Goal: Task Accomplishment & Management: Complete application form

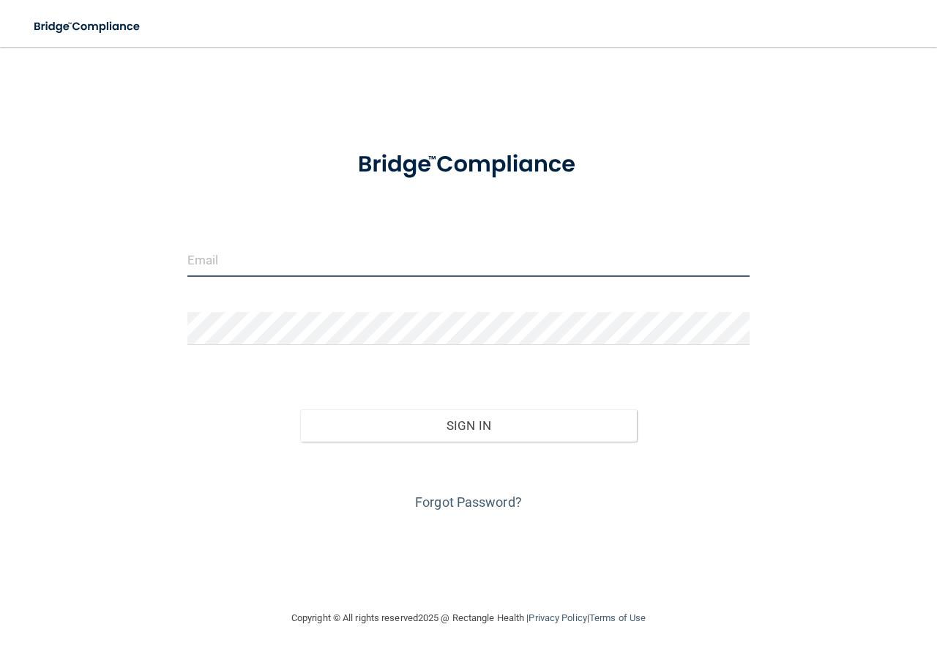
click at [321, 257] on input "email" at bounding box center [468, 260] width 562 height 33
type input "[EMAIL_ADDRESS][DOMAIN_NAME]"
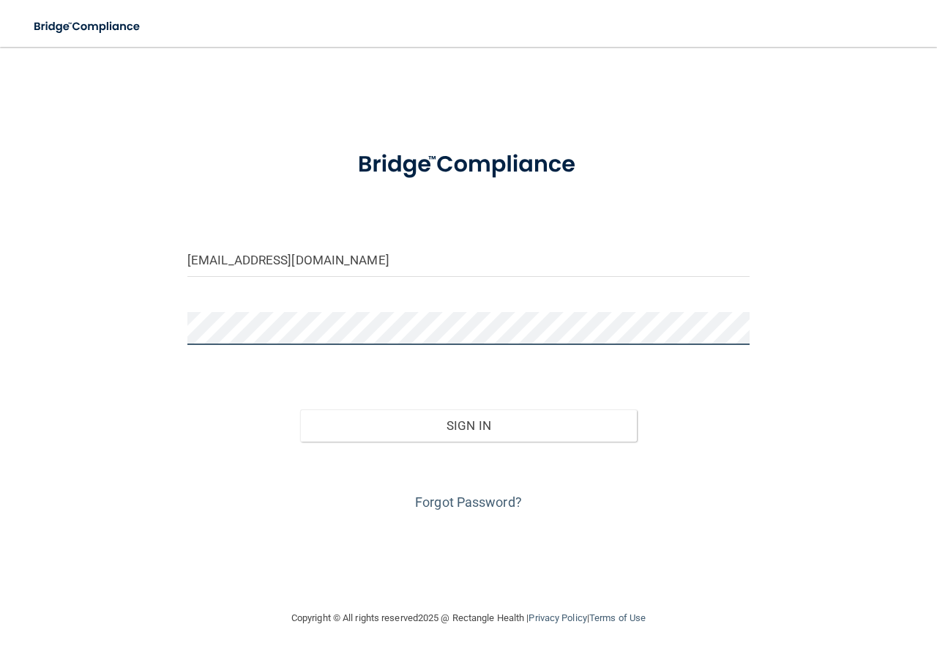
click at [300, 409] on button "Sign In" at bounding box center [468, 425] width 337 height 32
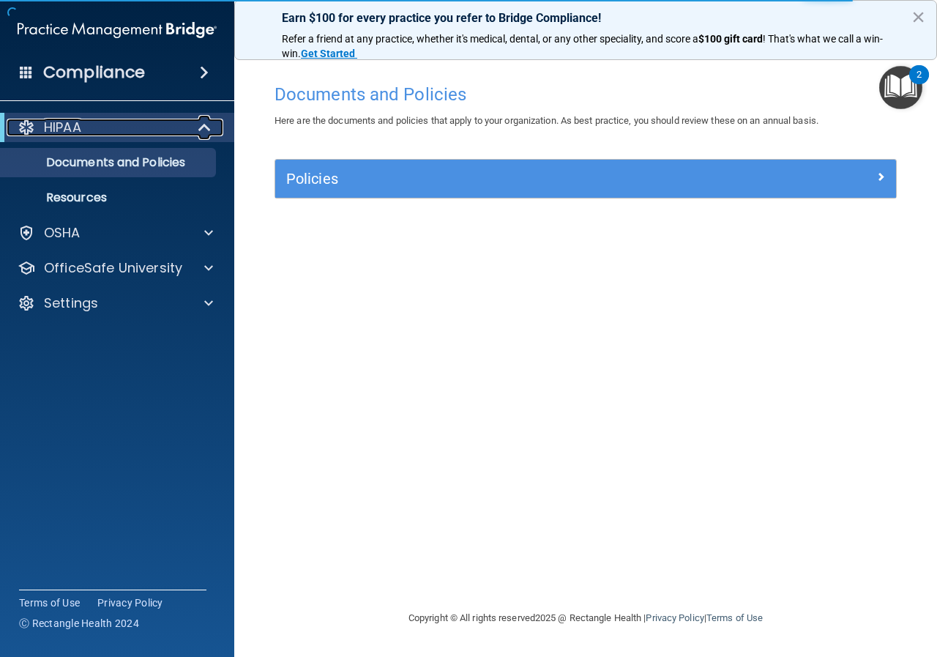
click at [59, 126] on p "HIPAA" at bounding box center [62, 128] width 37 height 18
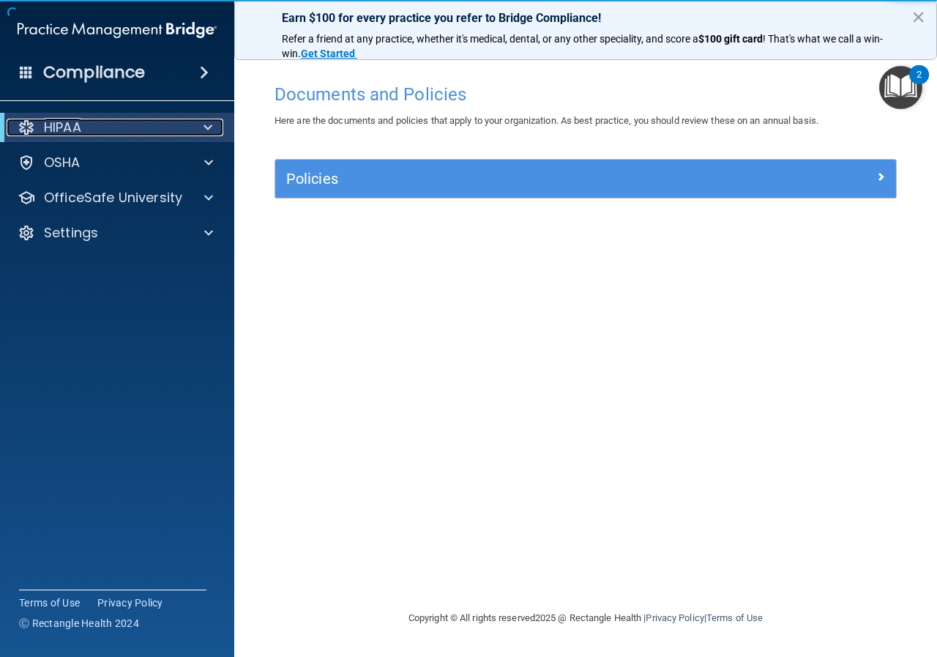
click at [88, 127] on div "HIPAA" at bounding box center [97, 128] width 181 height 18
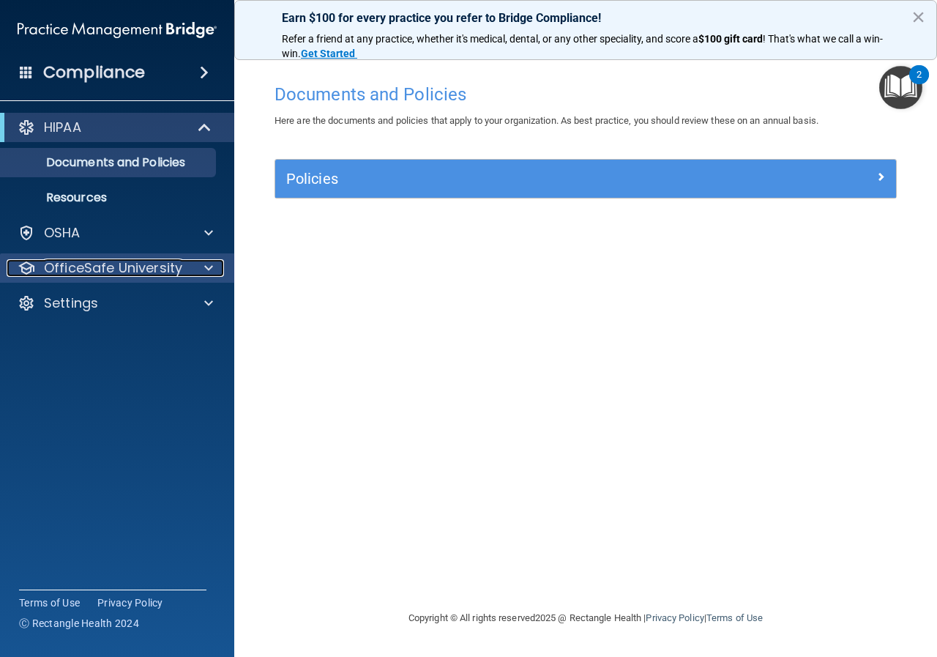
click at [63, 271] on p "OfficeSafe University" at bounding box center [113, 268] width 138 height 18
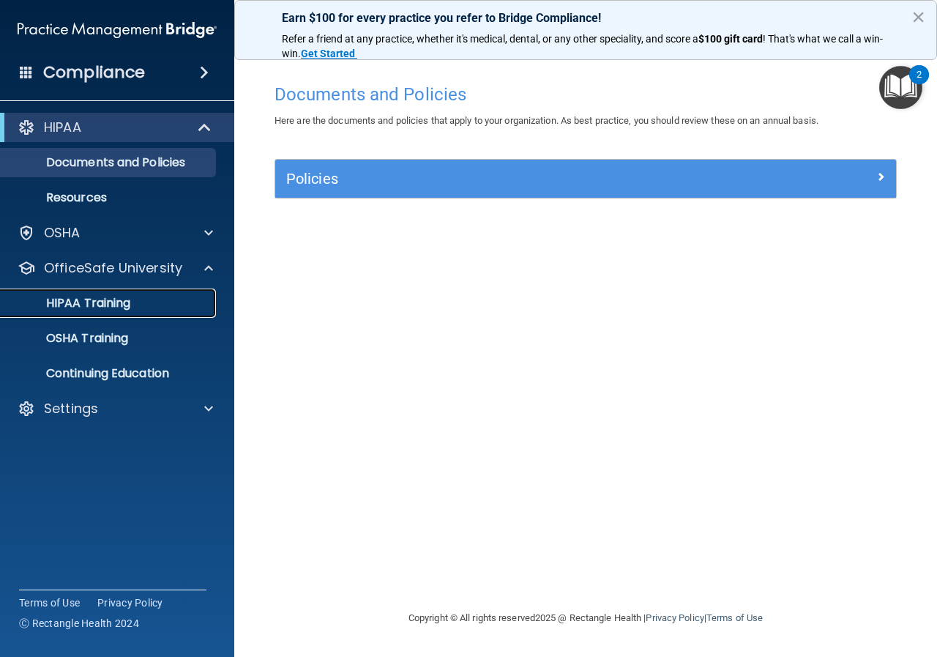
click at [110, 303] on p "HIPAA Training" at bounding box center [70, 303] width 121 height 15
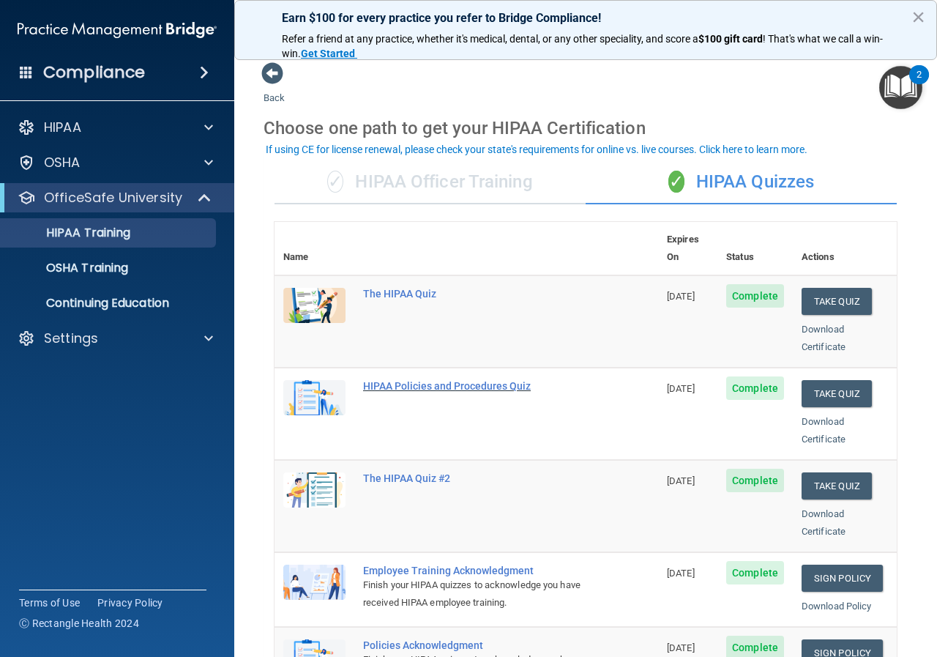
click at [414, 380] on div "HIPAA Policies and Procedures Quiz" at bounding box center [474, 386] width 222 height 12
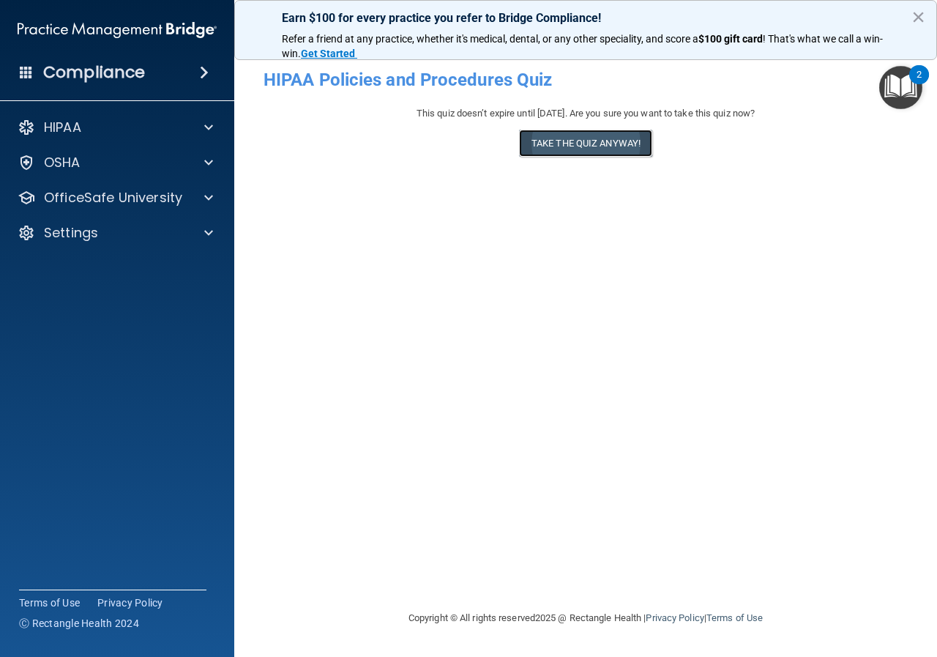
click at [542, 146] on button "Take the quiz anyway!" at bounding box center [585, 143] width 133 height 27
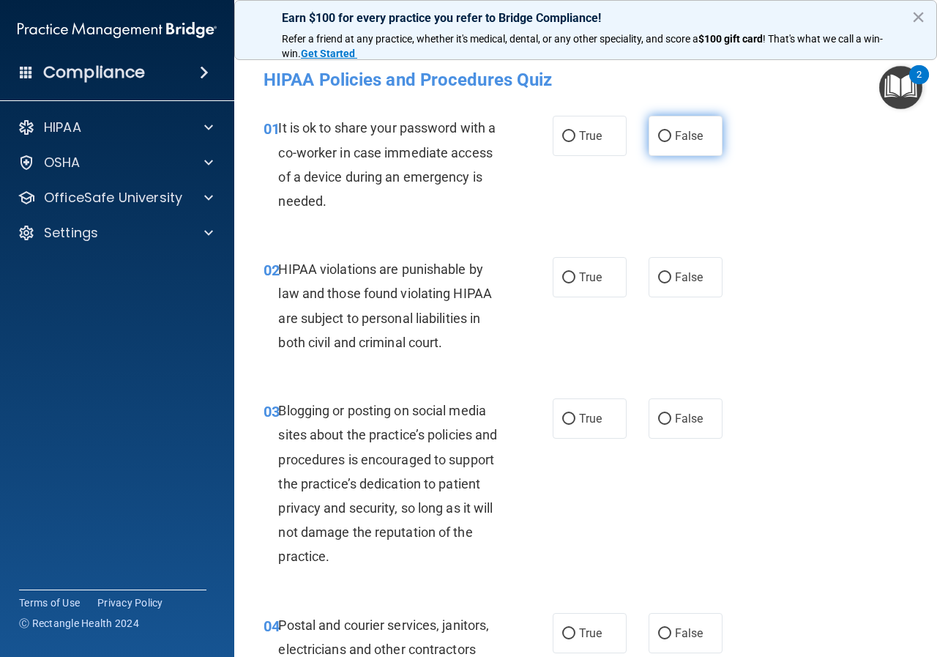
click at [668, 141] on label "False" at bounding box center [686, 136] width 74 height 40
click at [668, 141] on input "False" at bounding box center [664, 136] width 13 height 11
radio input "true"
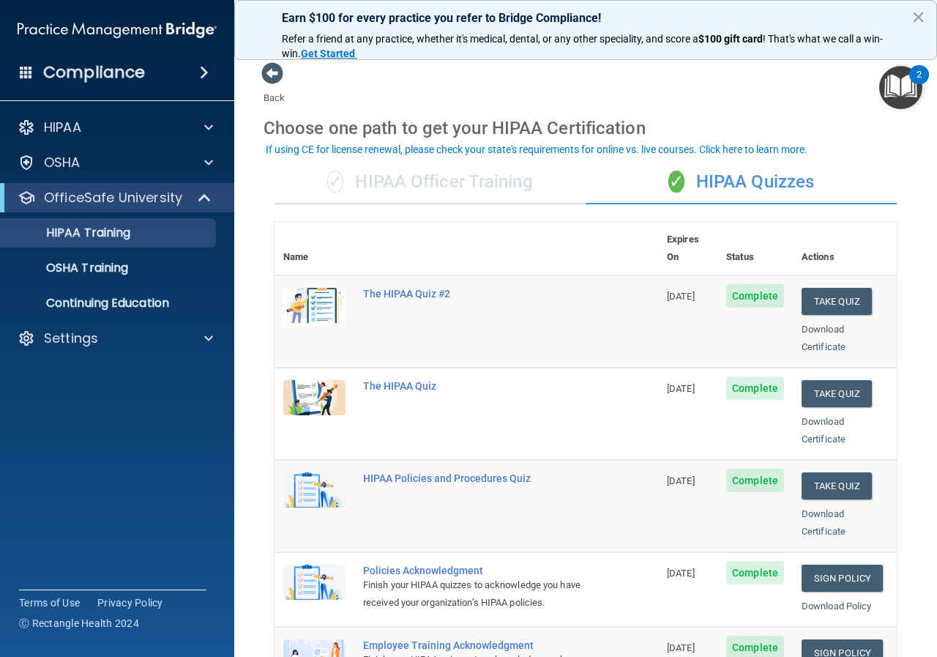
click at [310, 288] on img at bounding box center [314, 305] width 62 height 35
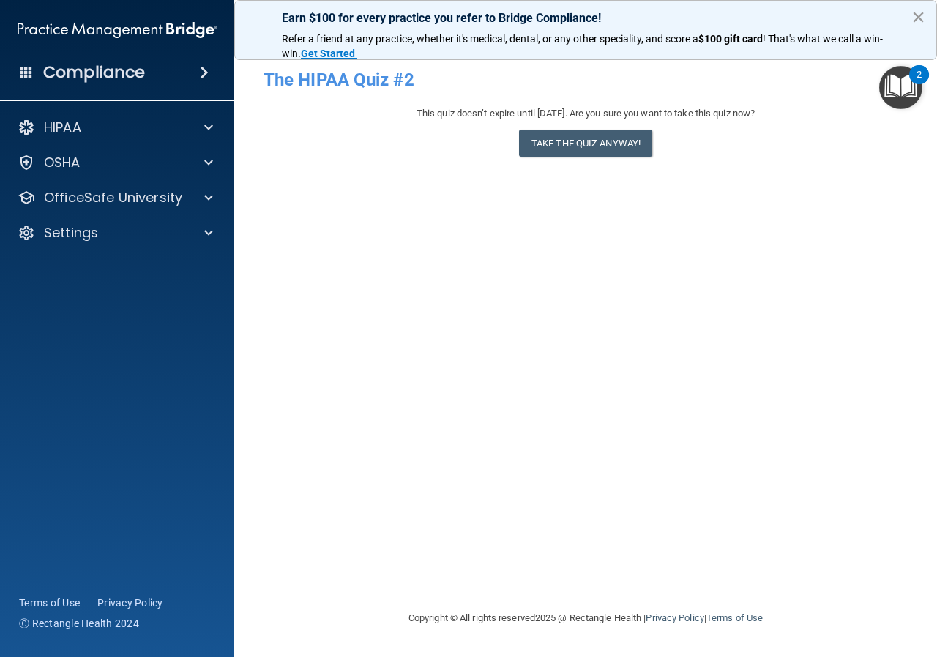
click at [919, 16] on button "×" at bounding box center [918, 16] width 14 height 23
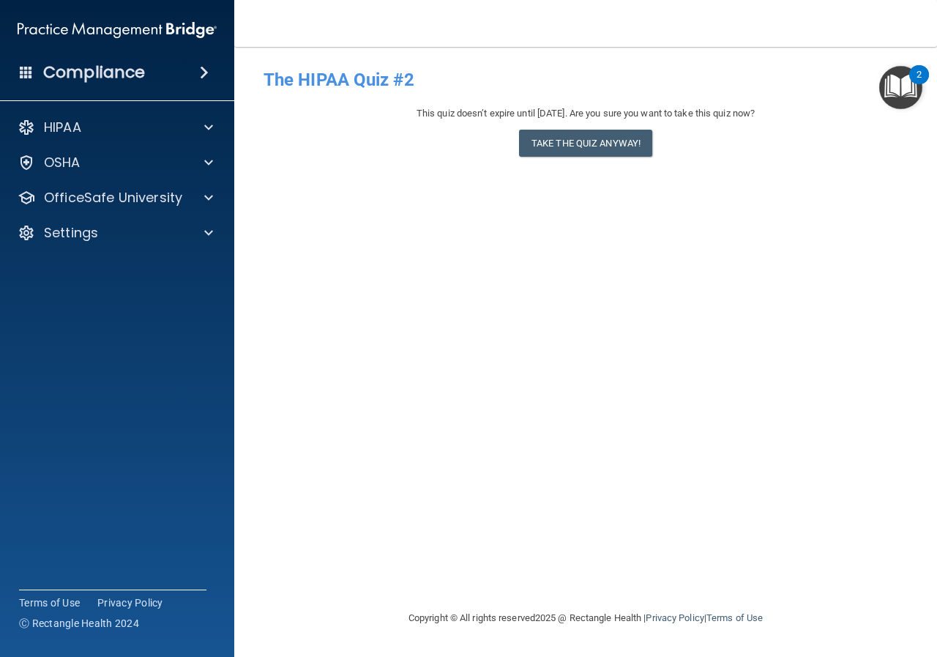
click at [895, 92] on img "Open Resource Center, 2 new notifications" at bounding box center [900, 87] width 43 height 43
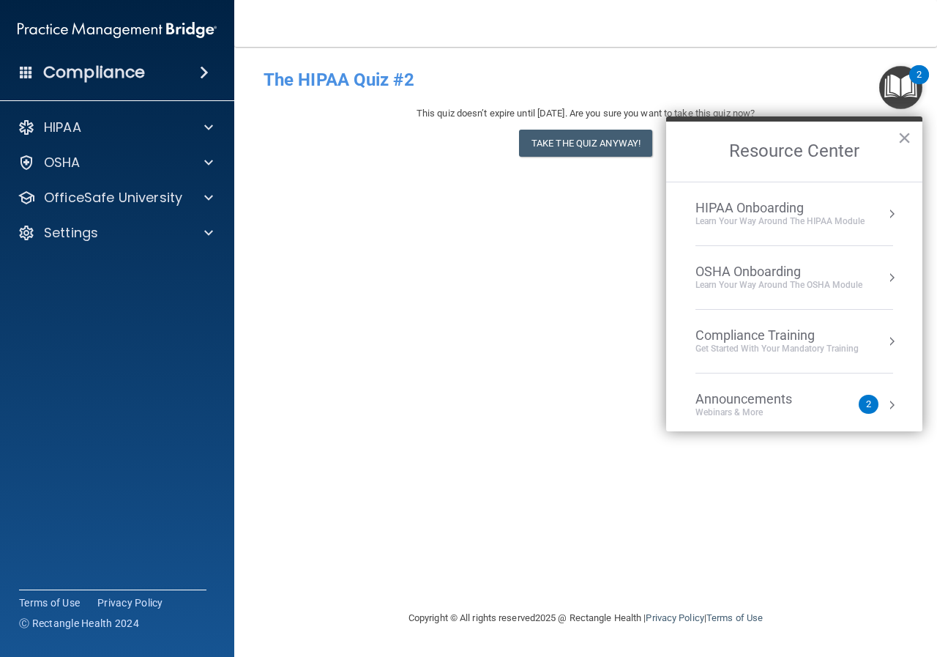
click at [749, 210] on div "HIPAA Onboarding" at bounding box center [779, 208] width 169 height 16
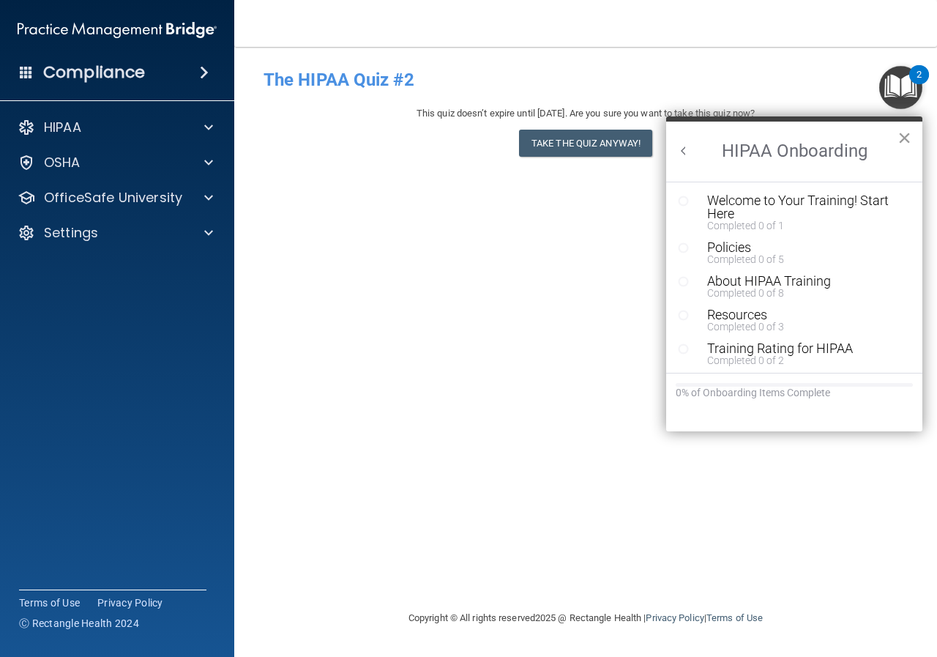
click at [910, 138] on button "×" at bounding box center [904, 137] width 14 height 23
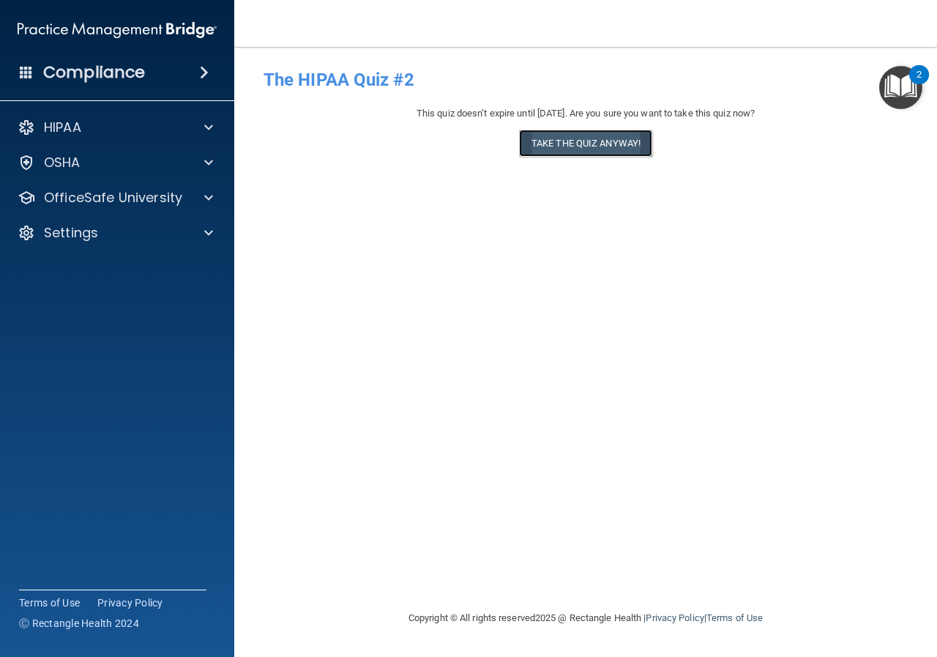
click at [602, 153] on button "Take the quiz anyway!" at bounding box center [585, 143] width 133 height 27
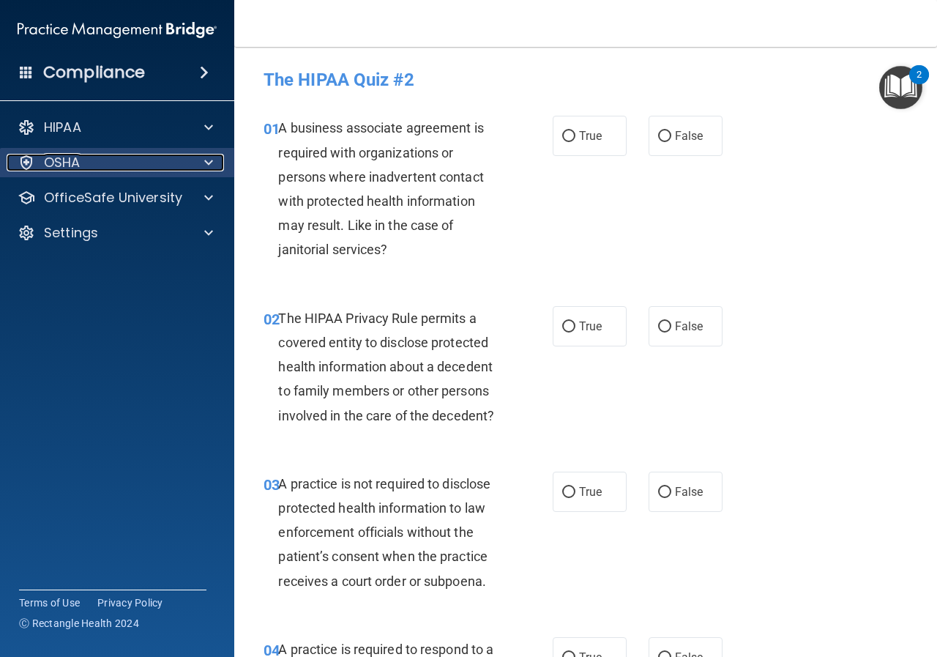
click at [59, 164] on p "OSHA" at bounding box center [62, 163] width 37 height 18
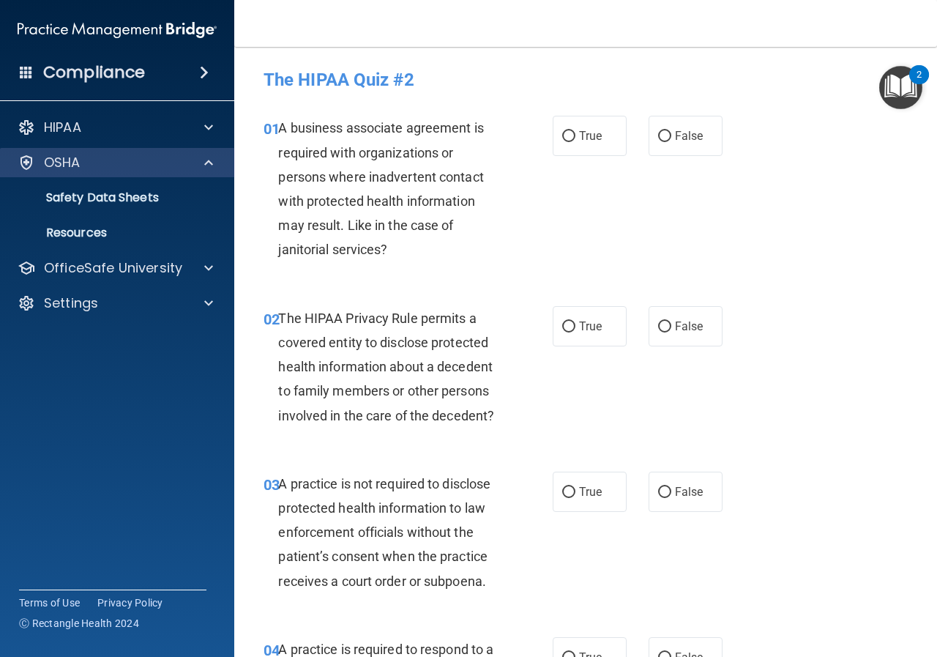
click at [64, 152] on div "OSHA" at bounding box center [117, 162] width 235 height 29
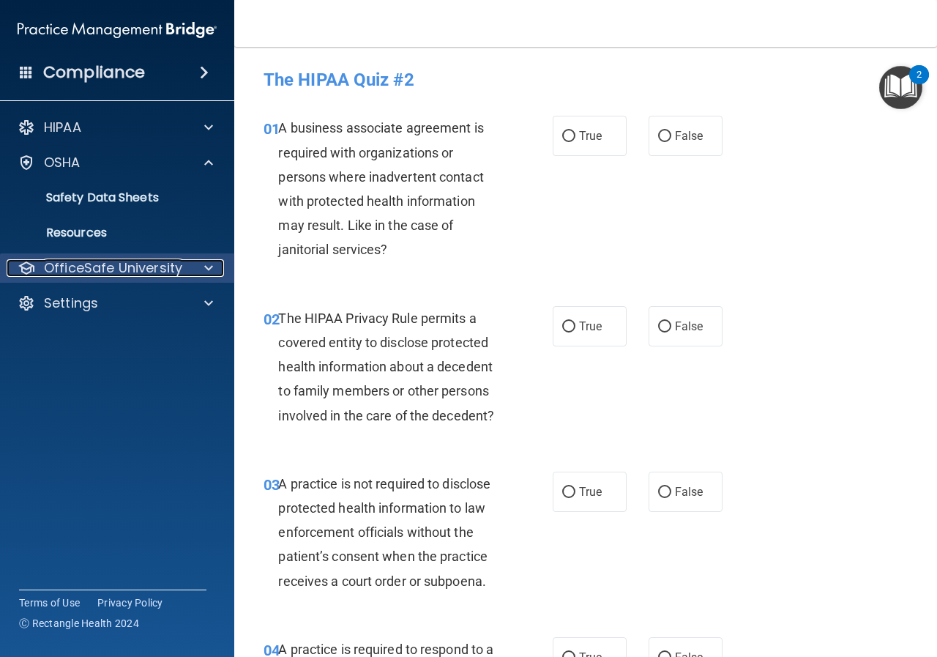
click at [78, 266] on p "OfficeSafe University" at bounding box center [113, 268] width 138 height 18
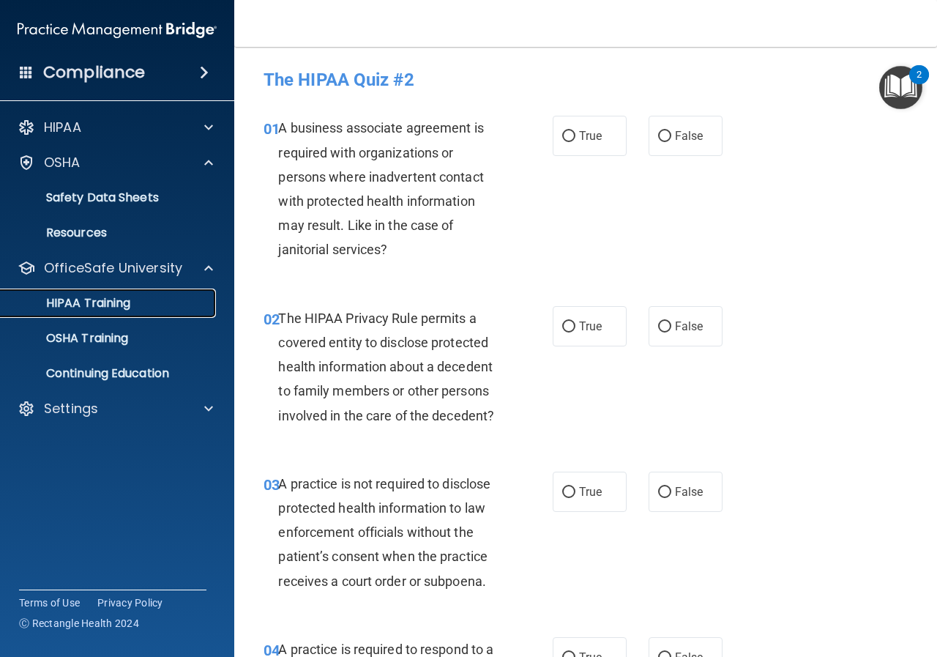
click at [112, 309] on p "HIPAA Training" at bounding box center [70, 303] width 121 height 15
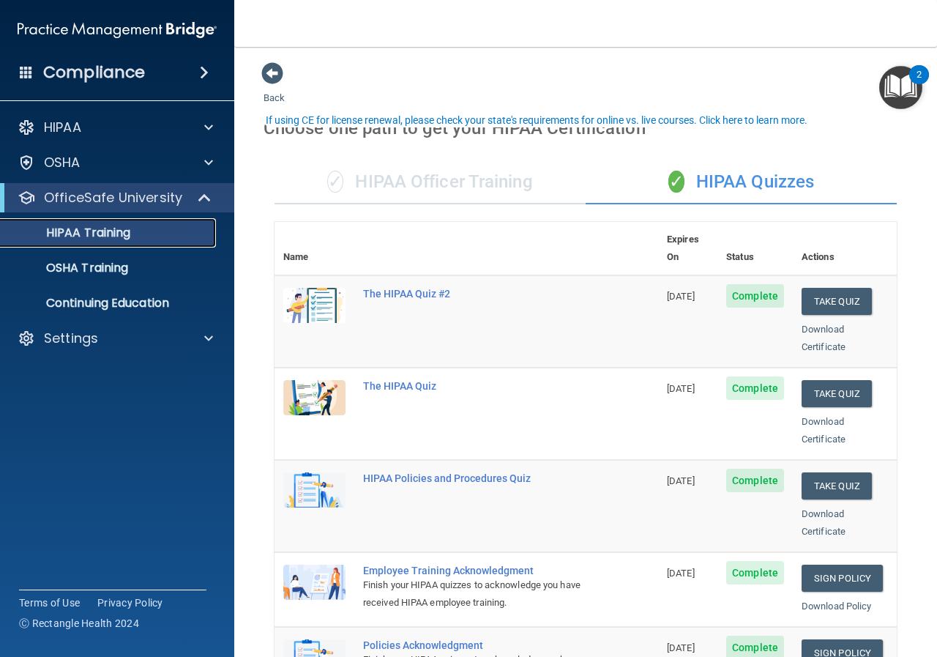
scroll to position [73, 0]
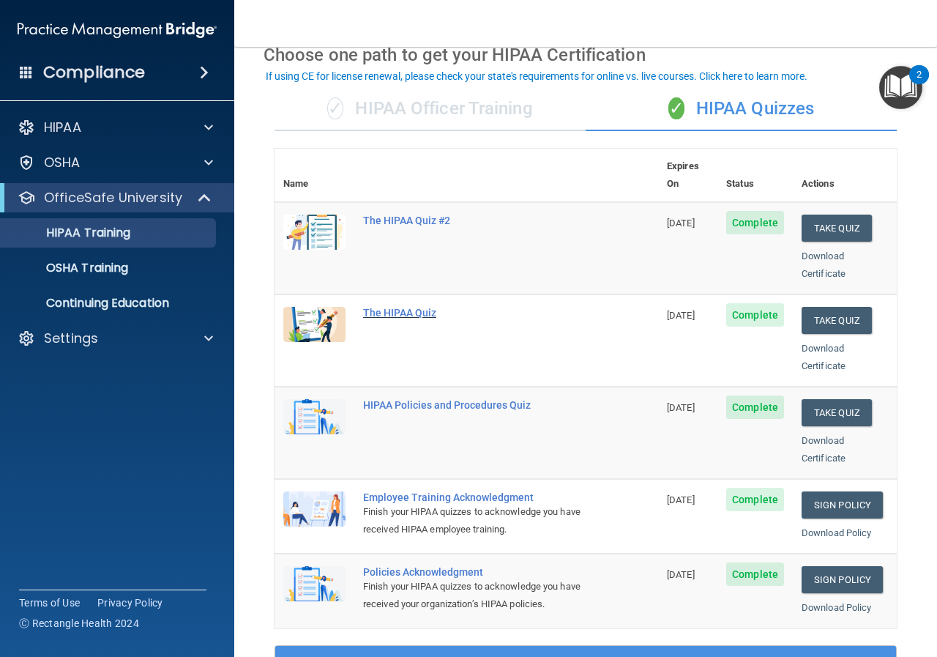
click at [400, 307] on div "The HIPAA Quiz" at bounding box center [474, 313] width 222 height 12
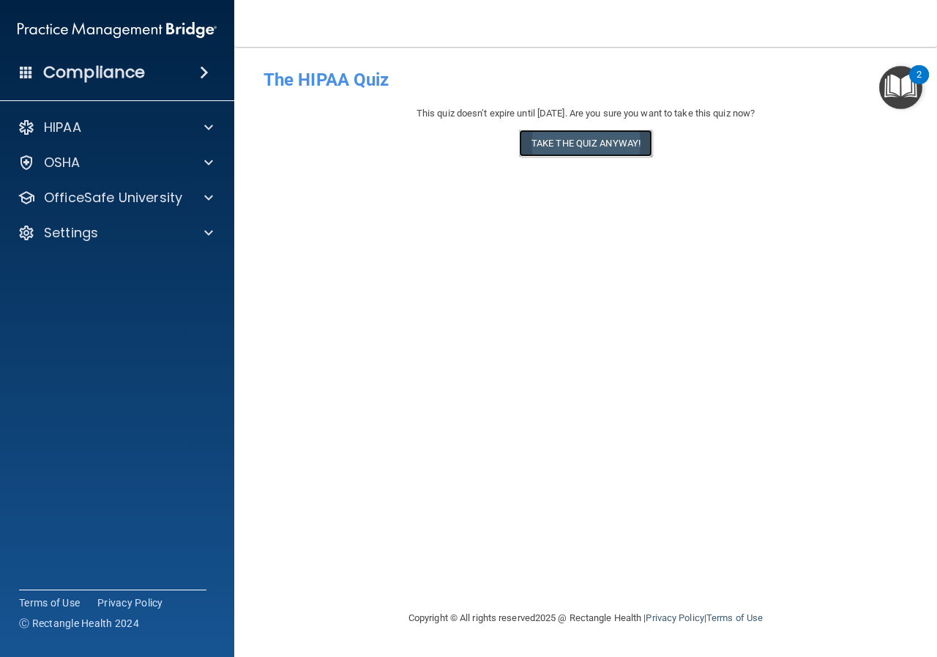
click at [605, 145] on button "Take the quiz anyway!" at bounding box center [585, 143] width 133 height 27
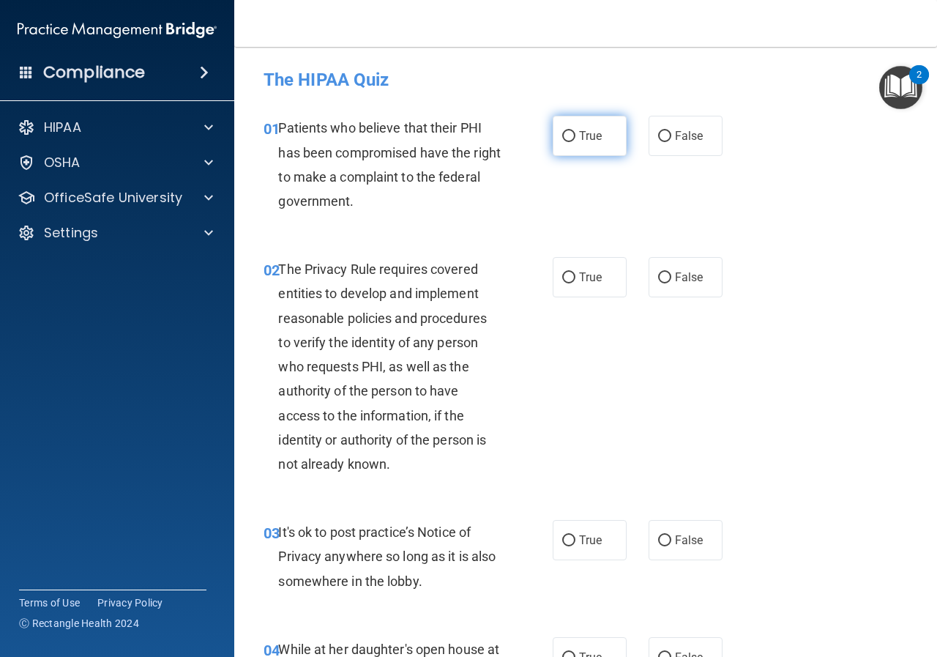
click at [579, 139] on span "True" at bounding box center [590, 136] width 23 height 14
click at [575, 139] on input "True" at bounding box center [568, 136] width 13 height 11
radio input "true"
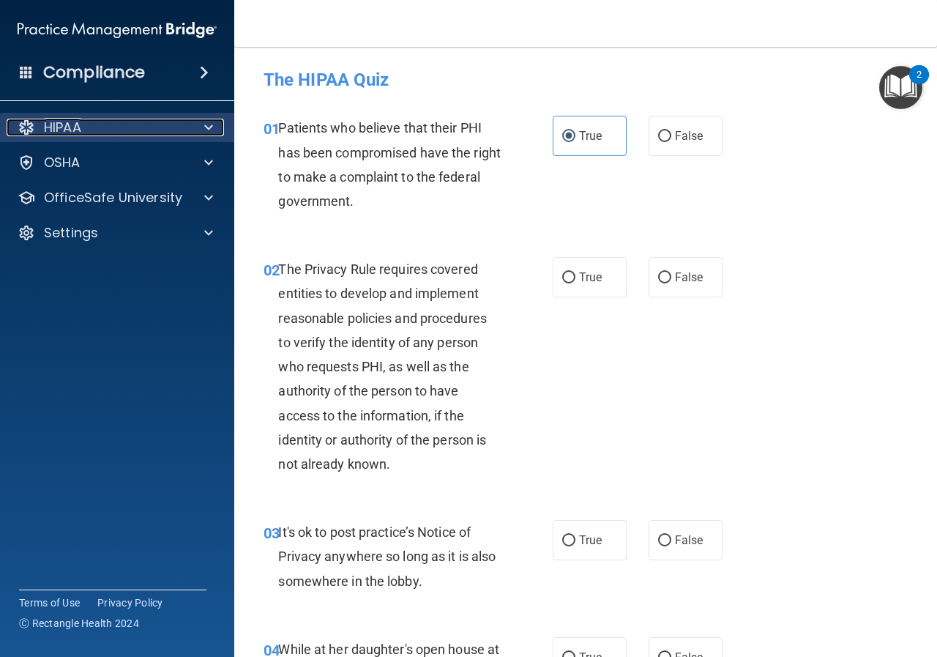
click at [72, 132] on p "HIPAA" at bounding box center [62, 128] width 37 height 18
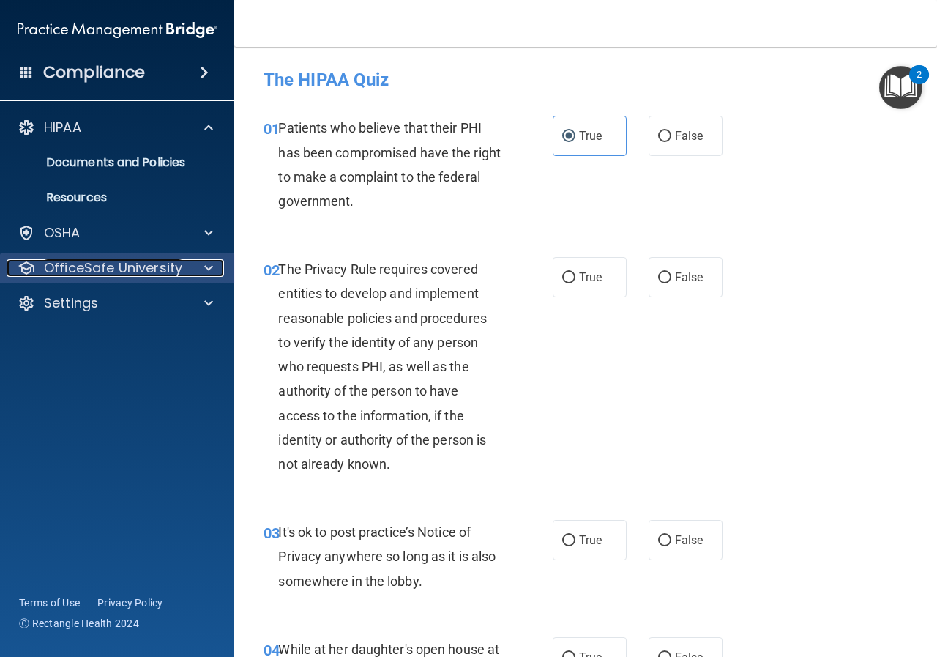
click at [90, 266] on p "OfficeSafe University" at bounding box center [113, 268] width 138 height 18
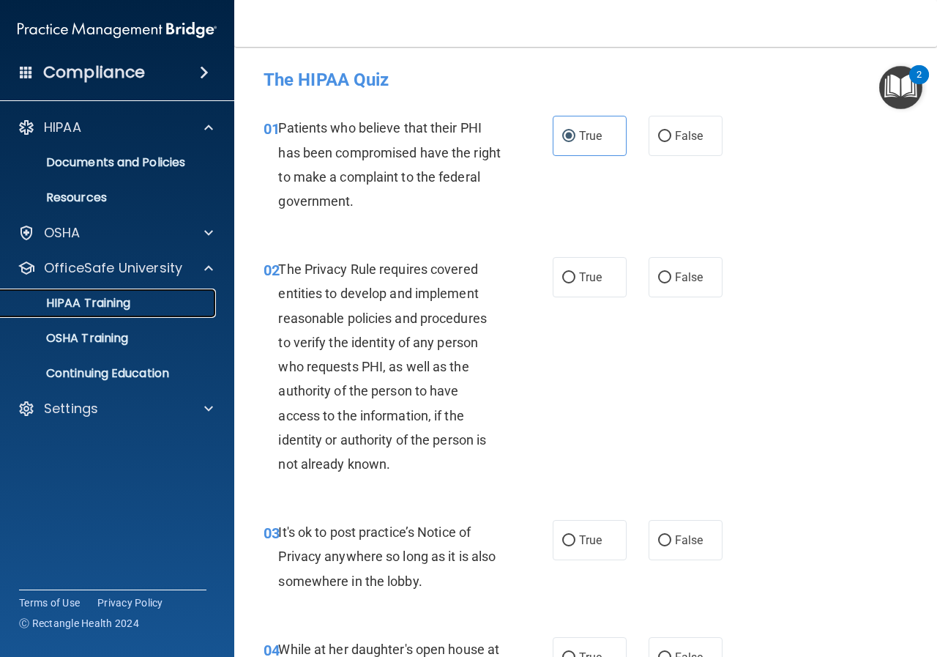
click at [119, 301] on p "HIPAA Training" at bounding box center [70, 303] width 121 height 15
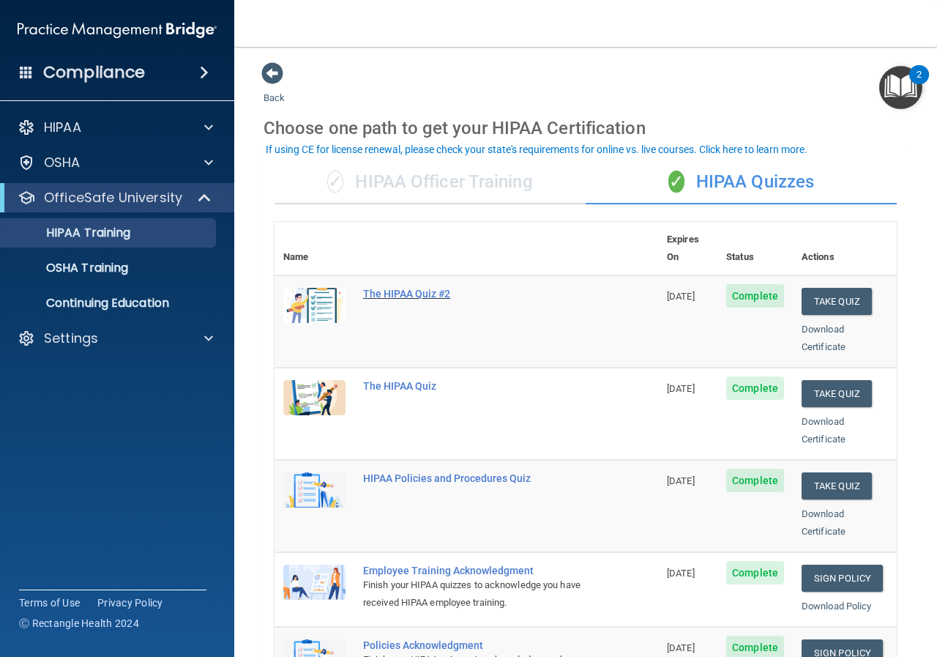
click at [411, 288] on div "The HIPAA Quiz #2" at bounding box center [474, 294] width 222 height 12
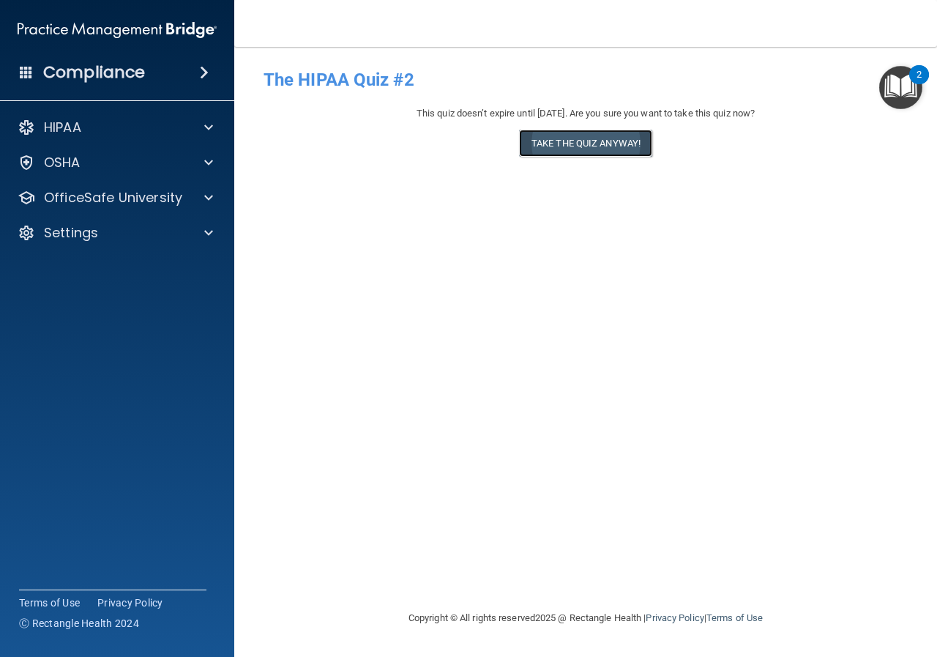
click at [571, 149] on button "Take the quiz anyway!" at bounding box center [585, 143] width 133 height 27
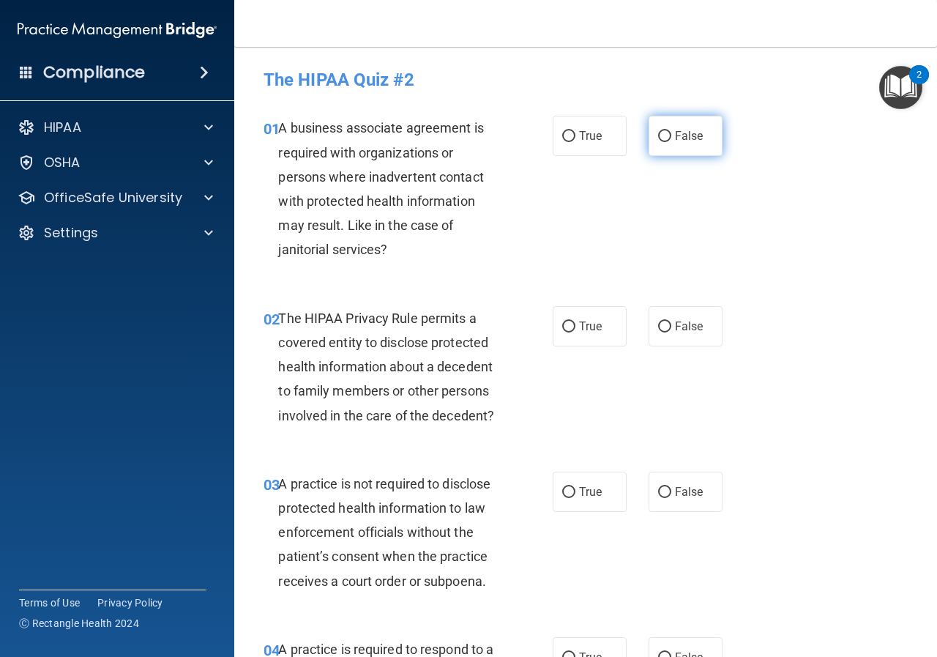
click at [683, 138] on span "False" at bounding box center [689, 136] width 29 height 14
click at [671, 138] on input "False" at bounding box center [664, 136] width 13 height 11
radio input "true"
click at [580, 327] on span "True" at bounding box center [590, 326] width 23 height 14
click at [575, 327] on input "True" at bounding box center [568, 326] width 13 height 11
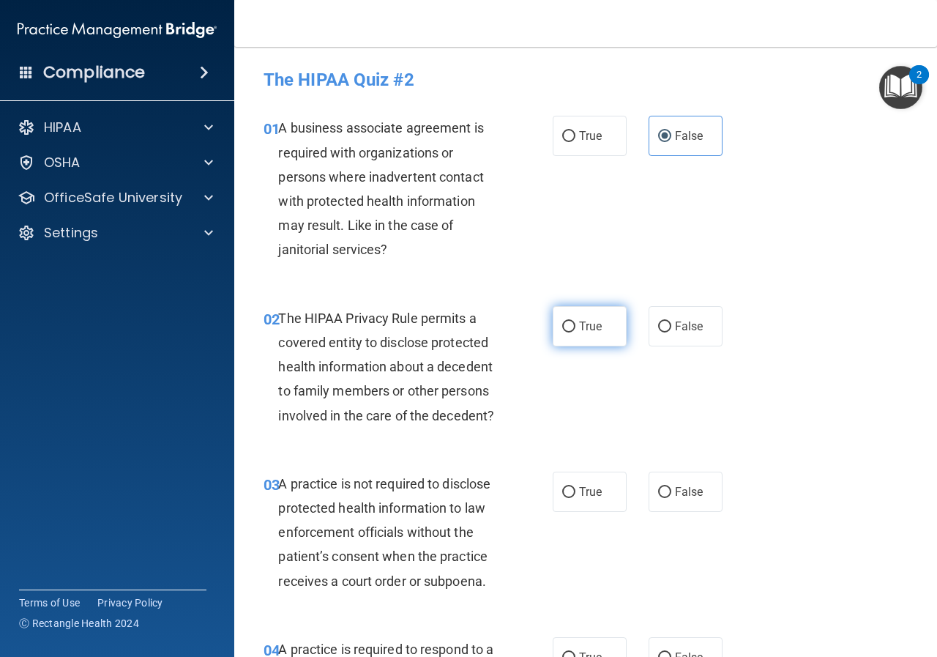
radio input "true"
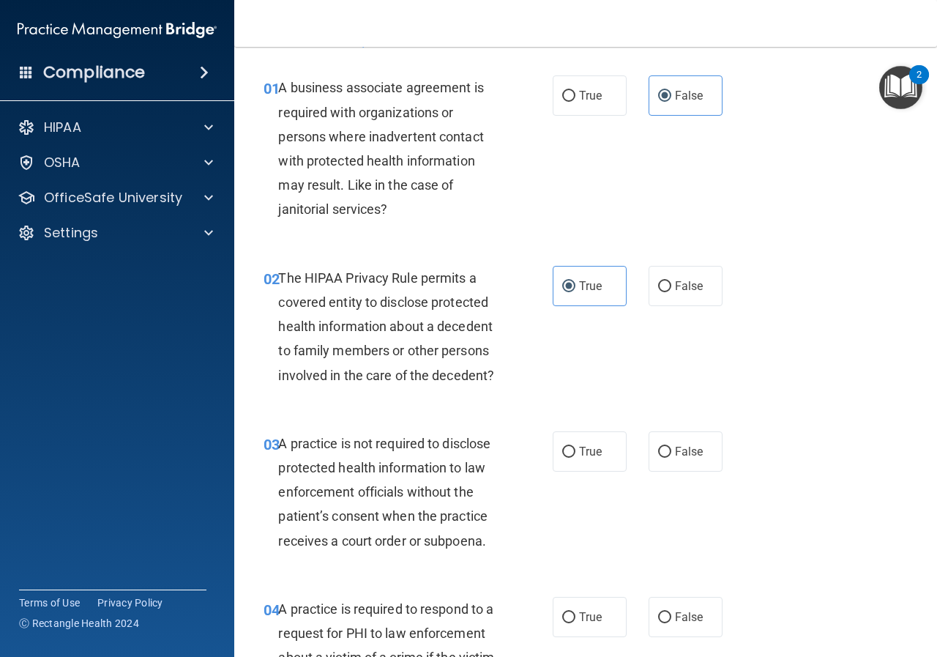
scroll to position [73, 0]
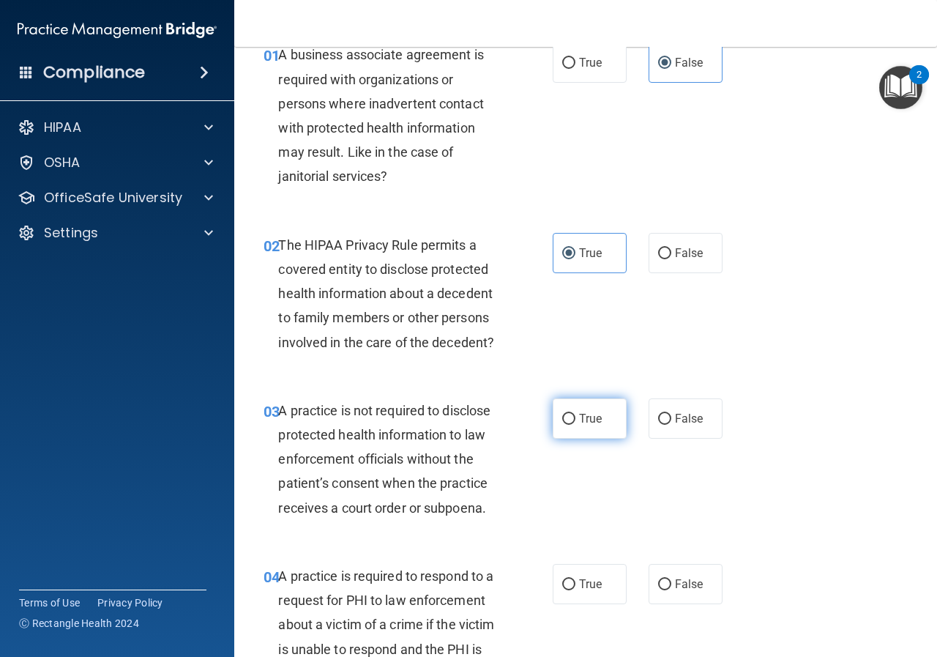
click at [569, 412] on label "True" at bounding box center [590, 418] width 74 height 40
click at [569, 414] on input "True" at bounding box center [568, 419] width 13 height 11
radio input "true"
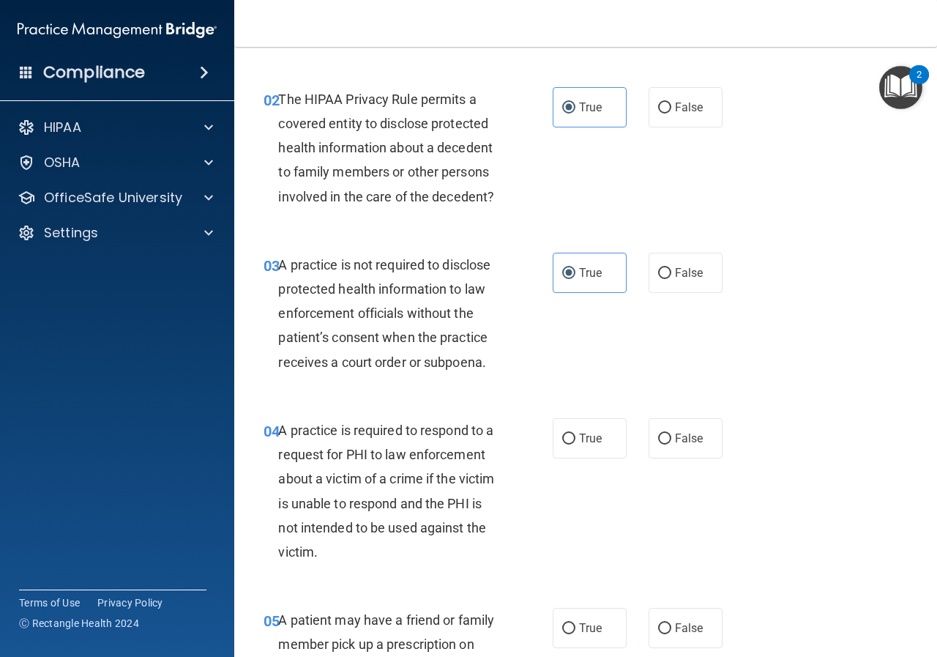
scroll to position [220, 0]
click at [573, 444] on label "True" at bounding box center [590, 437] width 74 height 40
click at [573, 444] on input "True" at bounding box center [568, 438] width 13 height 11
radio input "true"
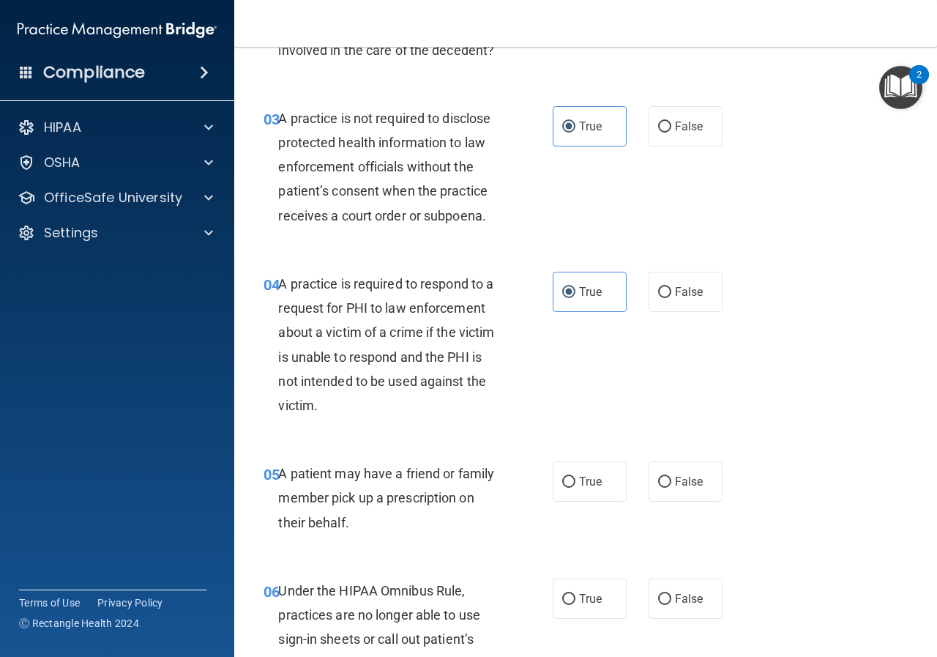
scroll to position [366, 0]
click at [579, 482] on span "True" at bounding box center [590, 481] width 23 height 14
click at [575, 482] on input "True" at bounding box center [568, 481] width 13 height 11
radio input "true"
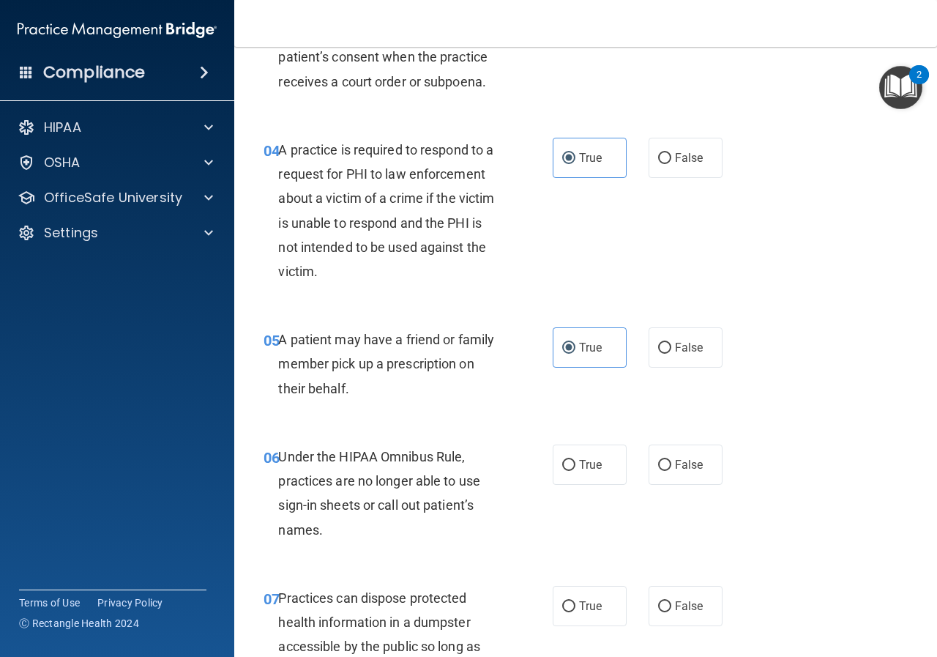
scroll to position [512, 0]
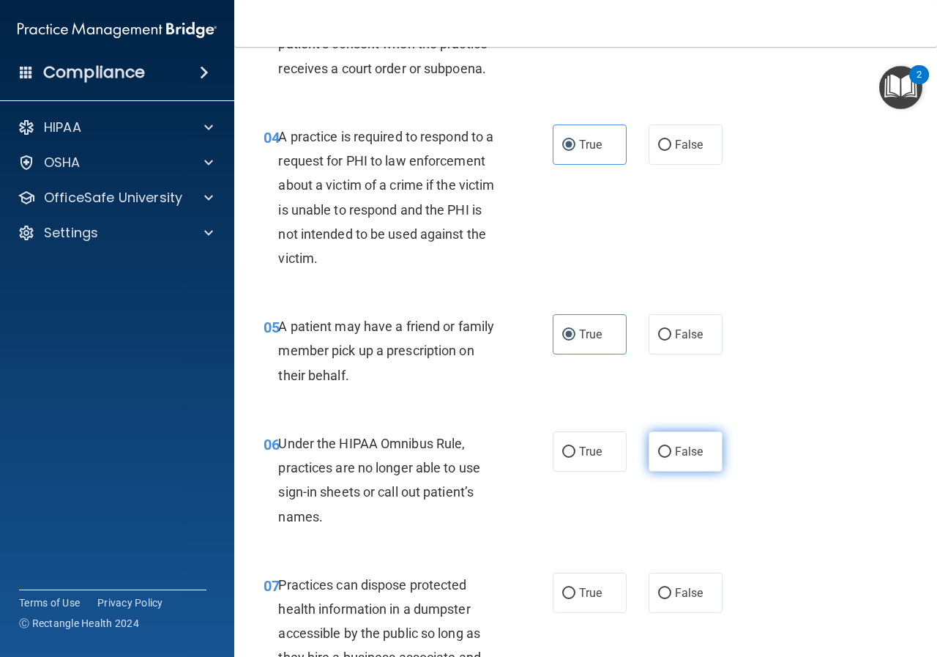
click at [689, 455] on span "False" at bounding box center [689, 451] width 29 height 14
click at [671, 455] on input "False" at bounding box center [664, 452] width 13 height 11
radio input "true"
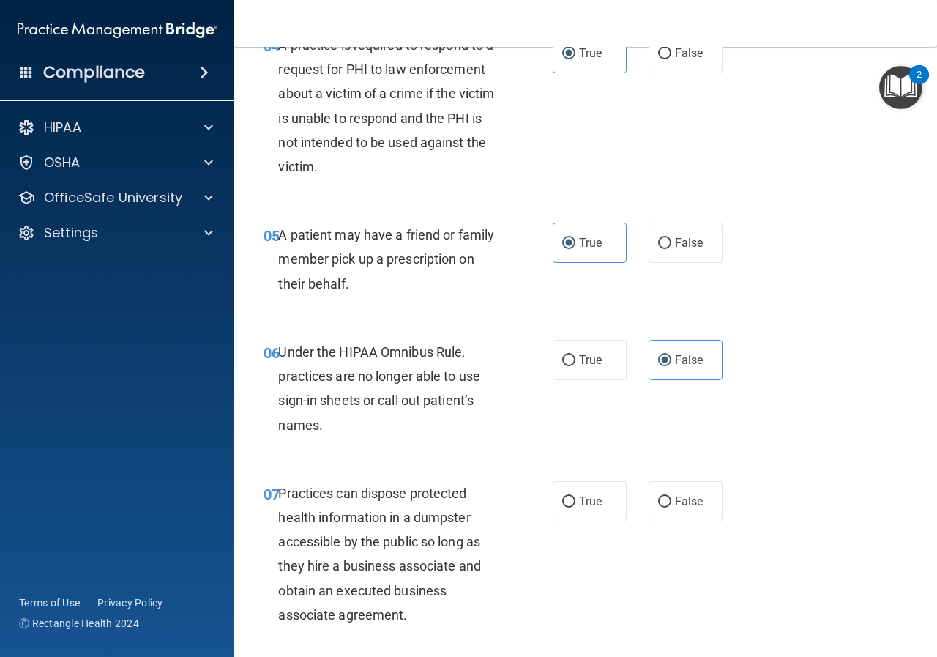
scroll to position [659, 0]
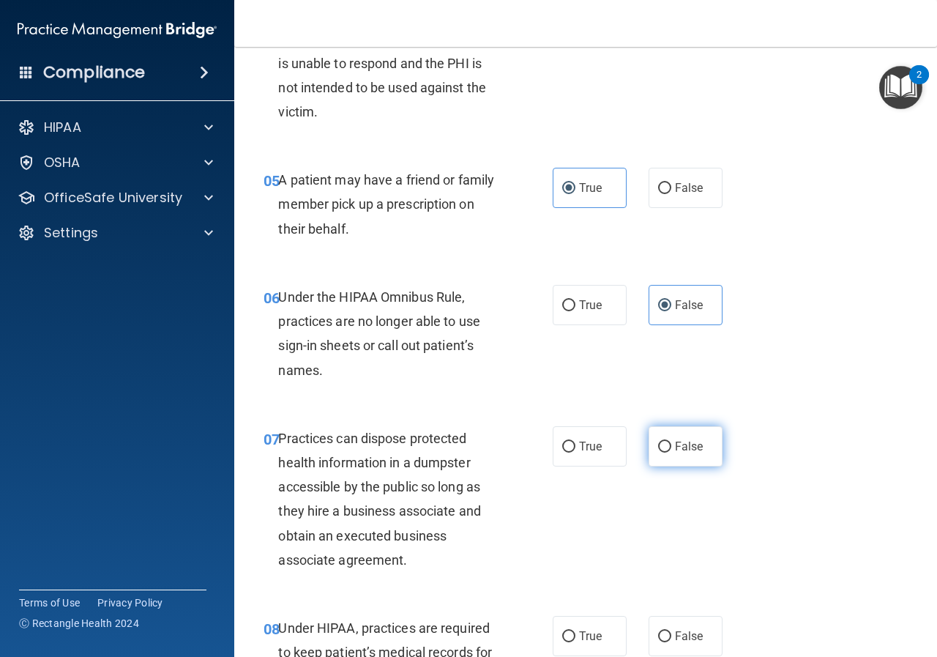
click at [666, 447] on label "False" at bounding box center [686, 446] width 74 height 40
click at [666, 447] on input "False" at bounding box center [664, 446] width 13 height 11
radio input "true"
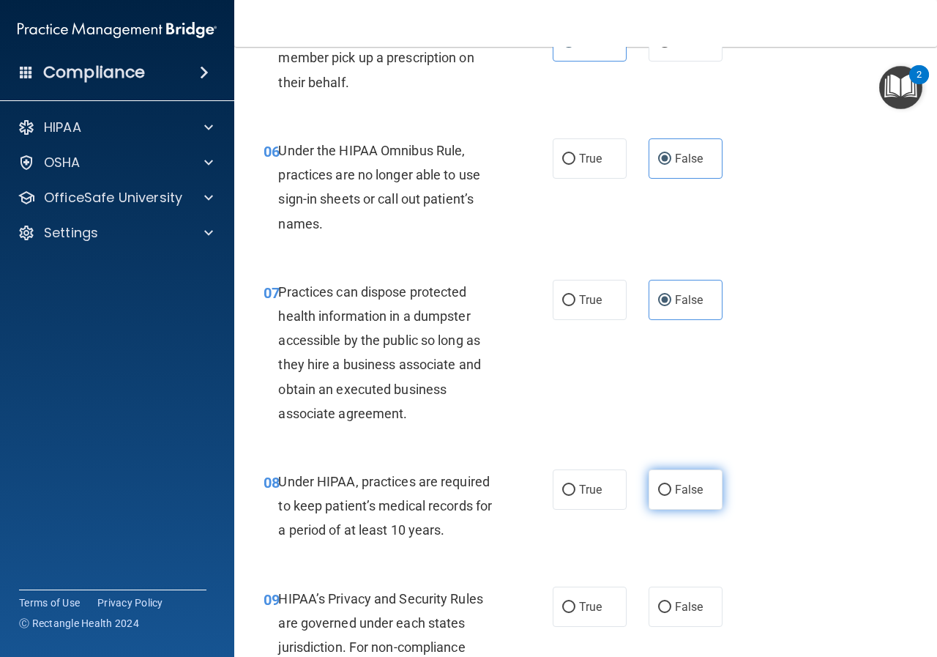
click at [658, 486] on input "False" at bounding box center [664, 490] width 13 height 11
radio input "true"
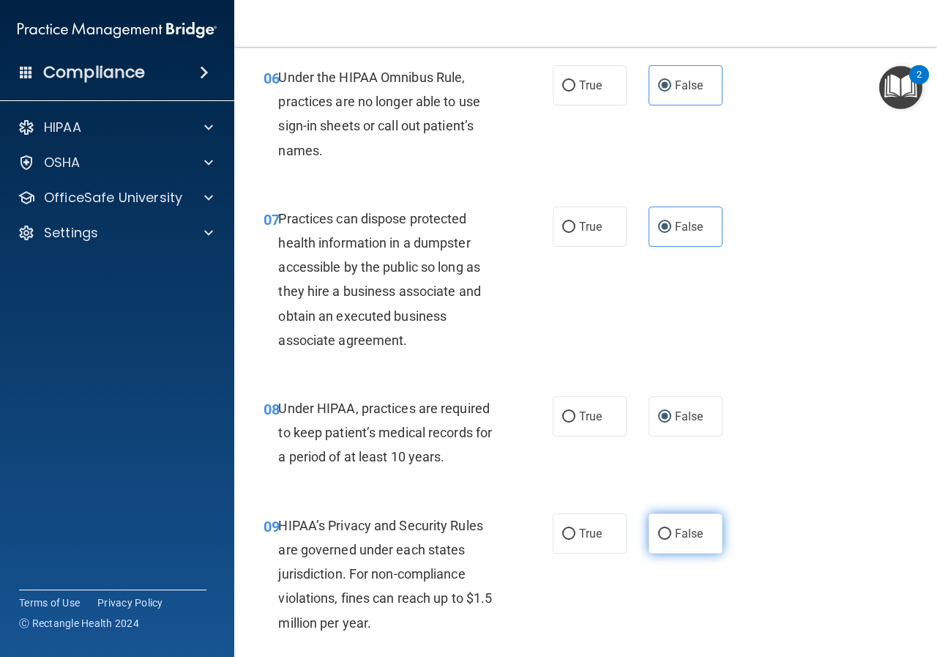
click at [658, 534] on input "False" at bounding box center [664, 534] width 13 height 11
radio input "true"
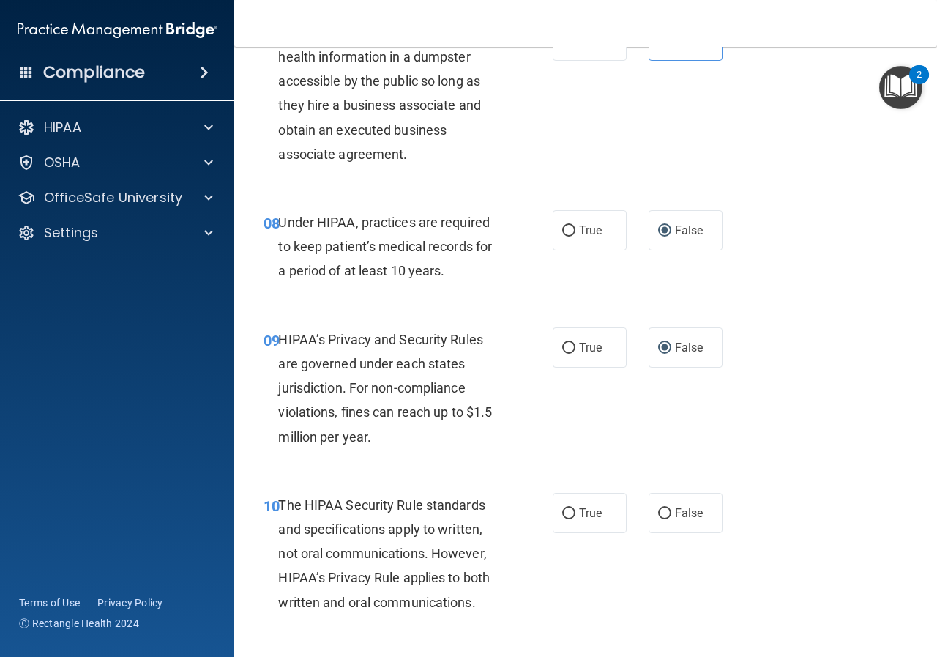
scroll to position [1098, 0]
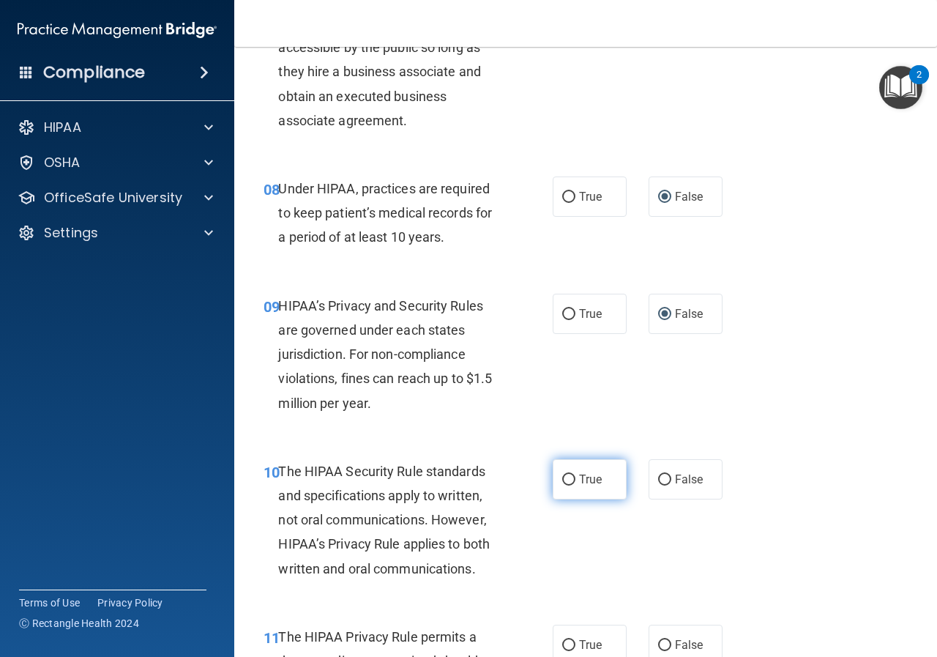
click at [585, 490] on label "True" at bounding box center [590, 479] width 74 height 40
click at [575, 485] on input "True" at bounding box center [568, 479] width 13 height 11
radio input "true"
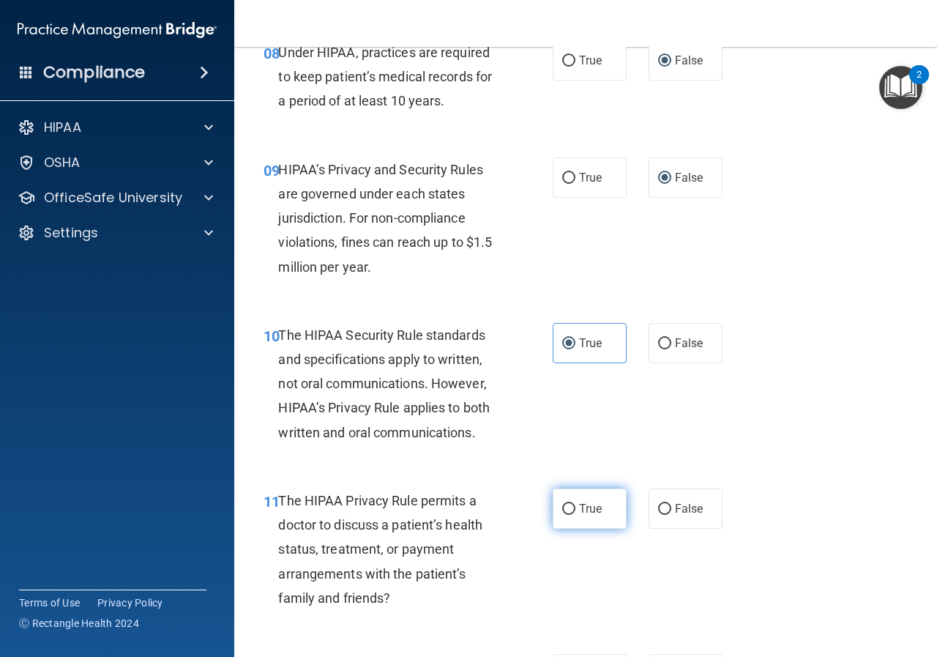
scroll to position [1244, 0]
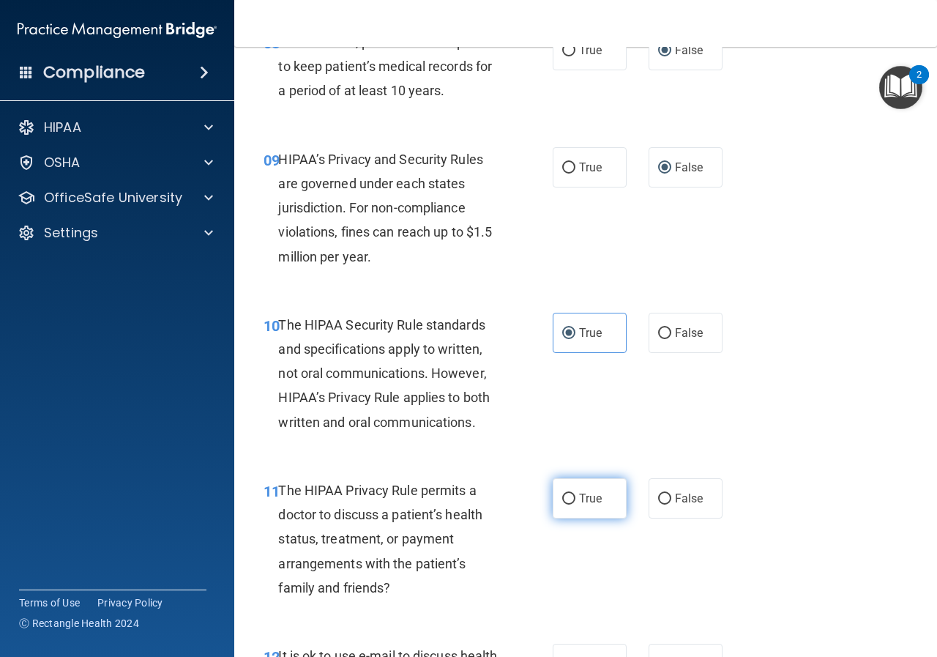
click at [582, 504] on span "True" at bounding box center [590, 498] width 23 height 14
click at [575, 504] on input "True" at bounding box center [568, 498] width 13 height 11
radio input "true"
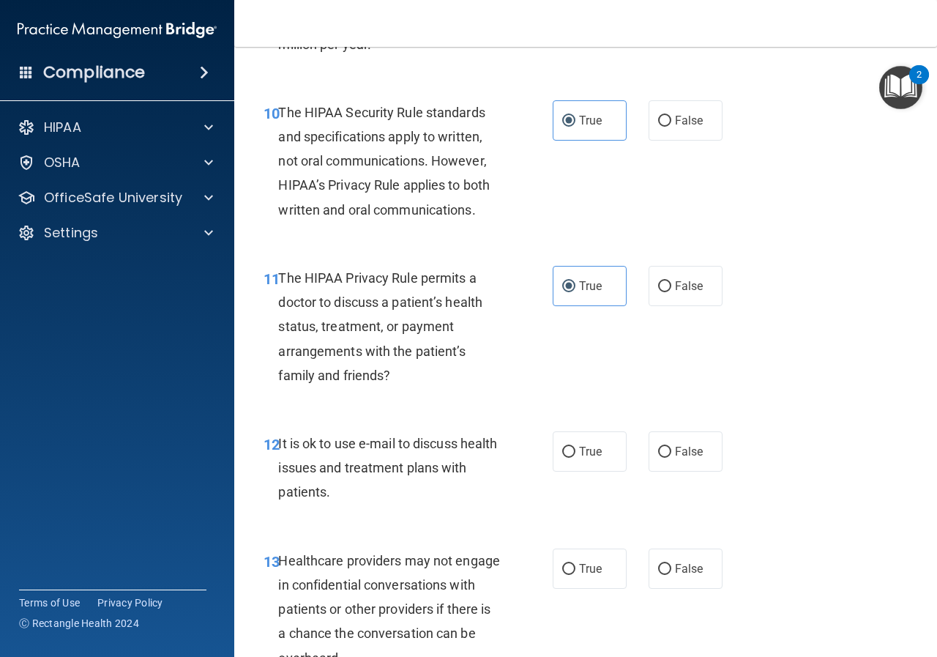
scroll to position [1464, 0]
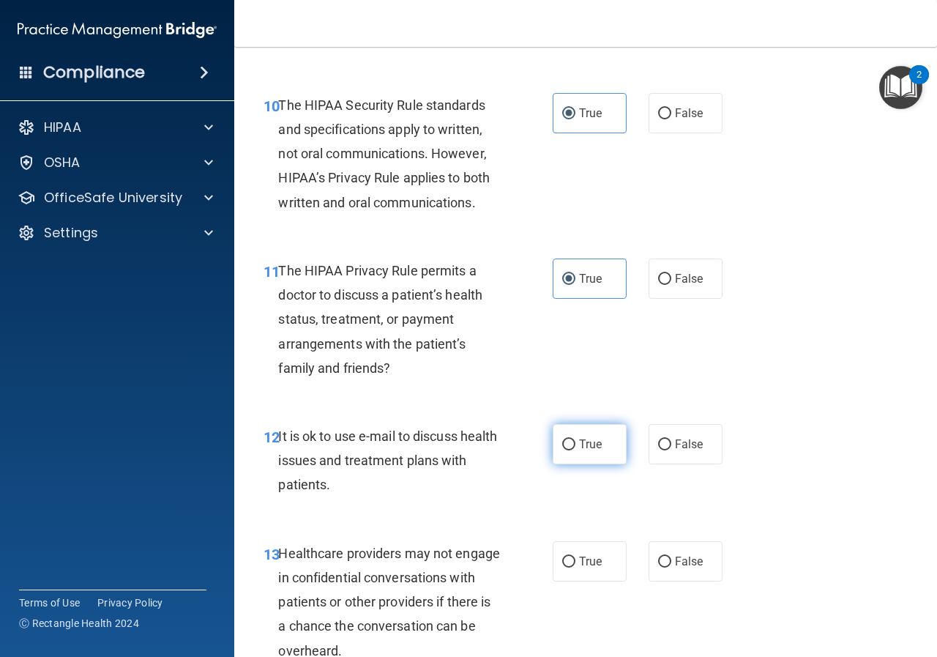
click at [584, 447] on span "True" at bounding box center [590, 444] width 23 height 14
click at [575, 447] on input "True" at bounding box center [568, 444] width 13 height 11
radio input "true"
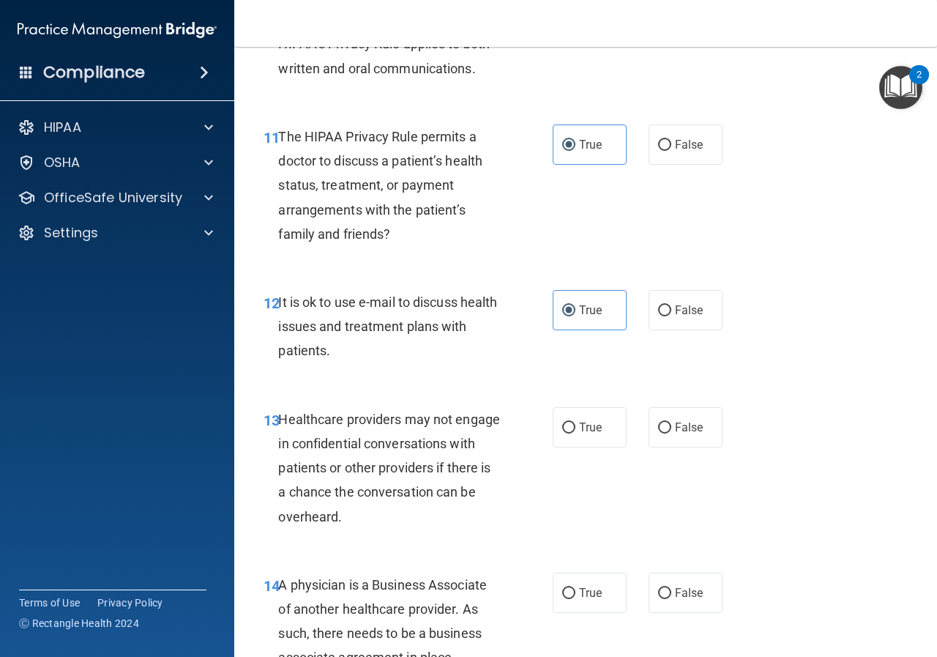
scroll to position [1610, 0]
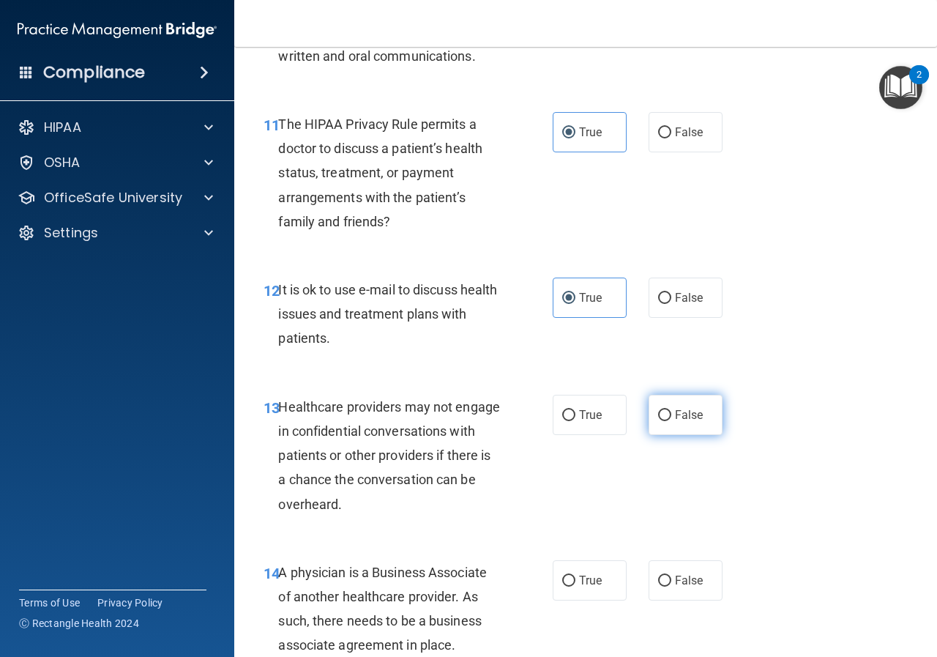
click at [675, 420] on span "False" at bounding box center [689, 415] width 29 height 14
click at [671, 420] on input "False" at bounding box center [664, 415] width 13 height 11
radio input "true"
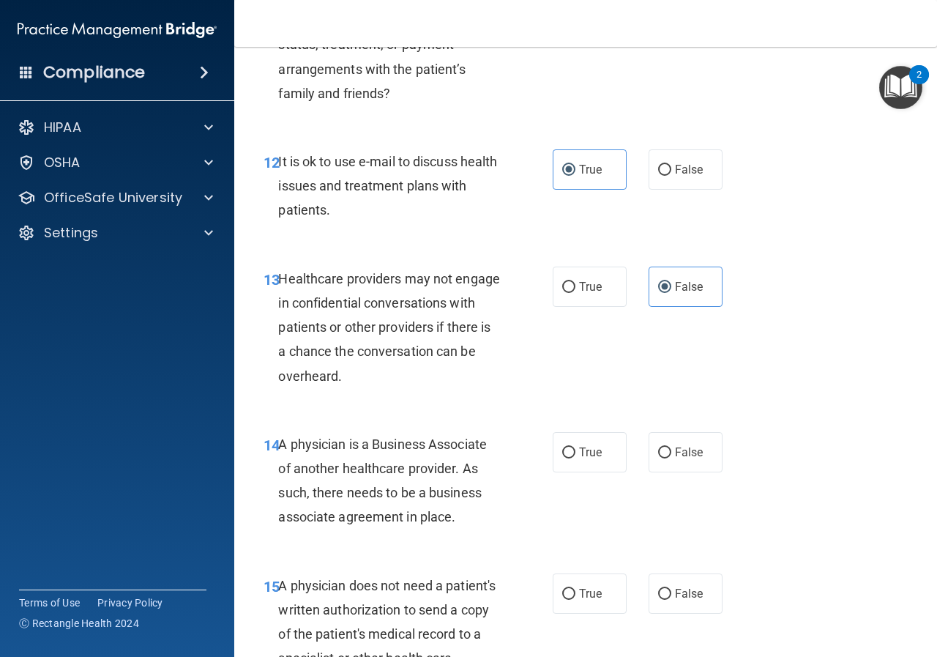
scroll to position [1757, 0]
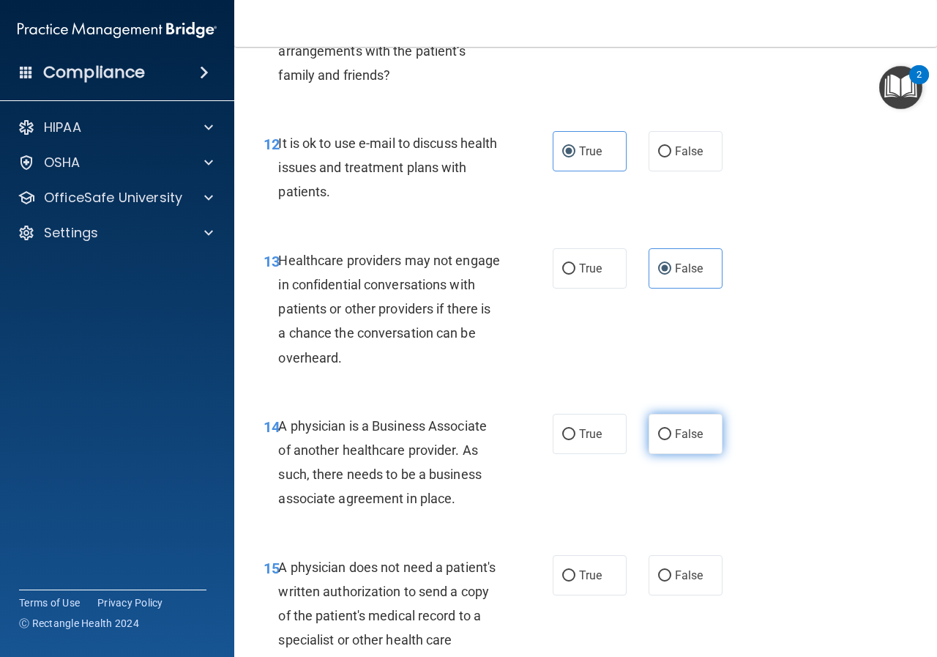
click at [687, 438] on span "False" at bounding box center [689, 434] width 29 height 14
click at [671, 438] on input "False" at bounding box center [664, 434] width 13 height 11
radio input "true"
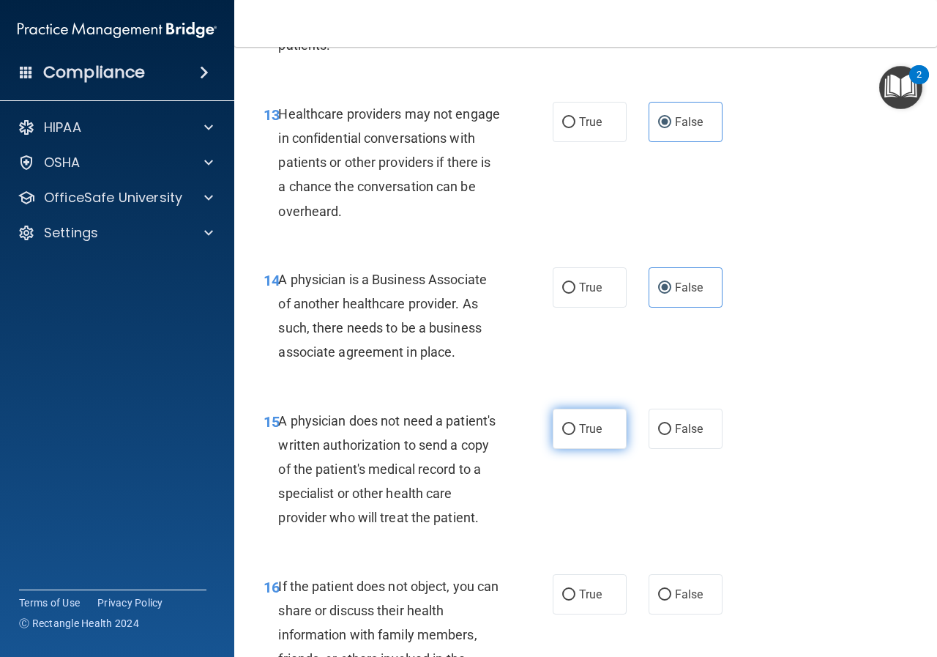
click at [586, 434] on span "True" at bounding box center [590, 429] width 23 height 14
click at [575, 434] on input "True" at bounding box center [568, 429] width 13 height 11
radio input "true"
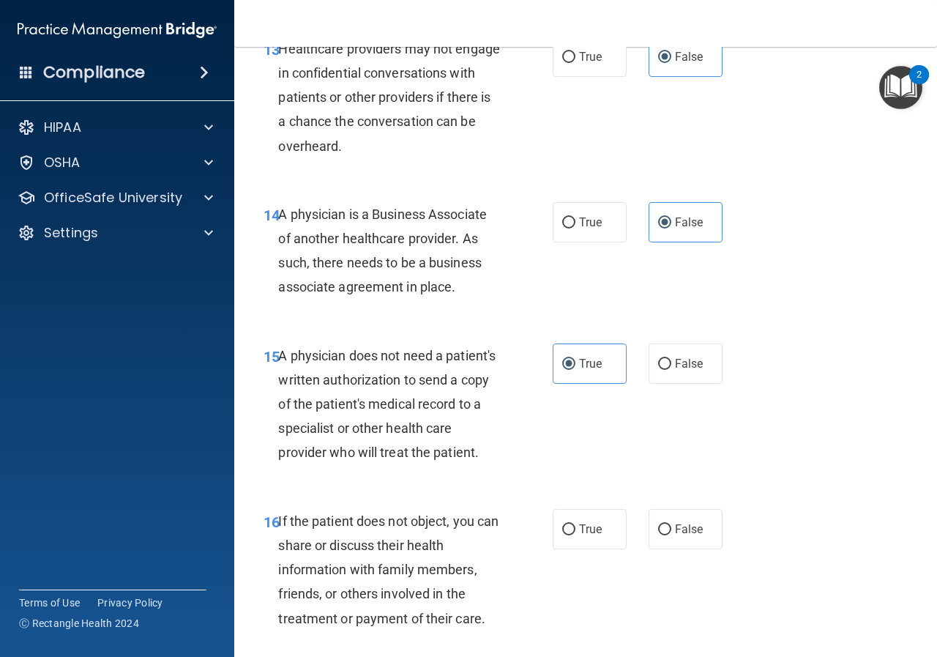
scroll to position [2050, 0]
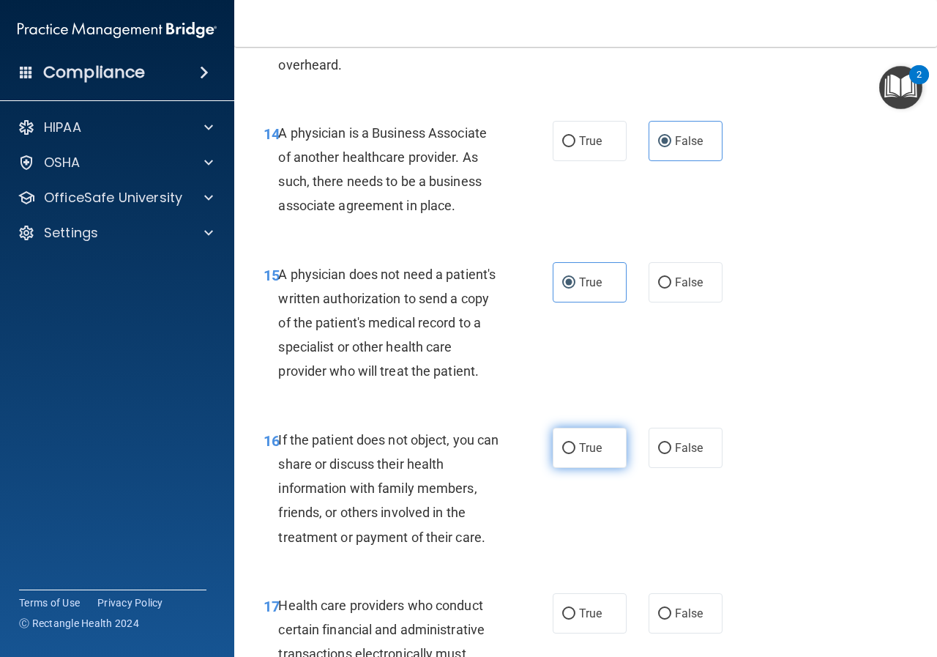
click at [579, 455] on span "True" at bounding box center [590, 448] width 23 height 14
click at [575, 454] on input "True" at bounding box center [568, 448] width 13 height 11
radio input "true"
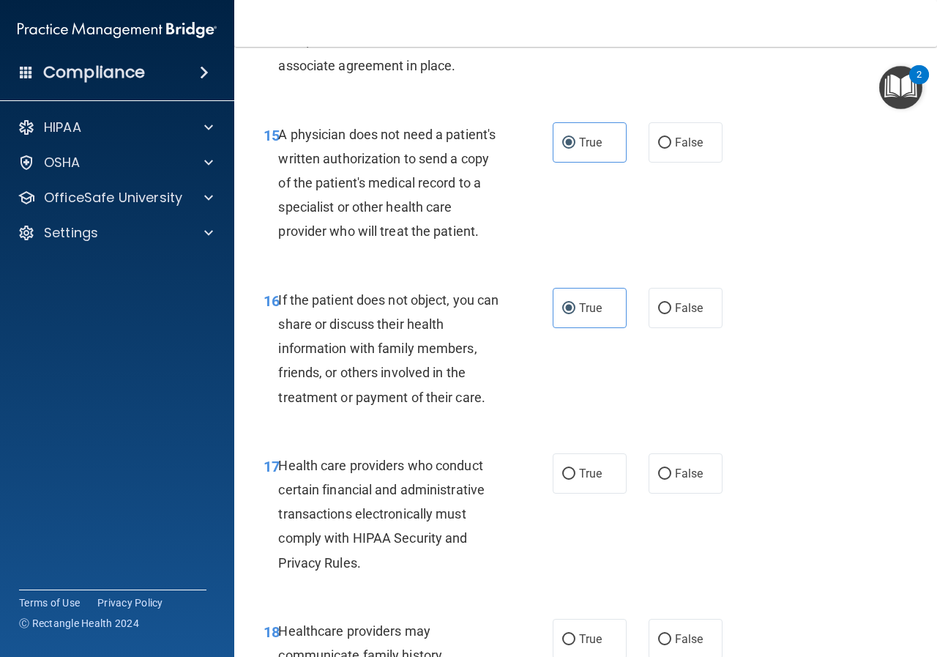
scroll to position [2269, 0]
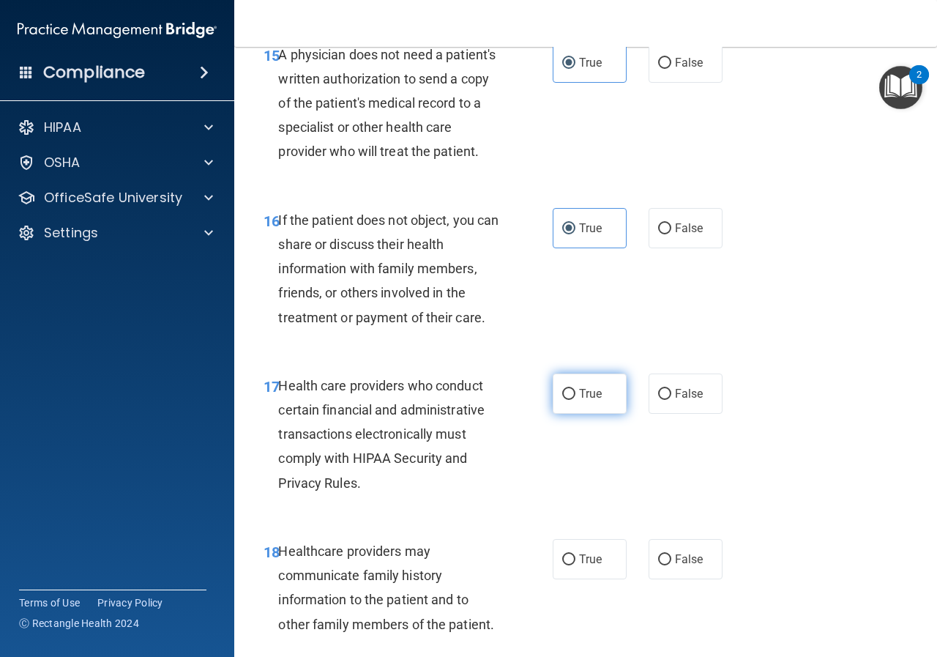
click at [580, 400] on span "True" at bounding box center [590, 394] width 23 height 14
click at [575, 400] on input "True" at bounding box center [568, 394] width 13 height 11
radio input "true"
click at [676, 575] on label "False" at bounding box center [686, 559] width 74 height 40
click at [671, 565] on input "False" at bounding box center [664, 559] width 13 height 11
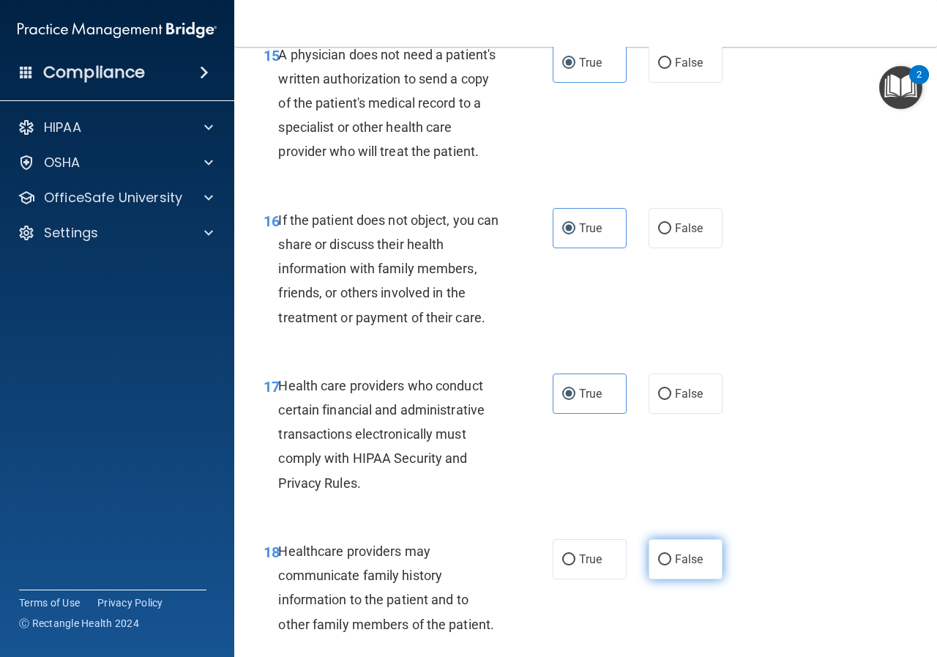
radio input "true"
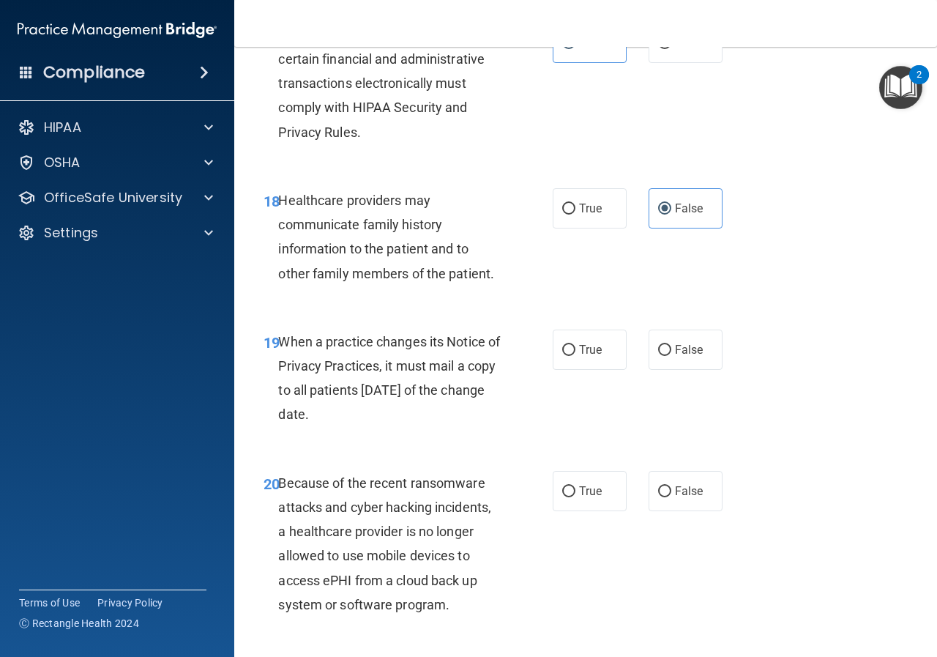
scroll to position [2635, 0]
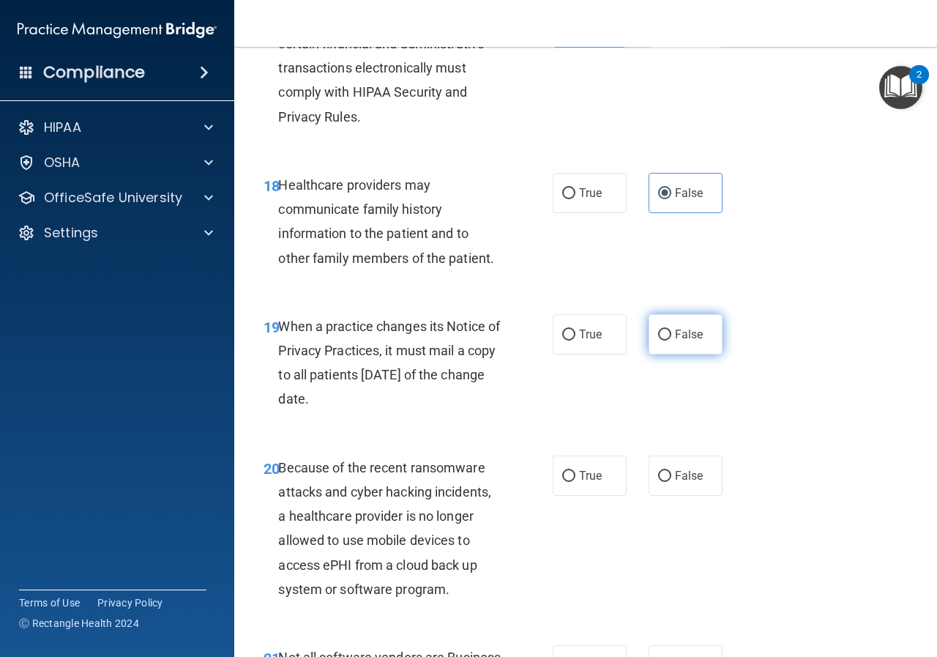
click at [687, 341] on span "False" at bounding box center [689, 334] width 29 height 14
click at [671, 340] on input "False" at bounding box center [664, 334] width 13 height 11
radio input "true"
click at [658, 482] on input "False" at bounding box center [664, 476] width 13 height 11
radio input "true"
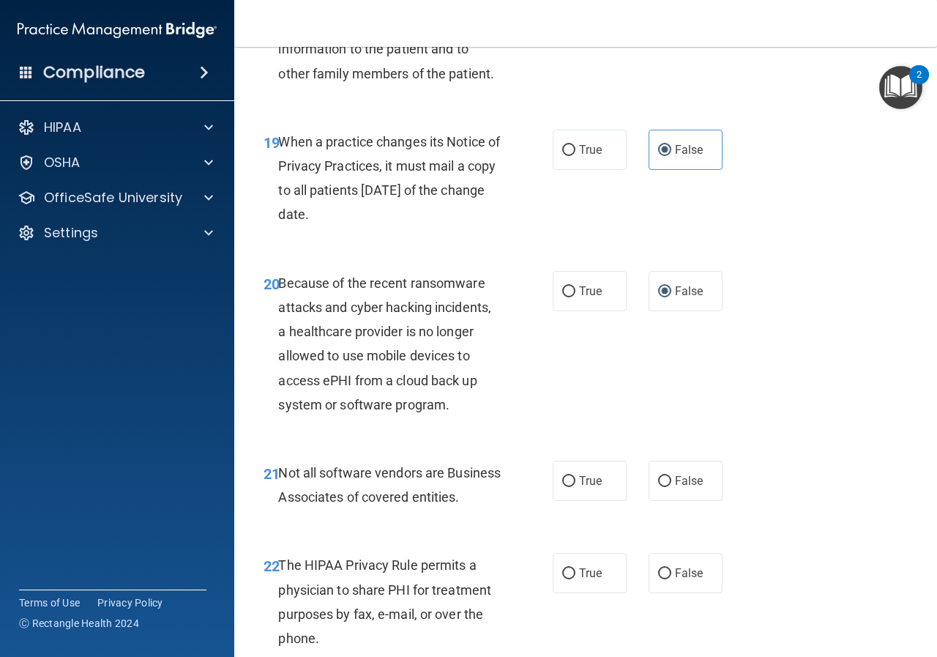
scroll to position [2855, 0]
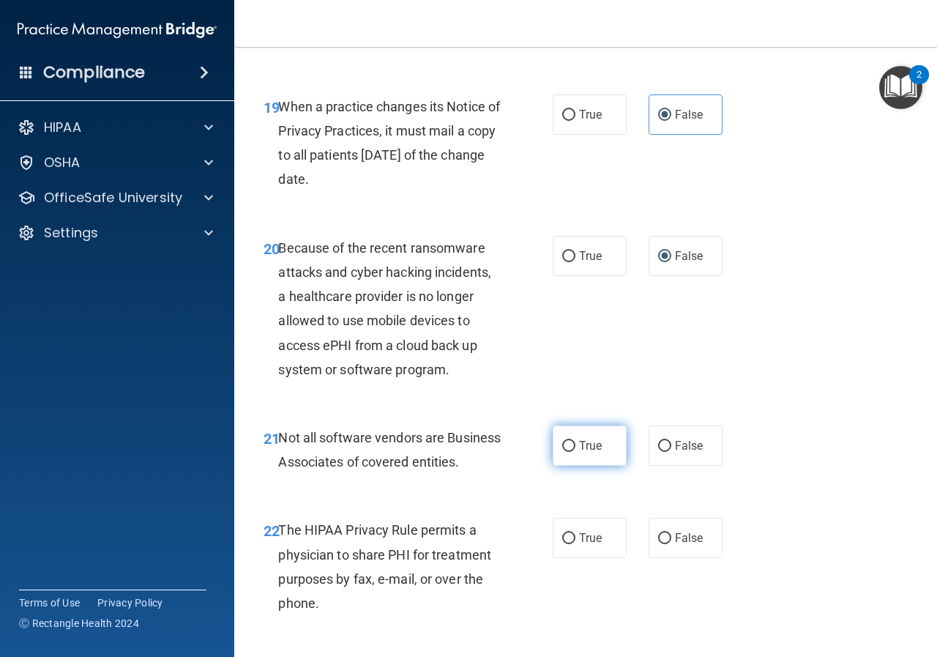
click at [580, 452] on span "True" at bounding box center [590, 445] width 23 height 14
click at [575, 452] on input "True" at bounding box center [568, 446] width 13 height 11
radio input "true"
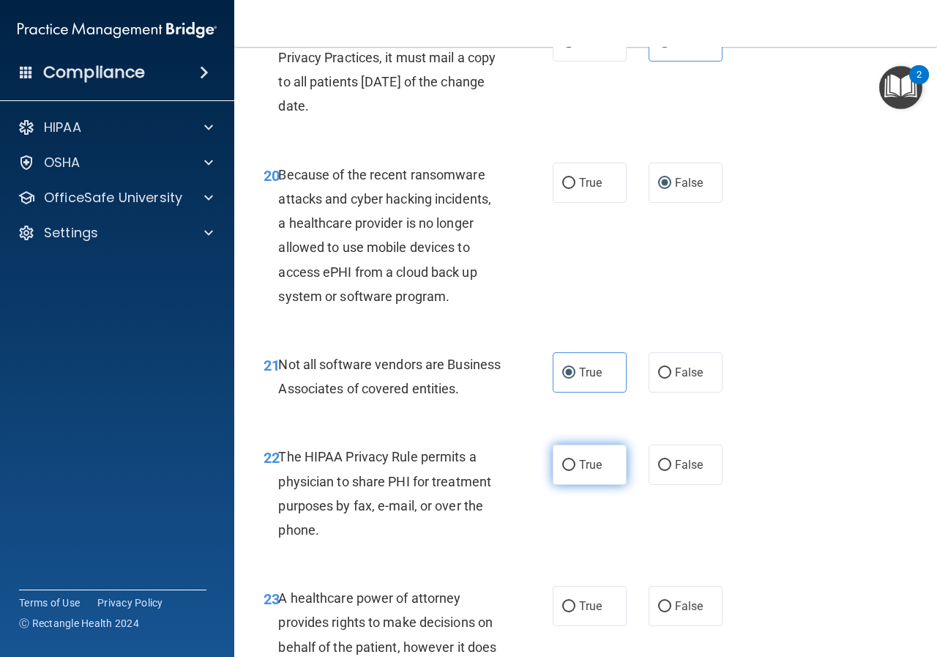
click at [600, 485] on label "True" at bounding box center [590, 464] width 74 height 40
click at [575, 471] on input "True" at bounding box center [568, 465] width 13 height 11
radio input "true"
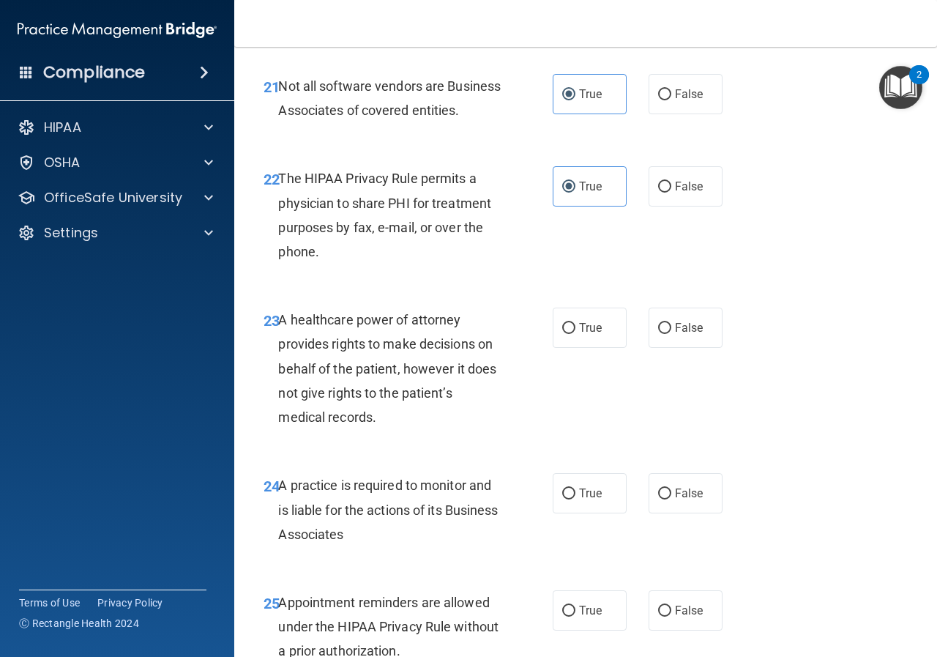
scroll to position [3221, 0]
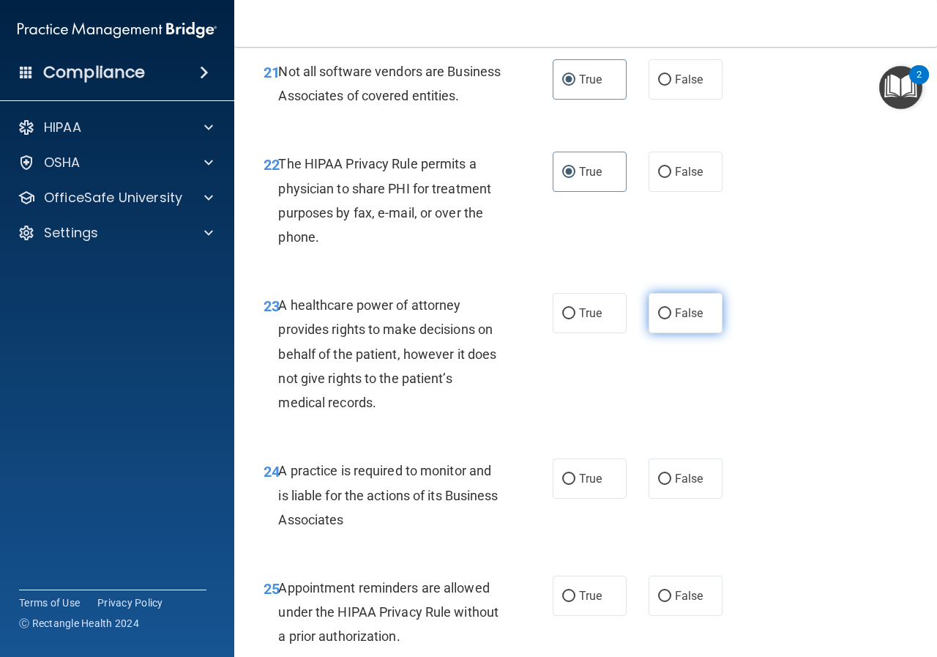
click at [686, 320] on span "False" at bounding box center [689, 313] width 29 height 14
click at [671, 319] on input "False" at bounding box center [664, 313] width 13 height 11
radio input "true"
click at [695, 499] on label "False" at bounding box center [686, 478] width 74 height 40
click at [671, 485] on input "False" at bounding box center [664, 479] width 13 height 11
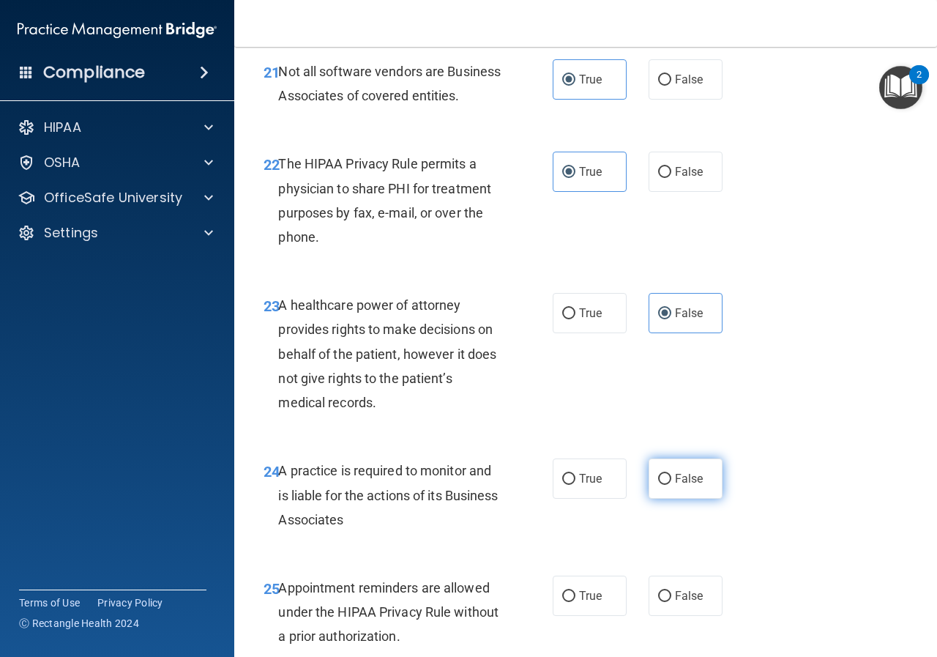
radio input "true"
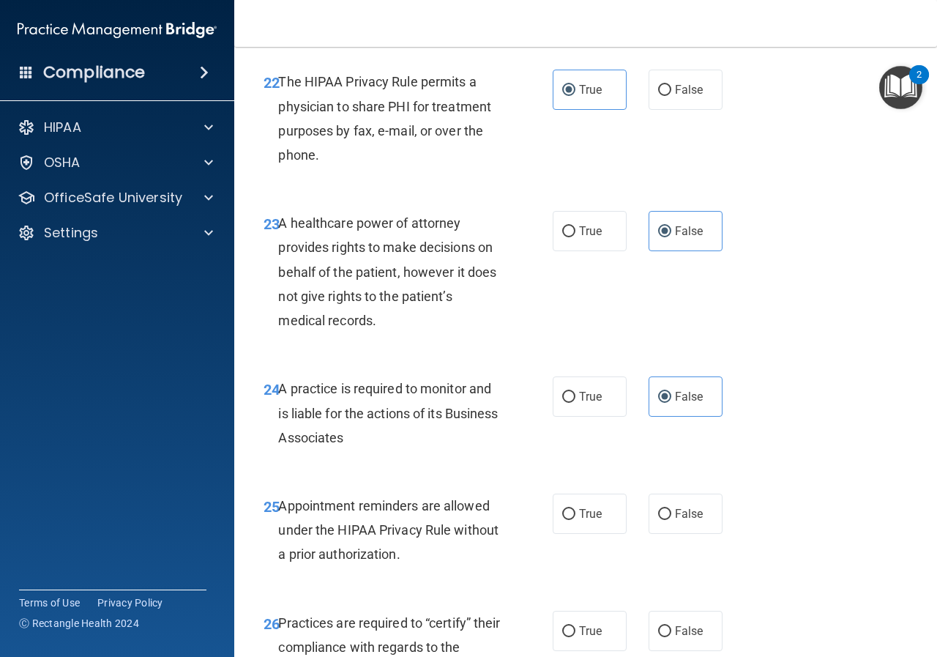
scroll to position [3367, 0]
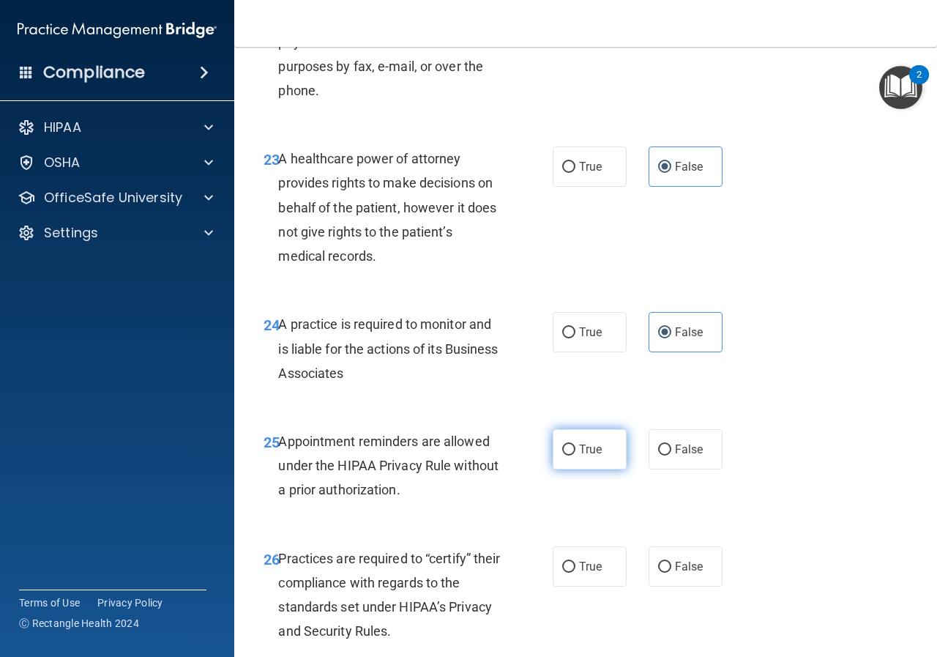
click at [613, 469] on label "True" at bounding box center [590, 449] width 74 height 40
click at [575, 455] on input "True" at bounding box center [568, 449] width 13 height 11
radio input "true"
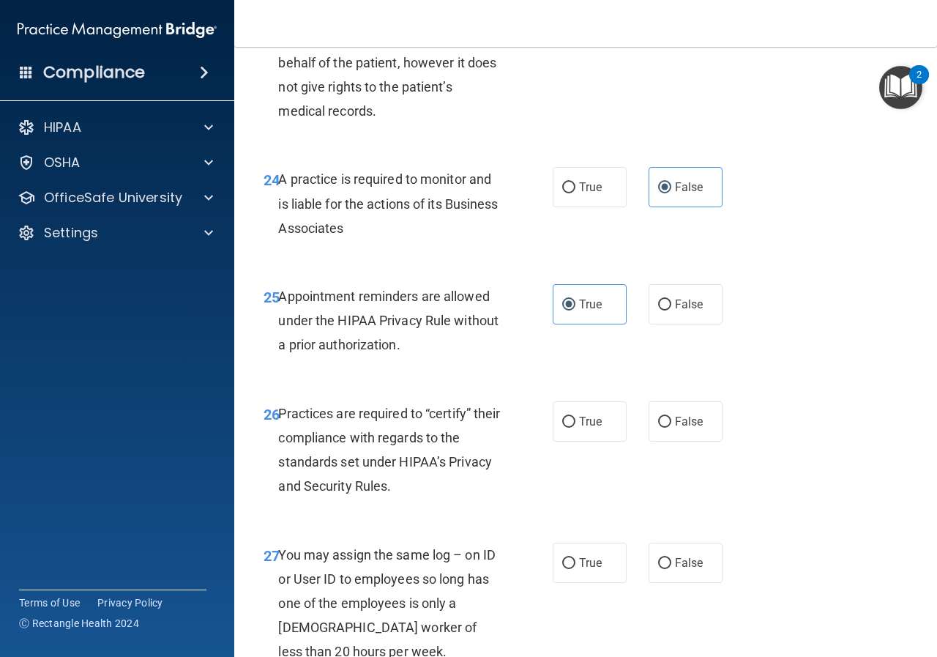
scroll to position [3514, 0]
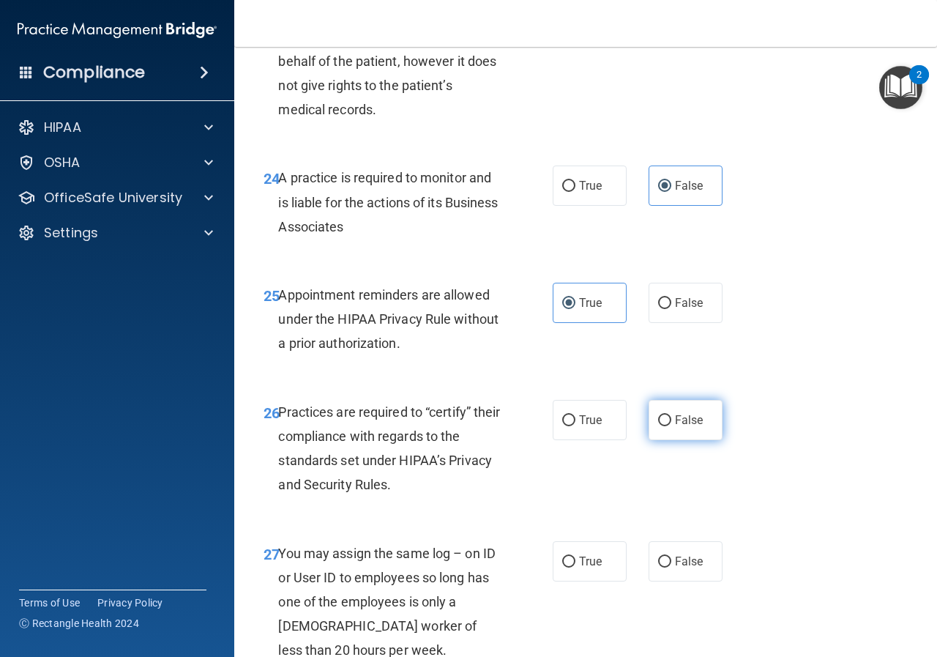
click at [676, 440] on label "False" at bounding box center [686, 420] width 74 height 40
click at [671, 426] on input "False" at bounding box center [664, 420] width 13 height 11
radio input "true"
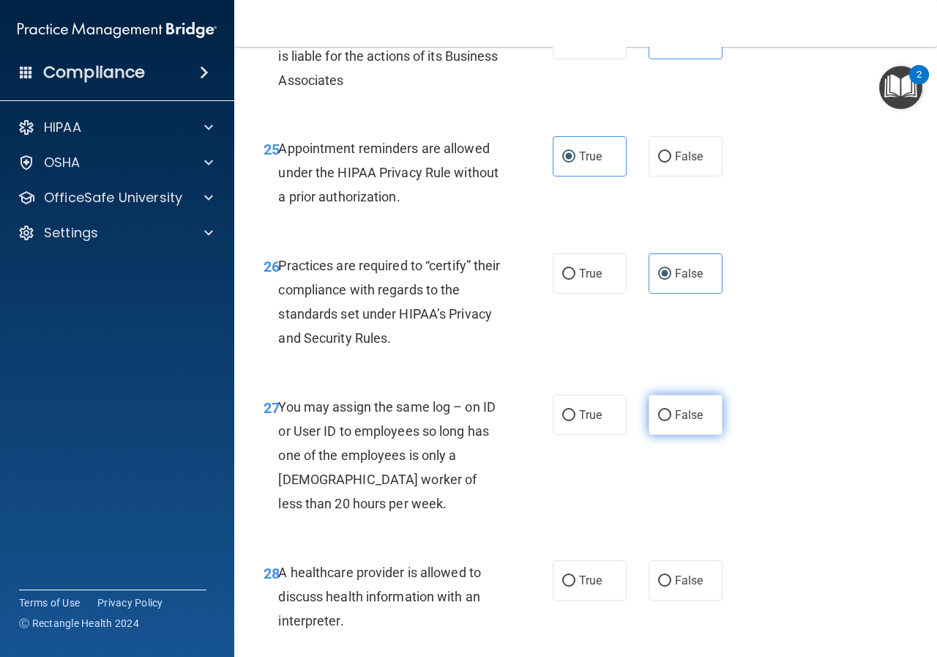
click at [685, 422] on span "False" at bounding box center [689, 415] width 29 height 14
click at [671, 421] on input "False" at bounding box center [664, 415] width 13 height 11
radio input "true"
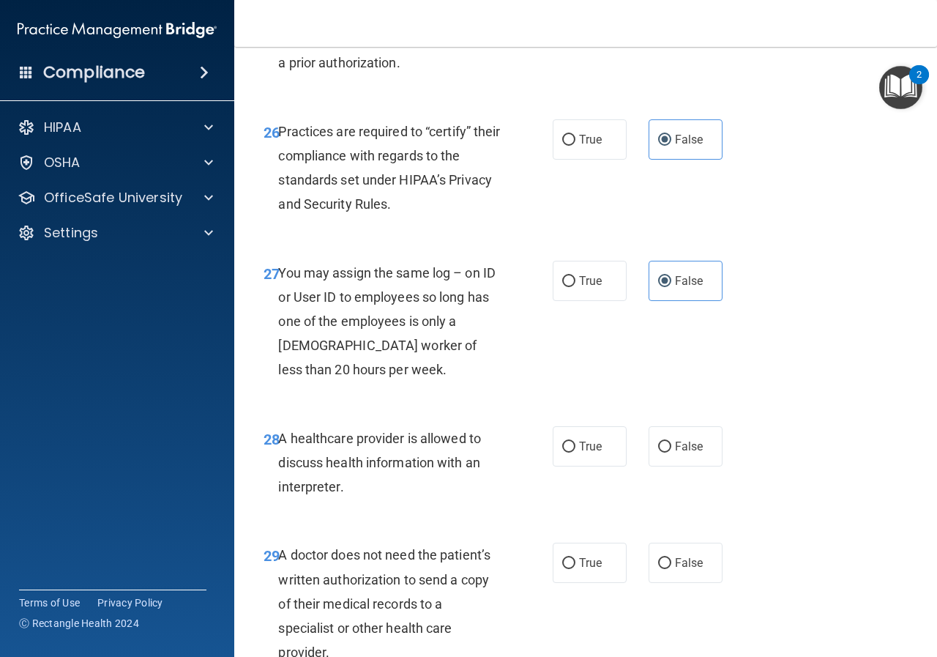
scroll to position [3807, 0]
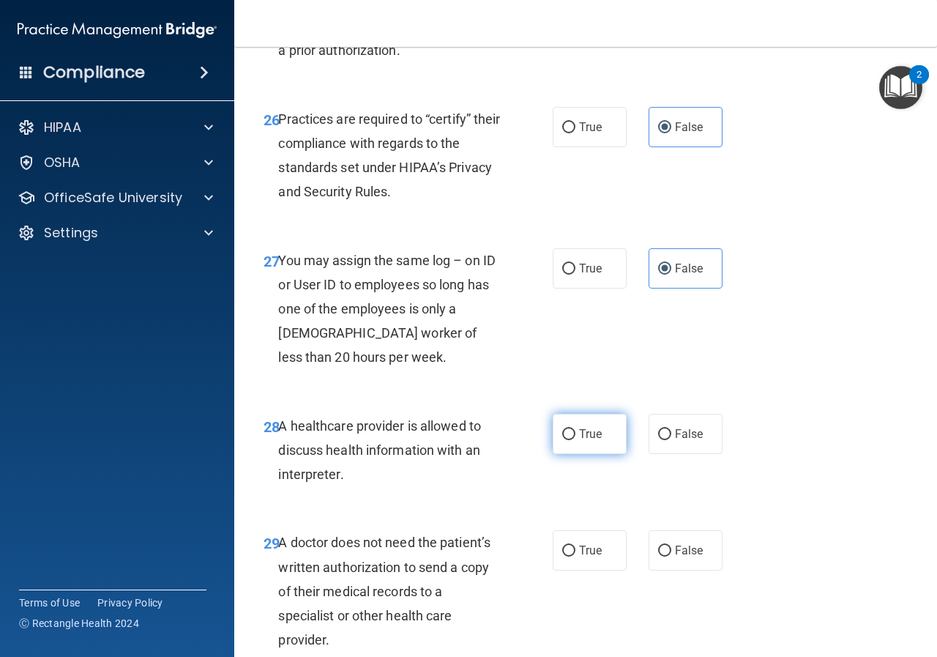
click at [594, 441] on span "True" at bounding box center [590, 434] width 23 height 14
click at [575, 440] on input "True" at bounding box center [568, 434] width 13 height 11
radio input "true"
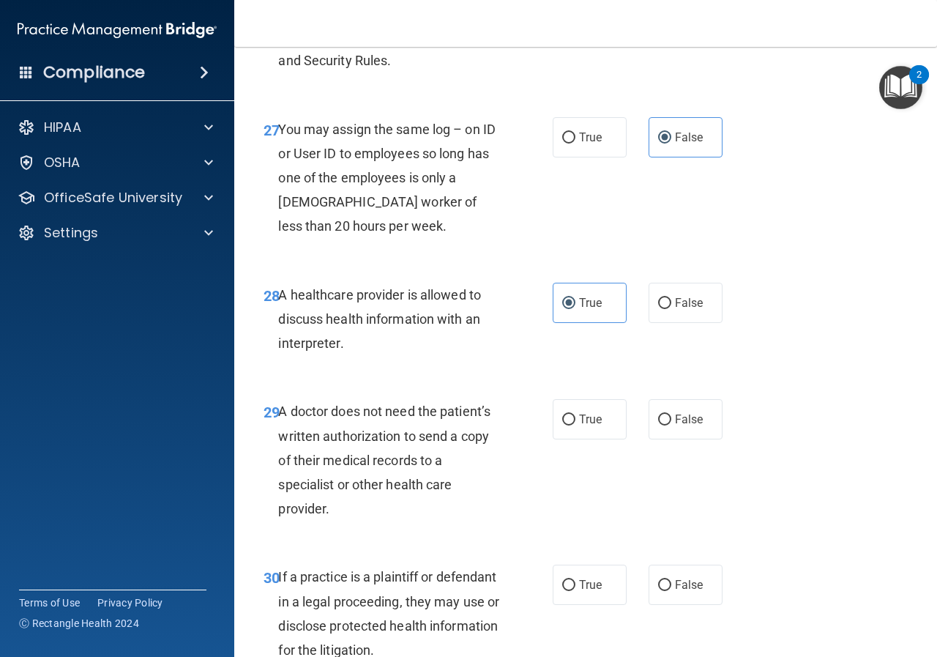
scroll to position [3953, 0]
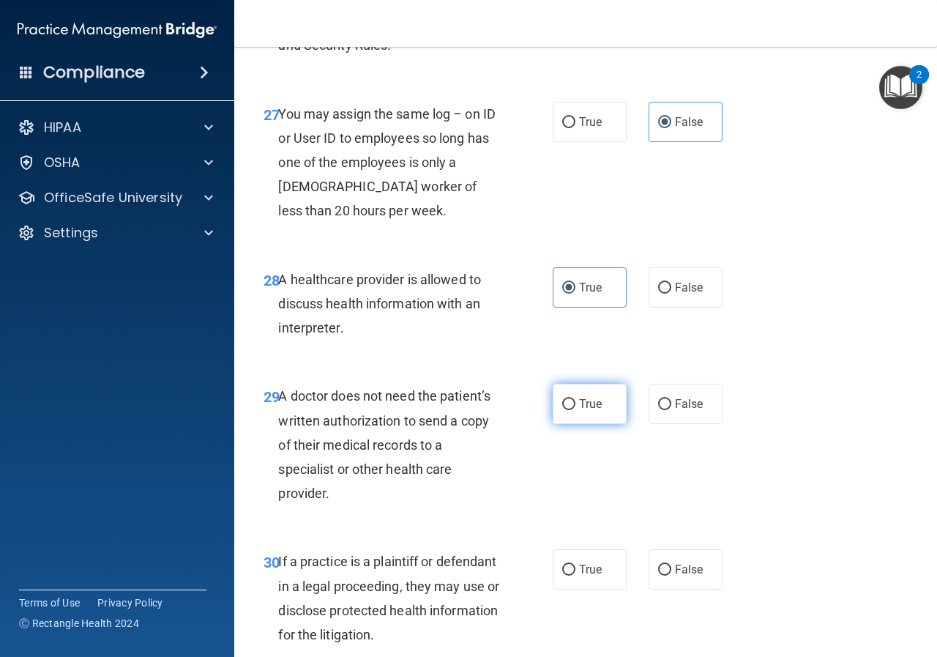
click at [585, 411] on span "True" at bounding box center [590, 404] width 23 height 14
click at [575, 410] on input "True" at bounding box center [568, 404] width 13 height 11
radio input "true"
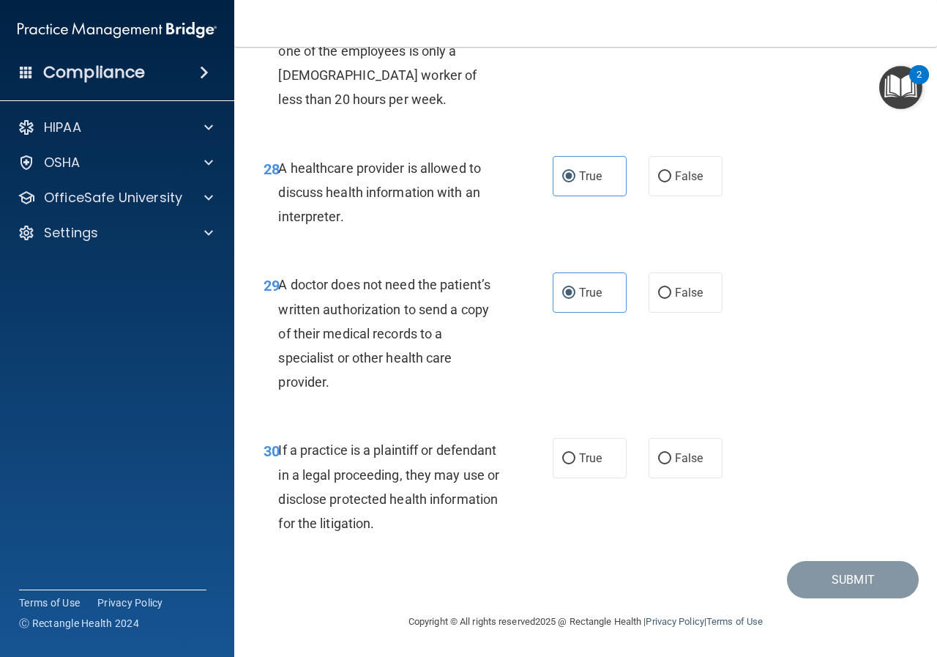
scroll to position [4113, 0]
click at [579, 465] on span "True" at bounding box center [590, 458] width 23 height 14
click at [575, 464] on input "True" at bounding box center [568, 458] width 13 height 11
radio input "true"
click at [849, 577] on button "Submit" at bounding box center [853, 579] width 132 height 37
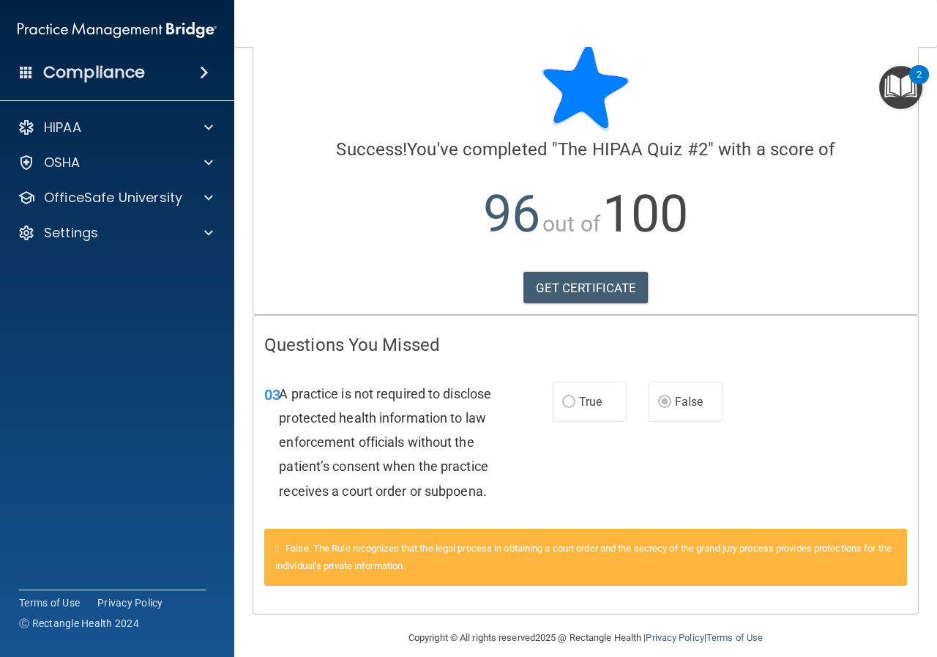
scroll to position [46, 0]
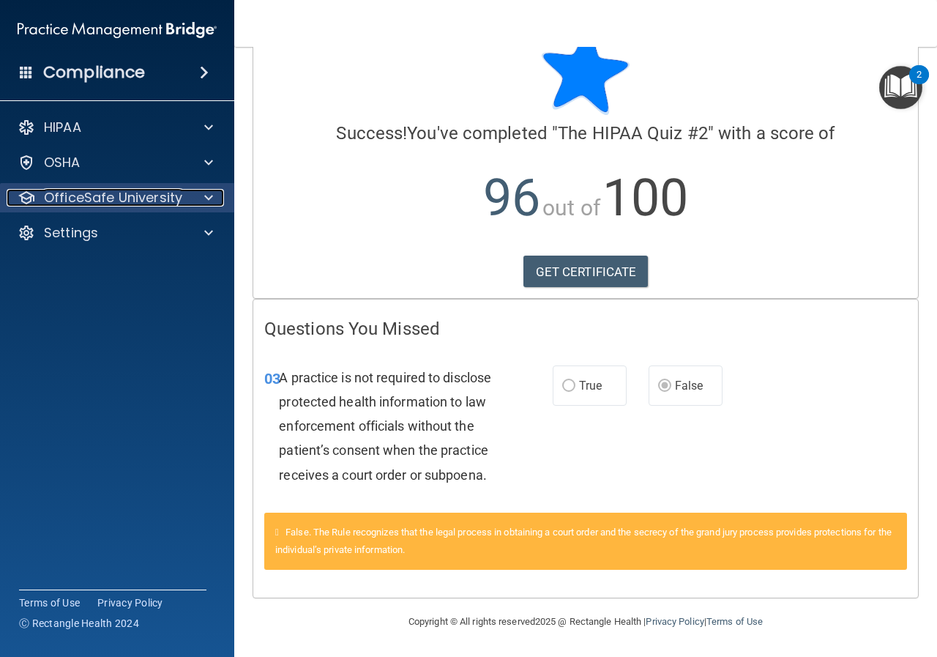
click at [134, 201] on p "OfficeSafe University" at bounding box center [113, 198] width 138 height 18
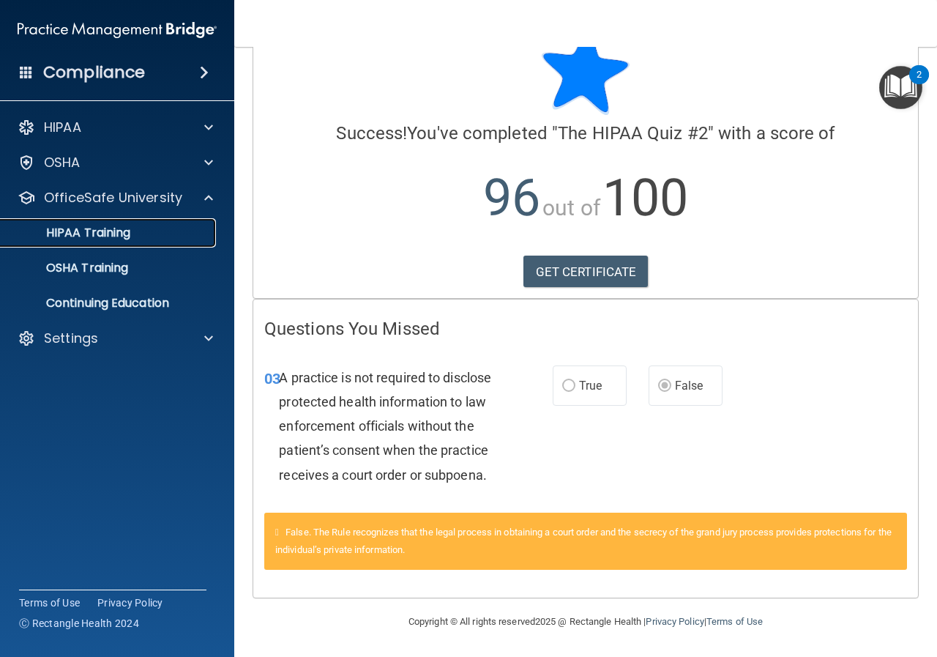
click at [123, 227] on p "HIPAA Training" at bounding box center [70, 232] width 121 height 15
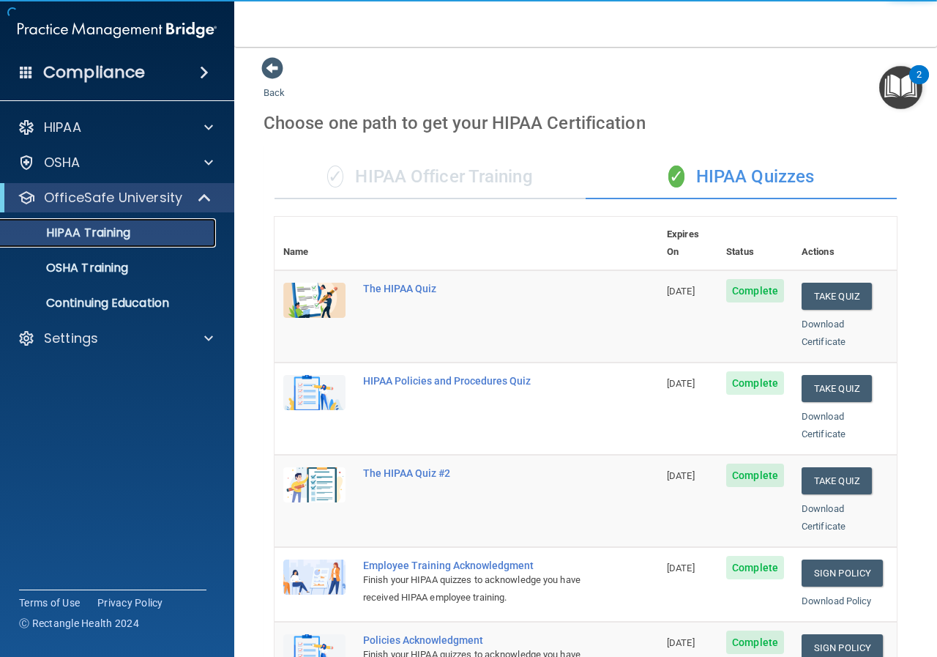
scroll to position [1, 0]
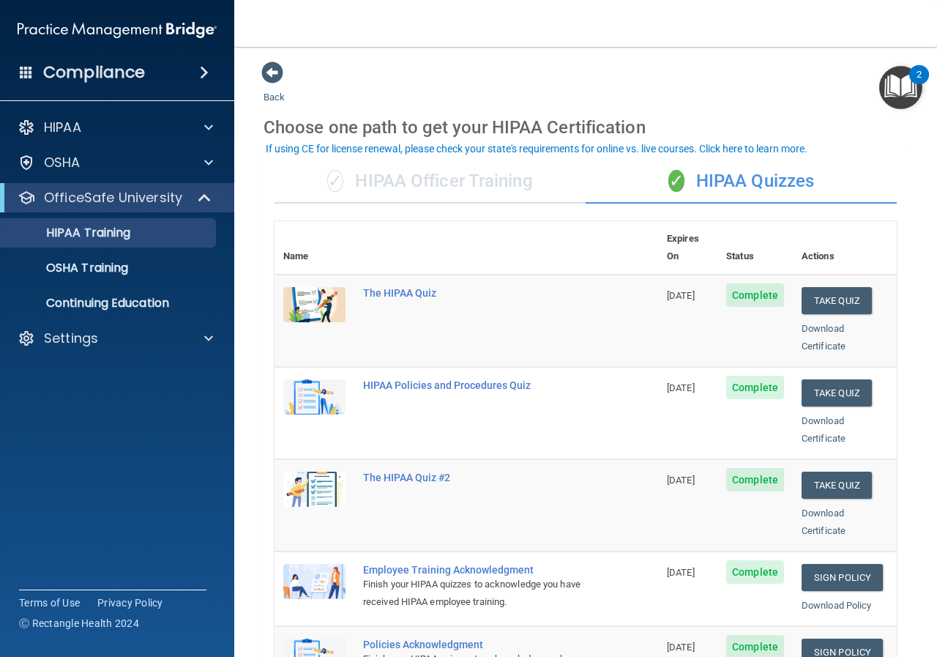
click at [428, 83] on div "Back Choose one path to get your HIPAA Certification ✓ HIPAA Officer Training ✓…" at bounding box center [586, 587] width 644 height 1053
click at [388, 379] on div "HIPAA Policies and Procedures Quiz" at bounding box center [474, 385] width 222 height 12
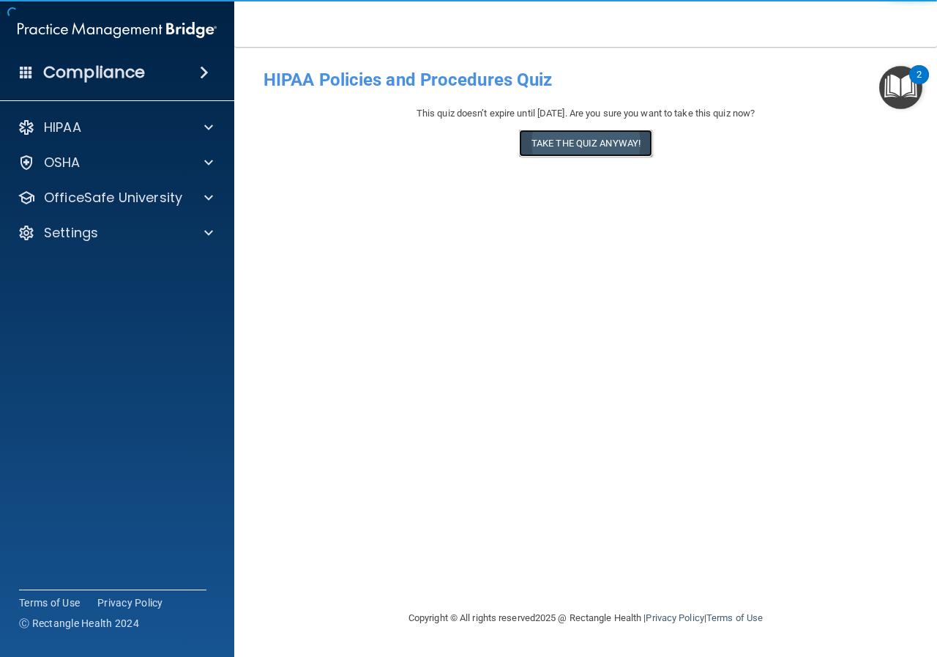
click at [602, 148] on button "Take the quiz anyway!" at bounding box center [585, 143] width 133 height 27
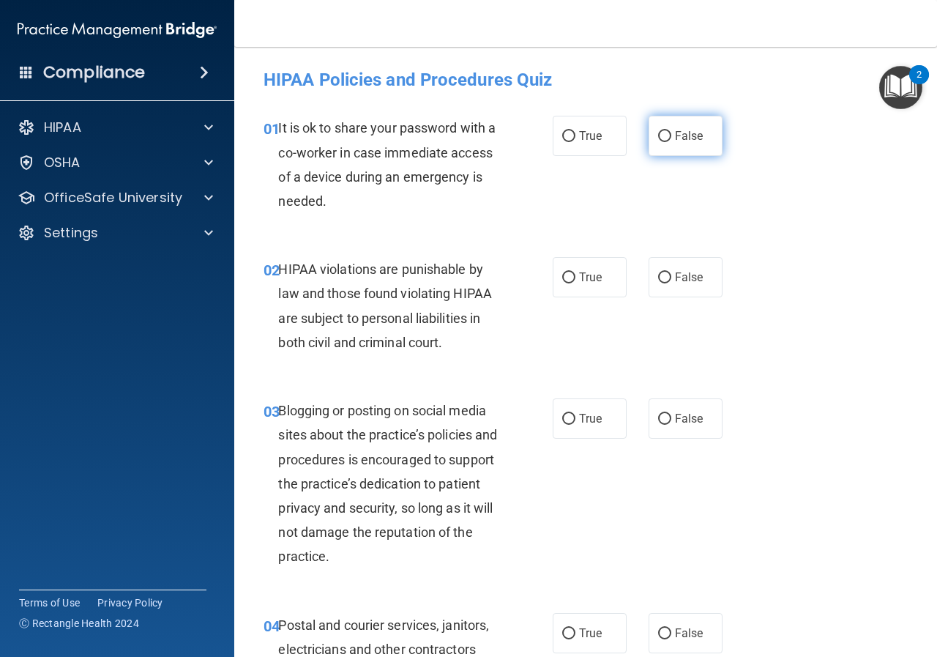
click at [671, 143] on label "False" at bounding box center [686, 136] width 74 height 40
click at [671, 142] on input "False" at bounding box center [664, 136] width 13 height 11
radio input "true"
click at [593, 273] on span "True" at bounding box center [590, 277] width 23 height 14
click at [575, 273] on input "True" at bounding box center [568, 277] width 13 height 11
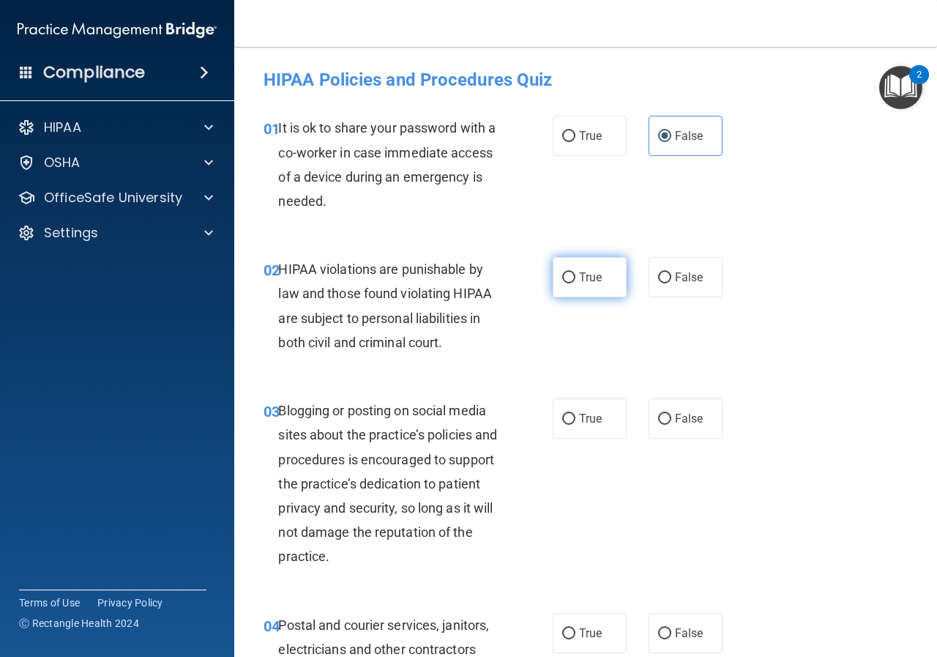
radio input "true"
click at [676, 417] on span "False" at bounding box center [689, 418] width 29 height 14
click at [671, 417] on input "False" at bounding box center [664, 419] width 13 height 11
radio input "true"
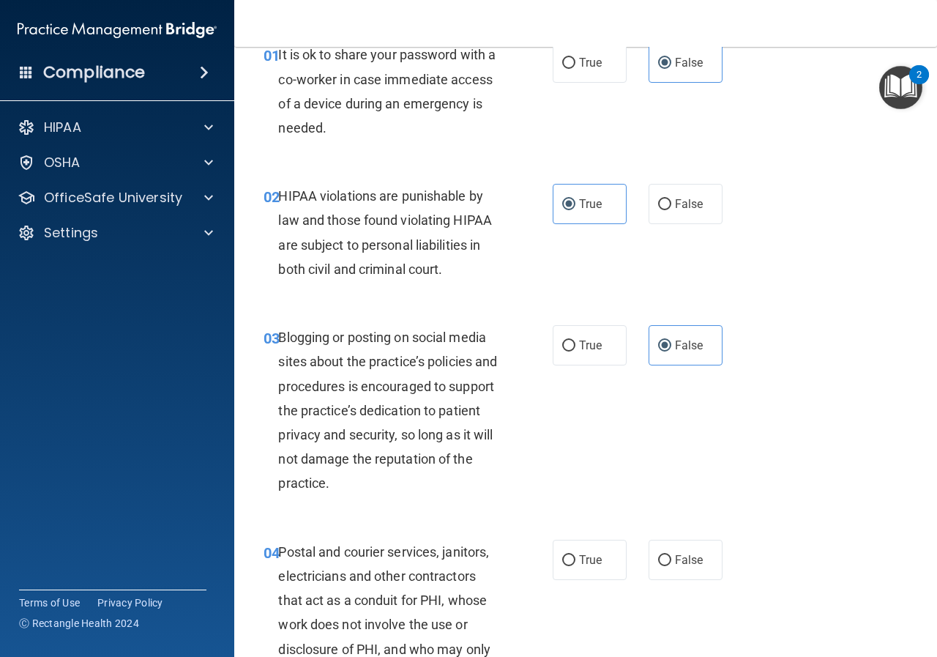
scroll to position [146, 0]
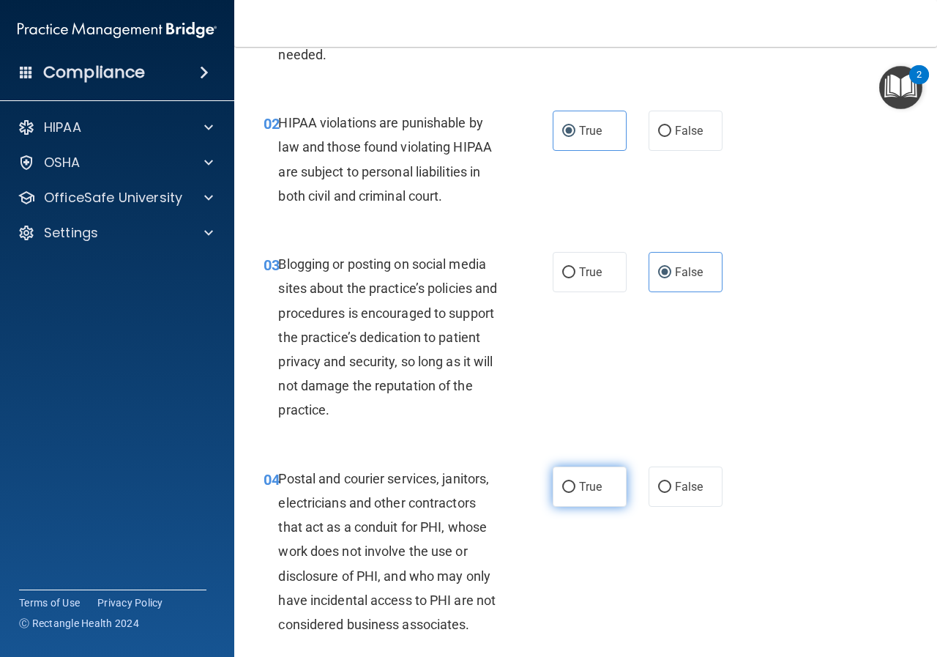
click at [590, 486] on span "True" at bounding box center [590, 486] width 23 height 14
click at [575, 486] on input "True" at bounding box center [568, 487] width 13 height 11
radio input "true"
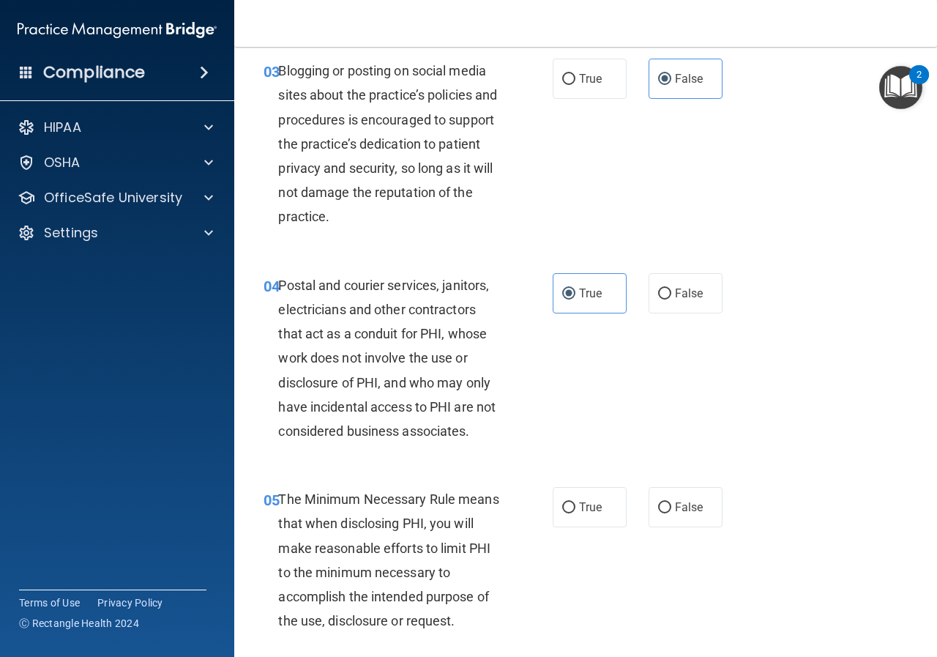
scroll to position [366, 0]
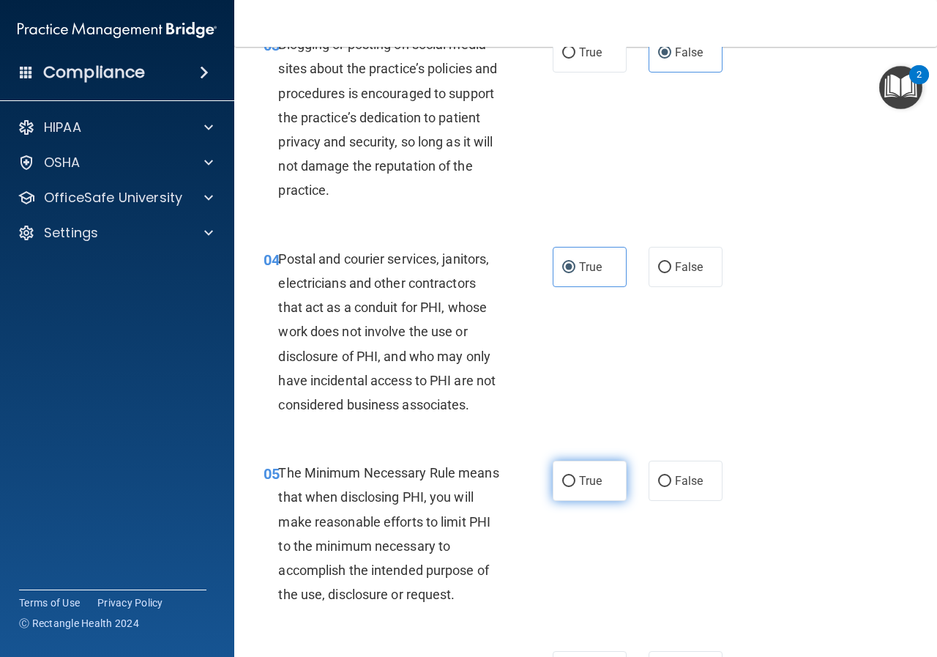
click at [591, 482] on span "True" at bounding box center [590, 481] width 23 height 14
click at [575, 482] on input "True" at bounding box center [568, 481] width 13 height 11
radio input "true"
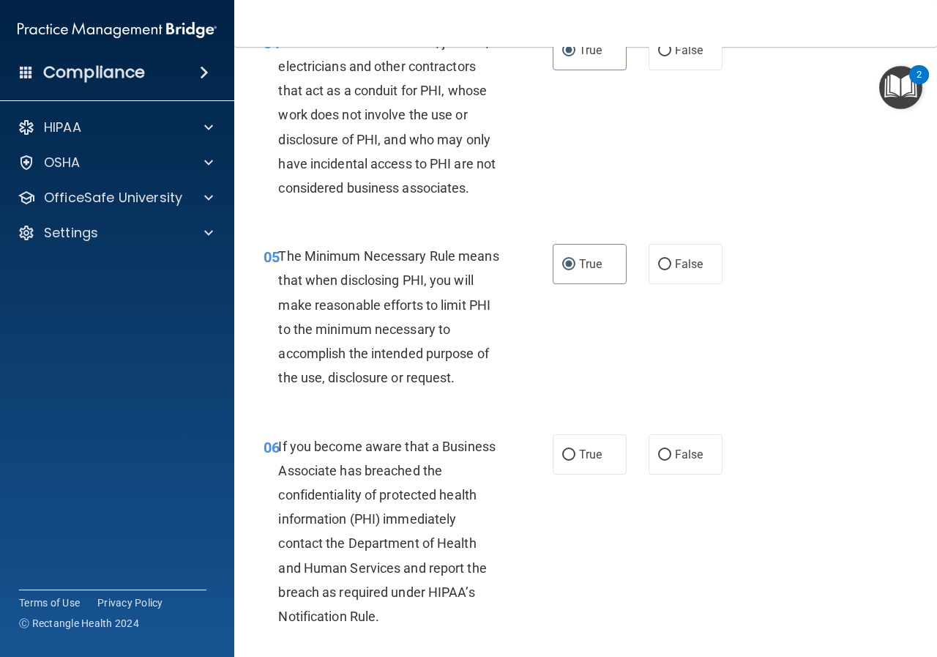
scroll to position [586, 0]
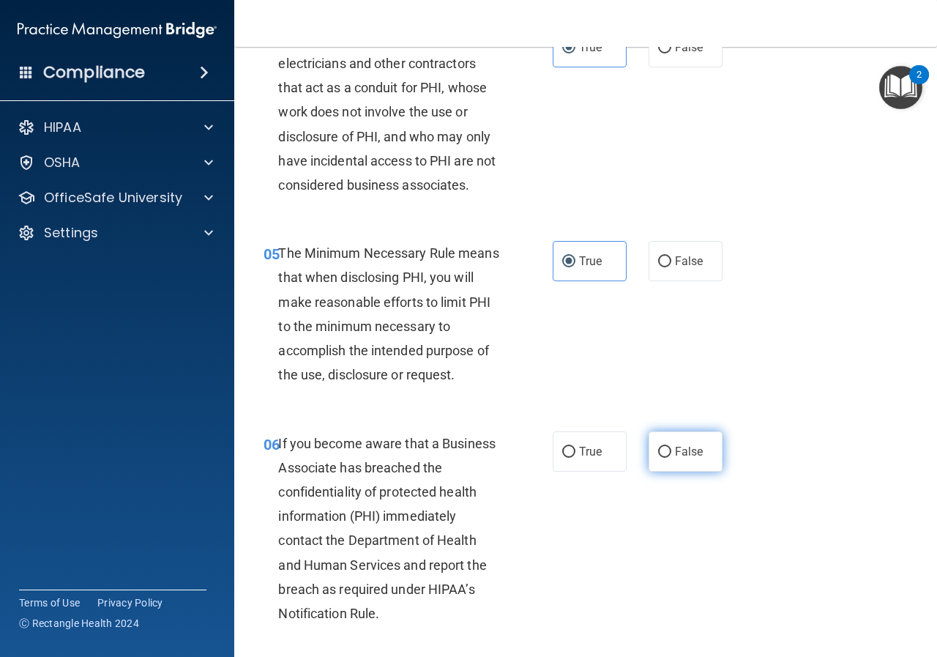
click at [675, 452] on span "False" at bounding box center [689, 451] width 29 height 14
click at [671, 452] on input "False" at bounding box center [664, 452] width 13 height 11
radio input "true"
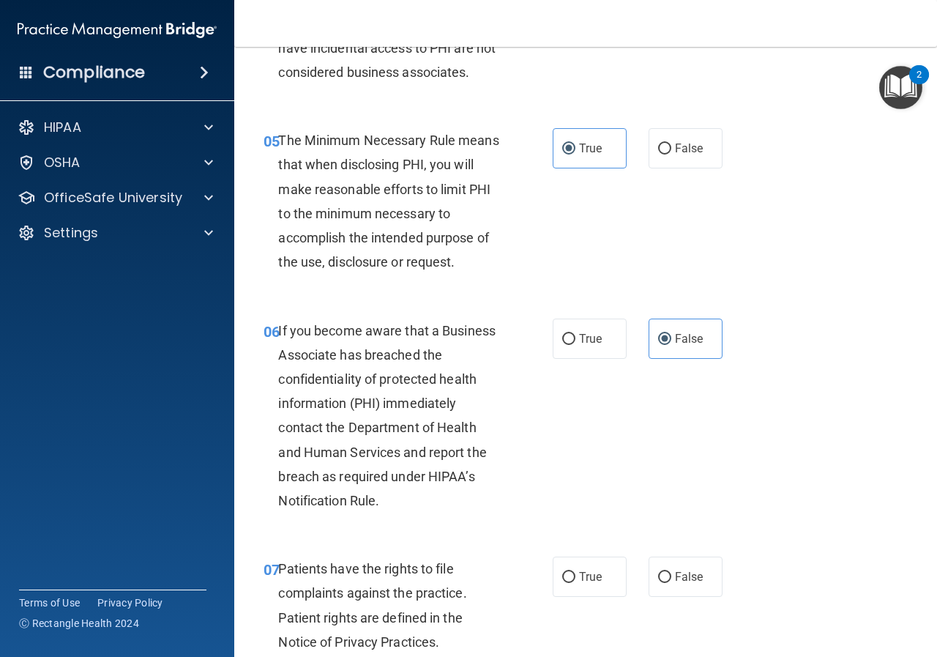
scroll to position [732, 0]
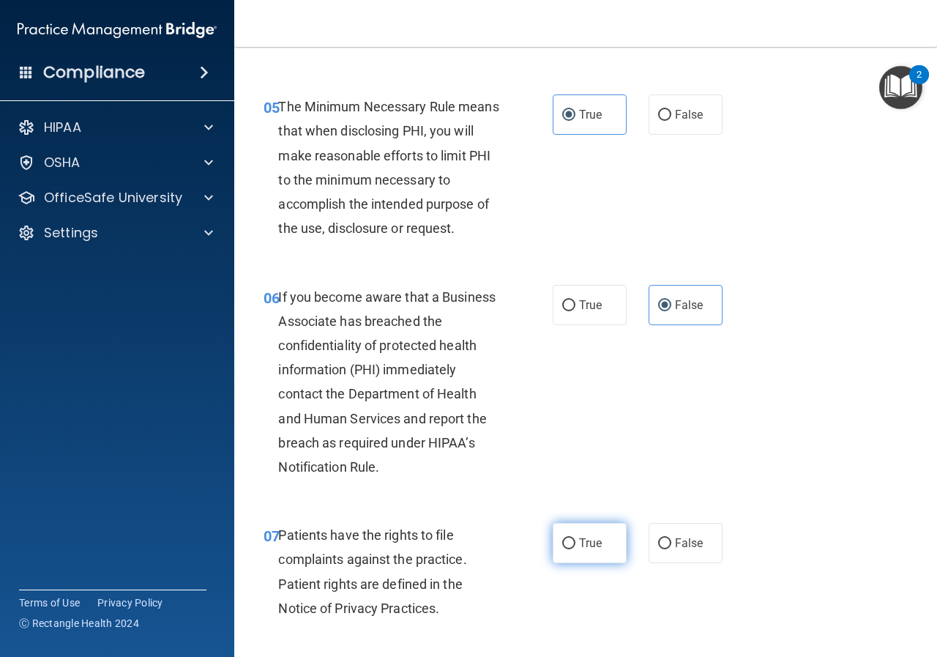
click at [604, 541] on label "True" at bounding box center [590, 543] width 74 height 40
click at [575, 541] on input "True" at bounding box center [568, 543] width 13 height 11
radio input "true"
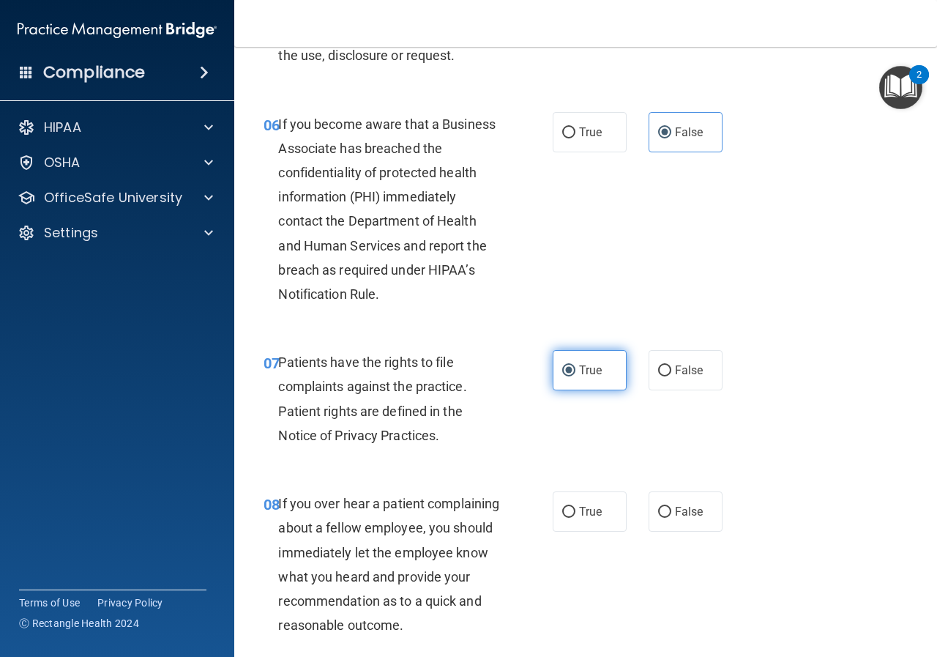
scroll to position [952, 0]
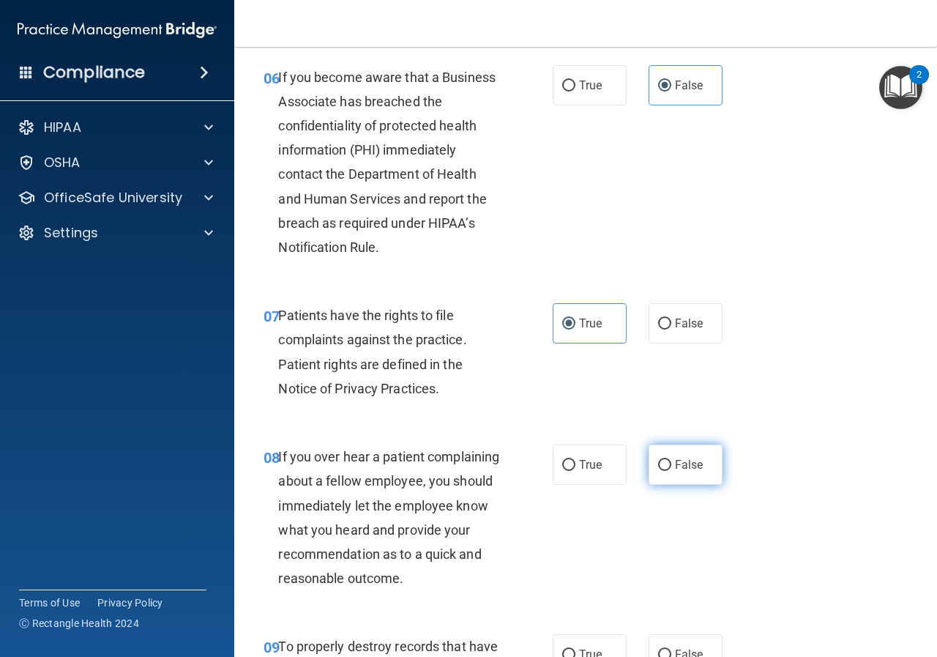
click at [688, 469] on span "False" at bounding box center [689, 465] width 29 height 14
click at [671, 469] on input "False" at bounding box center [664, 465] width 13 height 11
radio input "true"
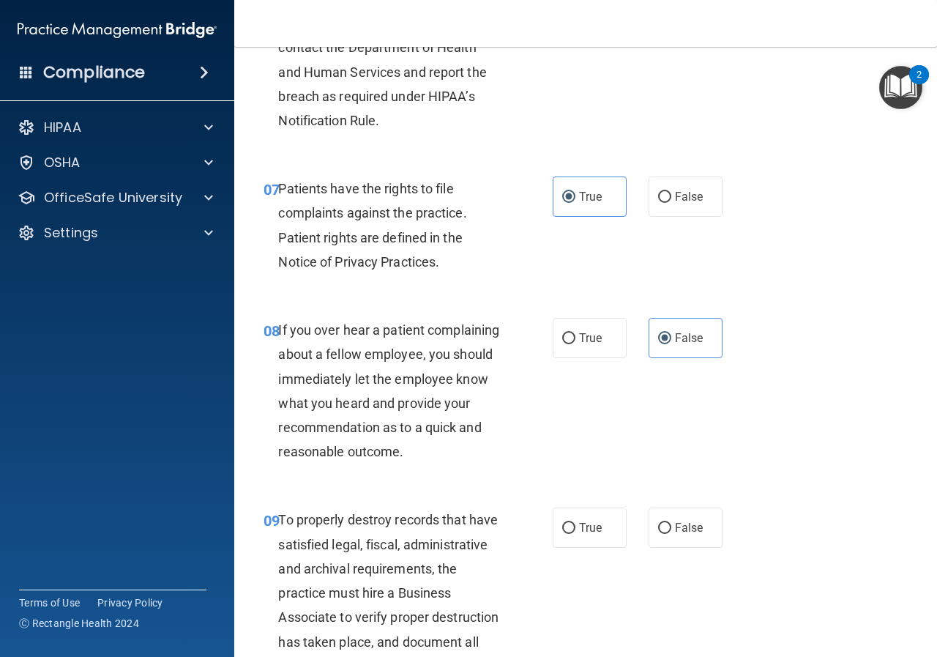
scroll to position [1171, 0]
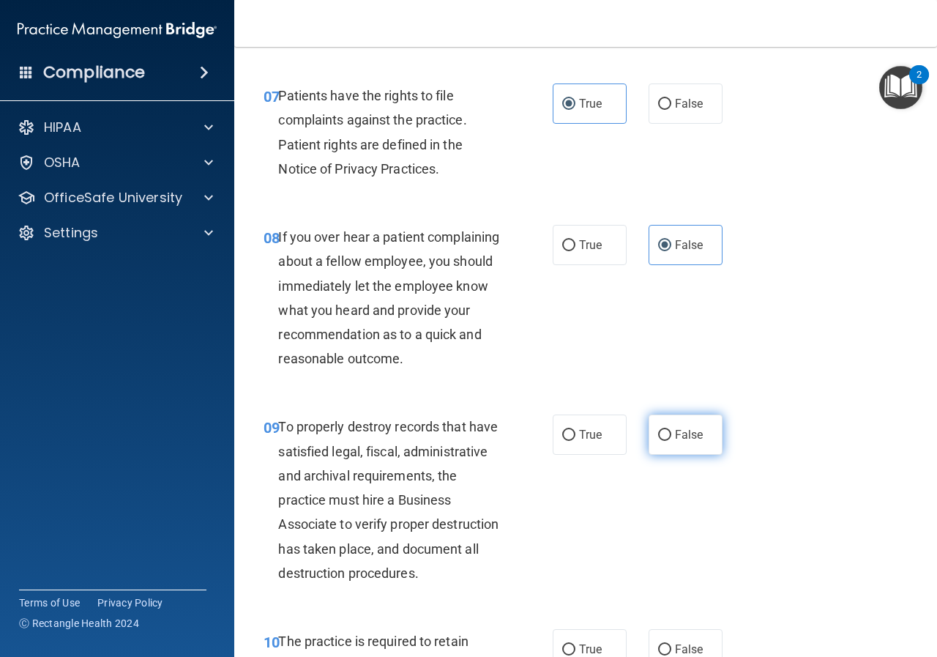
click at [689, 441] on span "False" at bounding box center [689, 435] width 29 height 14
click at [671, 441] on input "False" at bounding box center [664, 435] width 13 height 11
radio input "true"
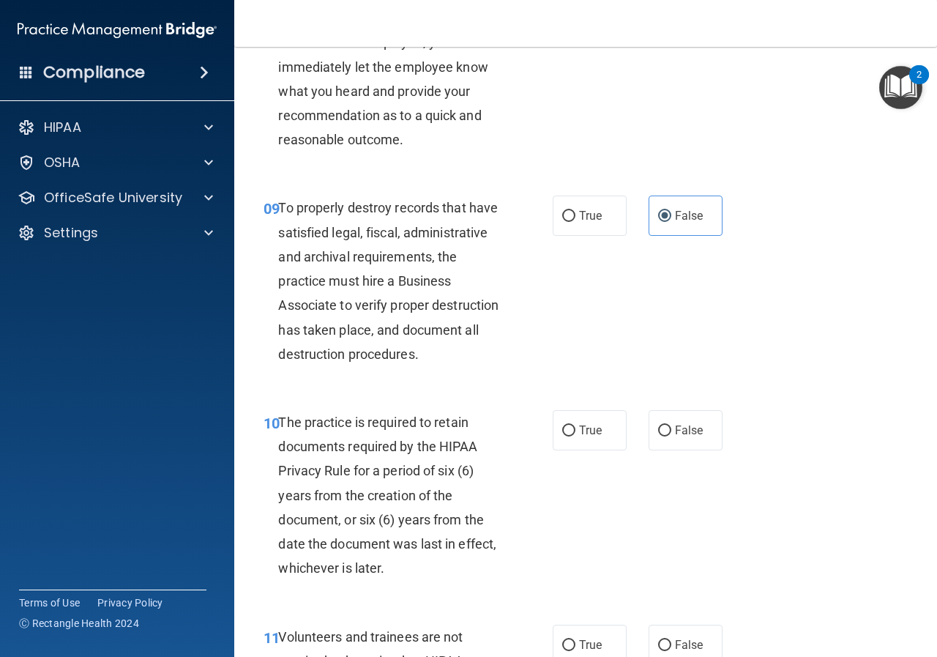
scroll to position [1391, 0]
click at [579, 436] on span "True" at bounding box center [590, 429] width 23 height 14
click at [575, 436] on input "True" at bounding box center [568, 430] width 13 height 11
radio input "true"
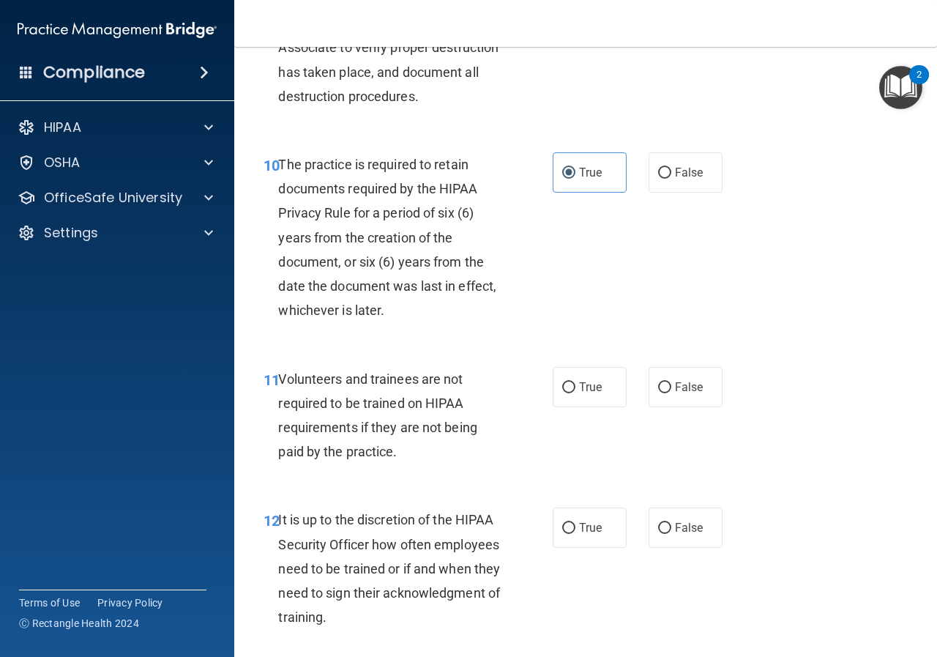
scroll to position [1684, 0]
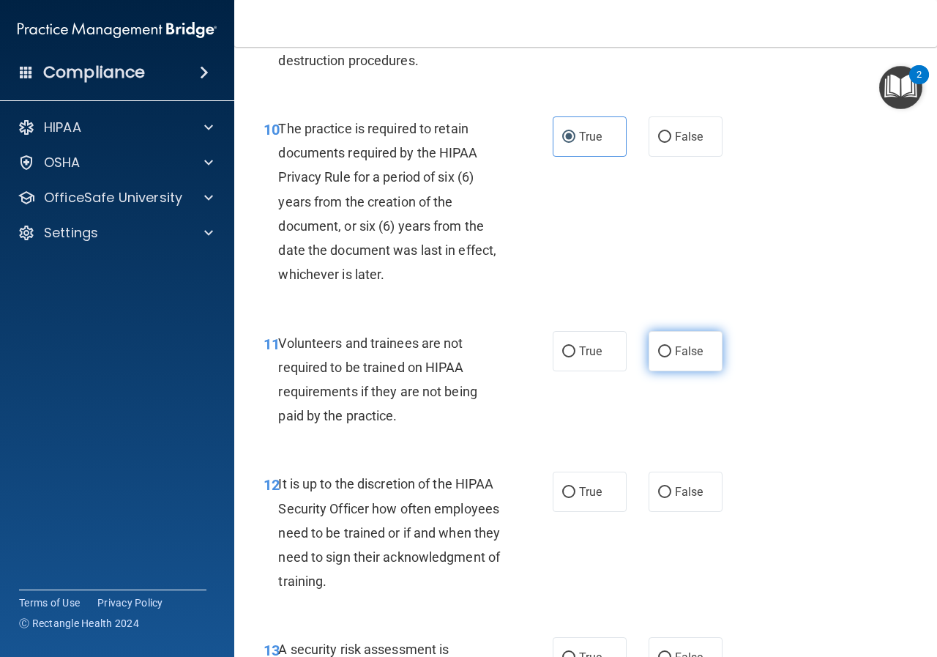
click at [682, 358] on span "False" at bounding box center [689, 351] width 29 height 14
click at [671, 357] on input "False" at bounding box center [664, 351] width 13 height 11
radio input "true"
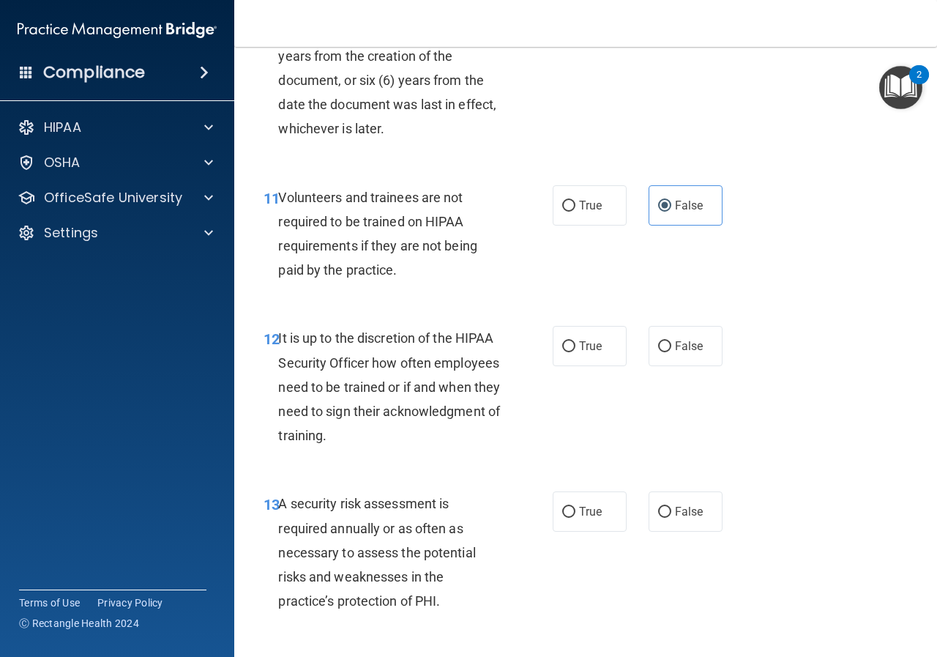
scroll to position [1830, 0]
click at [679, 352] on span "False" at bounding box center [689, 345] width 29 height 14
click at [671, 351] on input "False" at bounding box center [664, 345] width 13 height 11
radio input "true"
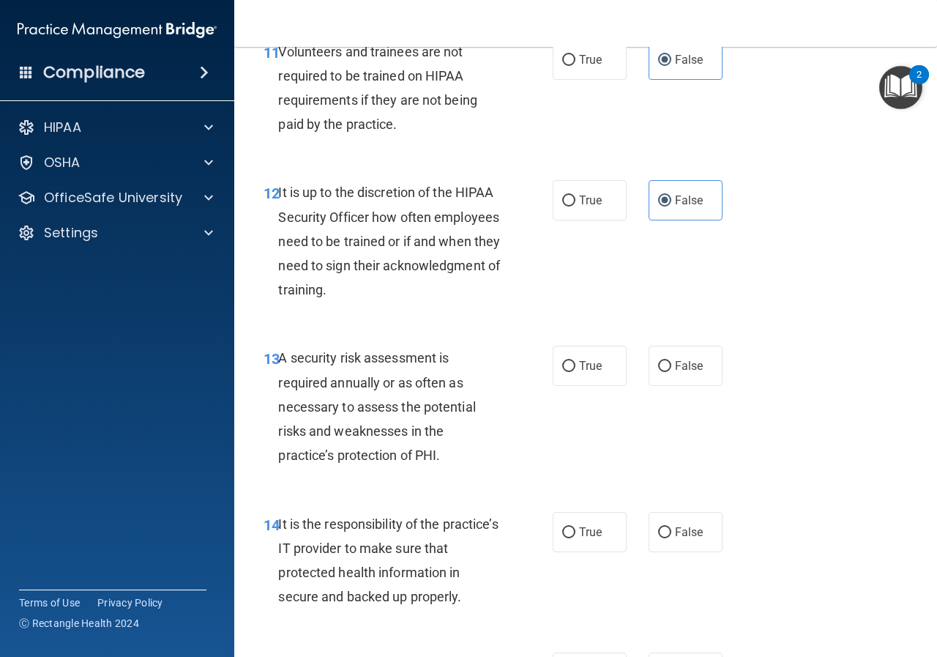
scroll to position [1976, 0]
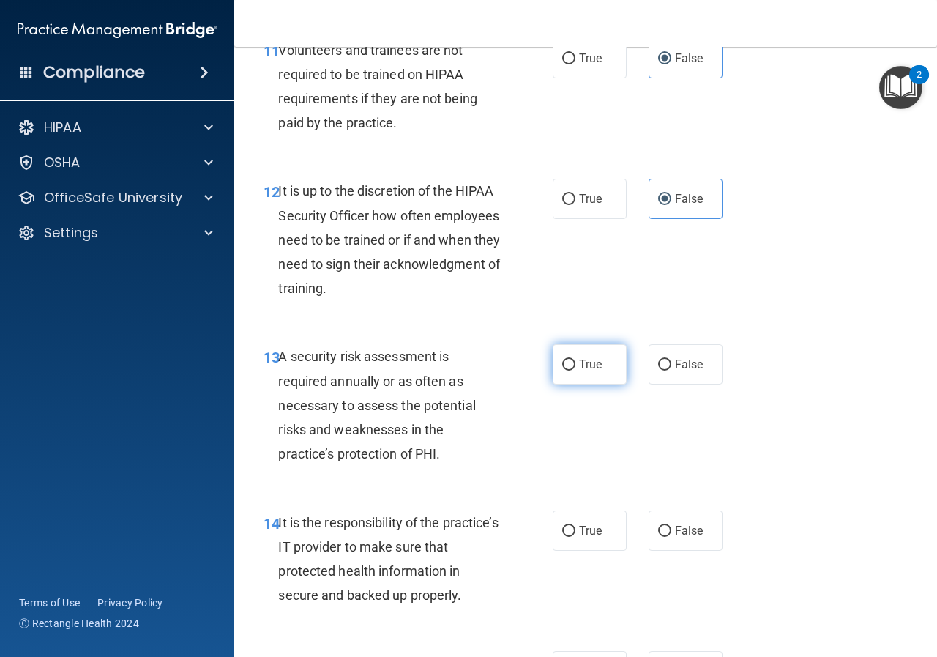
click at [607, 384] on label "True" at bounding box center [590, 364] width 74 height 40
click at [575, 370] on input "True" at bounding box center [568, 364] width 13 height 11
radio input "true"
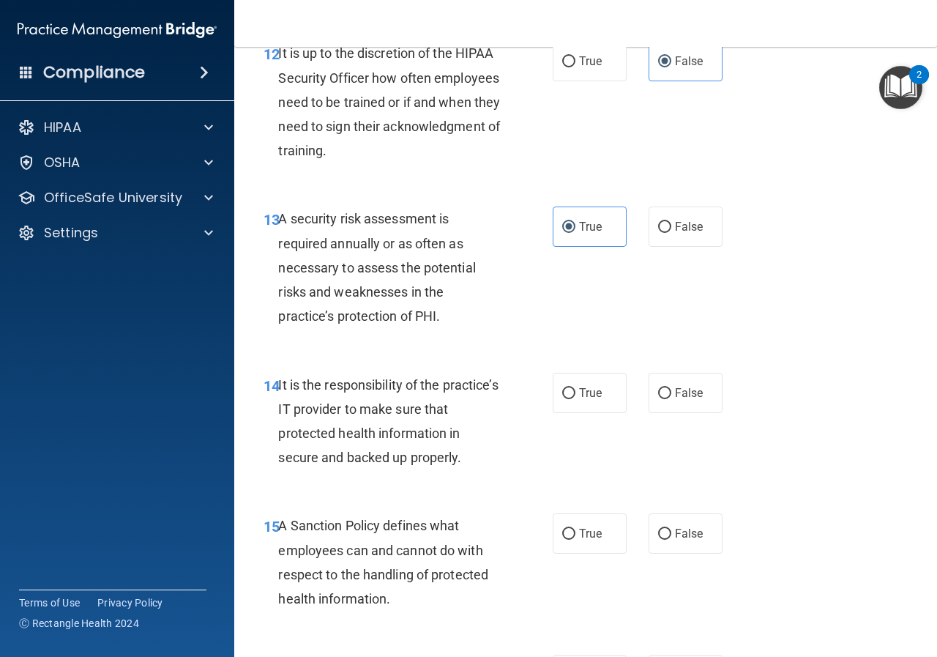
scroll to position [2123, 0]
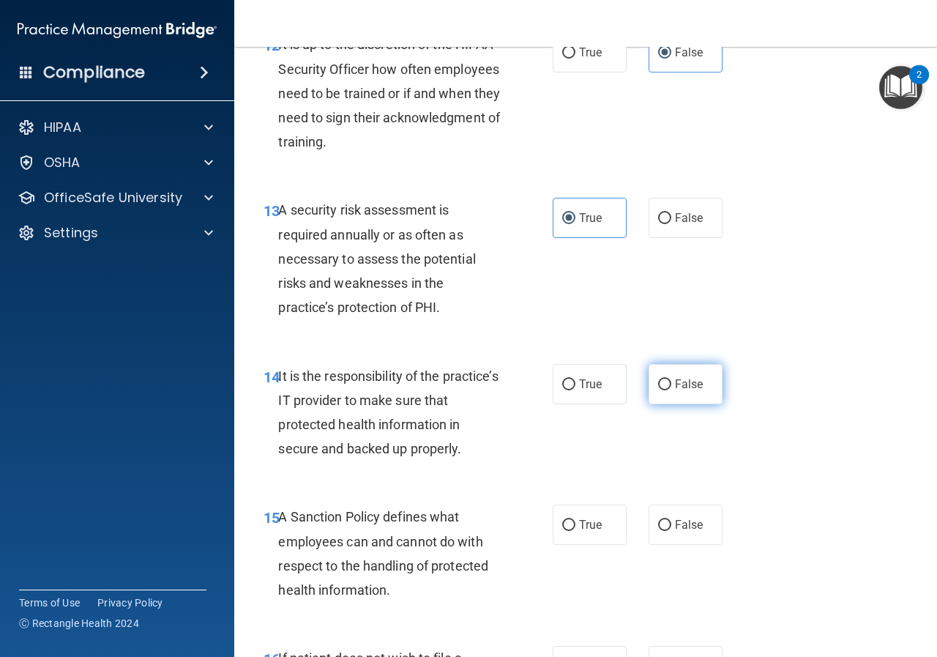
click at [696, 404] on label "False" at bounding box center [686, 384] width 74 height 40
click at [671, 390] on input "False" at bounding box center [664, 384] width 13 height 11
radio input "true"
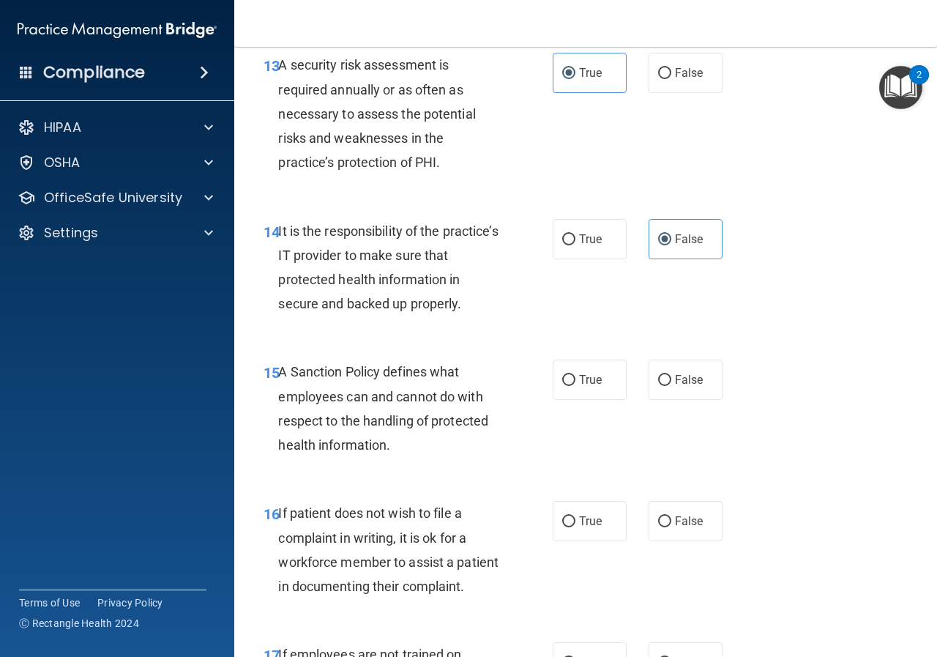
scroll to position [2342, 0]
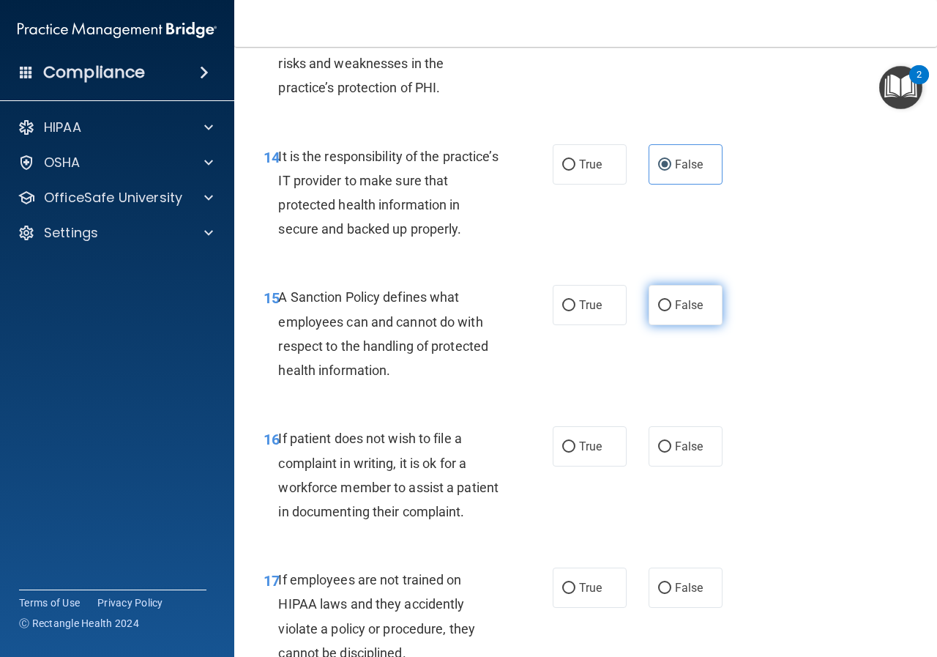
click at [676, 312] on span "False" at bounding box center [689, 305] width 29 height 14
click at [671, 311] on input "False" at bounding box center [664, 305] width 13 height 11
radio input "true"
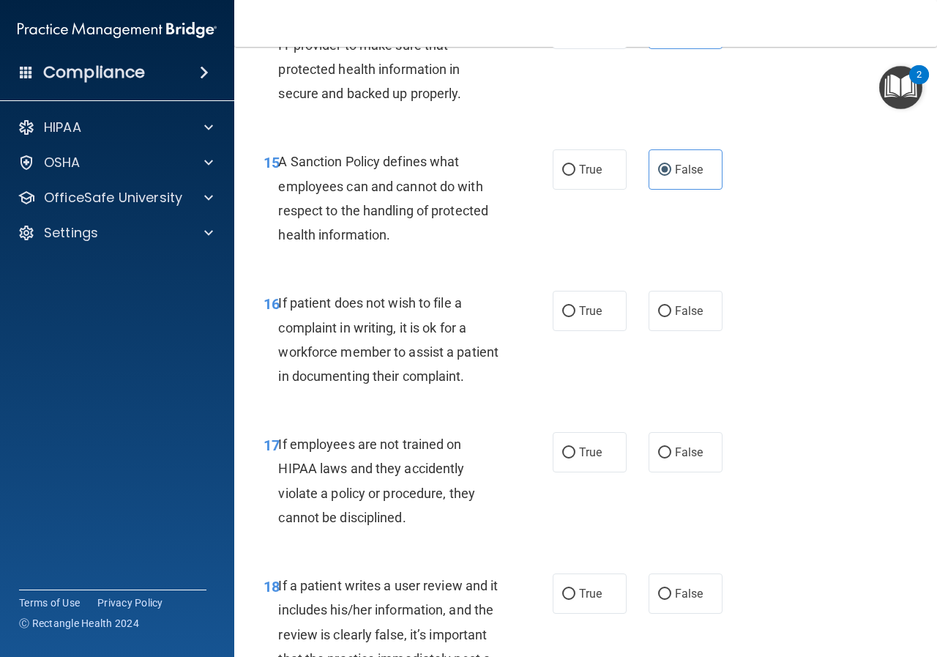
scroll to position [2489, 0]
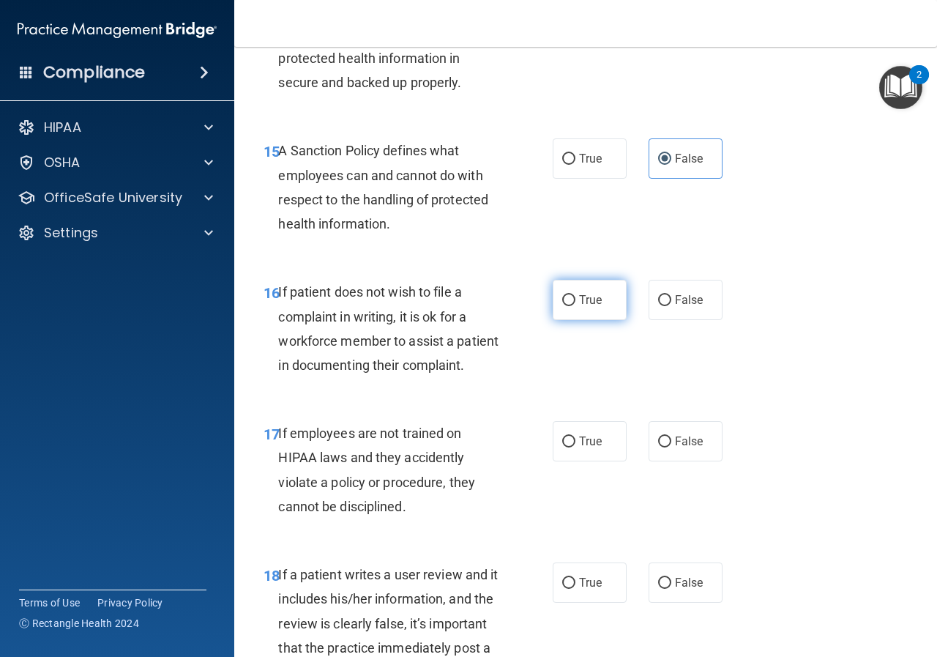
click at [589, 320] on label "True" at bounding box center [590, 300] width 74 height 40
click at [575, 306] on input "True" at bounding box center [568, 300] width 13 height 11
radio input "true"
click at [687, 448] on span "False" at bounding box center [689, 441] width 29 height 14
click at [671, 447] on input "False" at bounding box center [664, 441] width 13 height 11
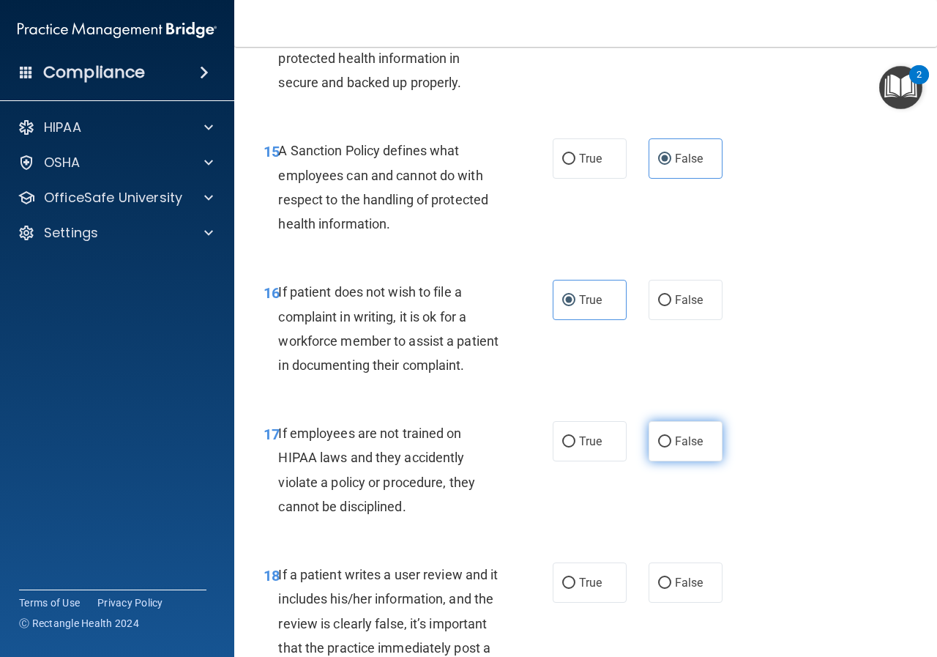
radio input "true"
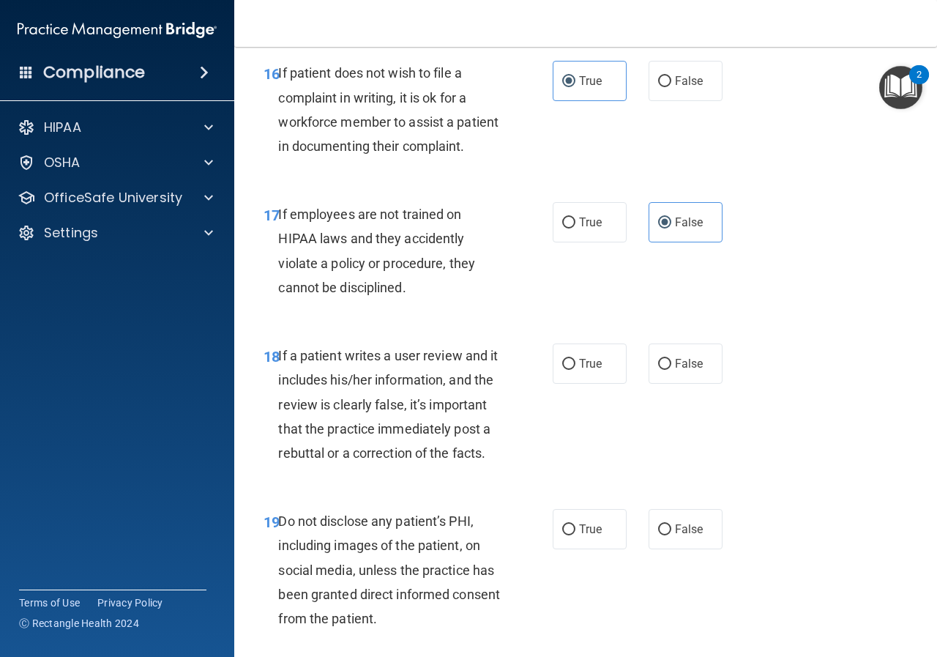
scroll to position [2709, 0]
click at [693, 370] on span "False" at bounding box center [689, 363] width 29 height 14
click at [671, 369] on input "False" at bounding box center [664, 363] width 13 height 11
radio input "true"
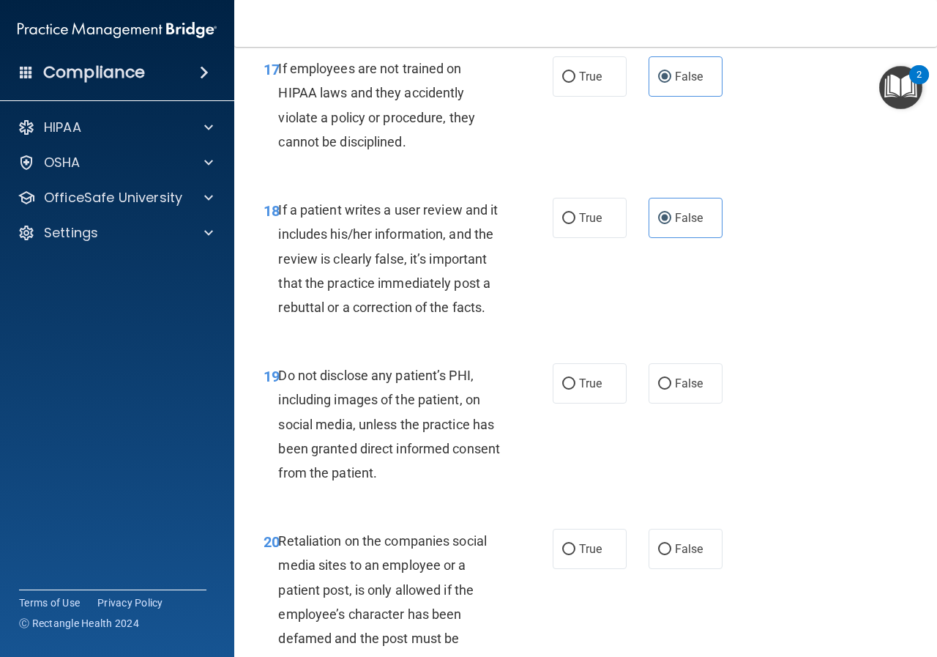
scroll to position [2855, 0]
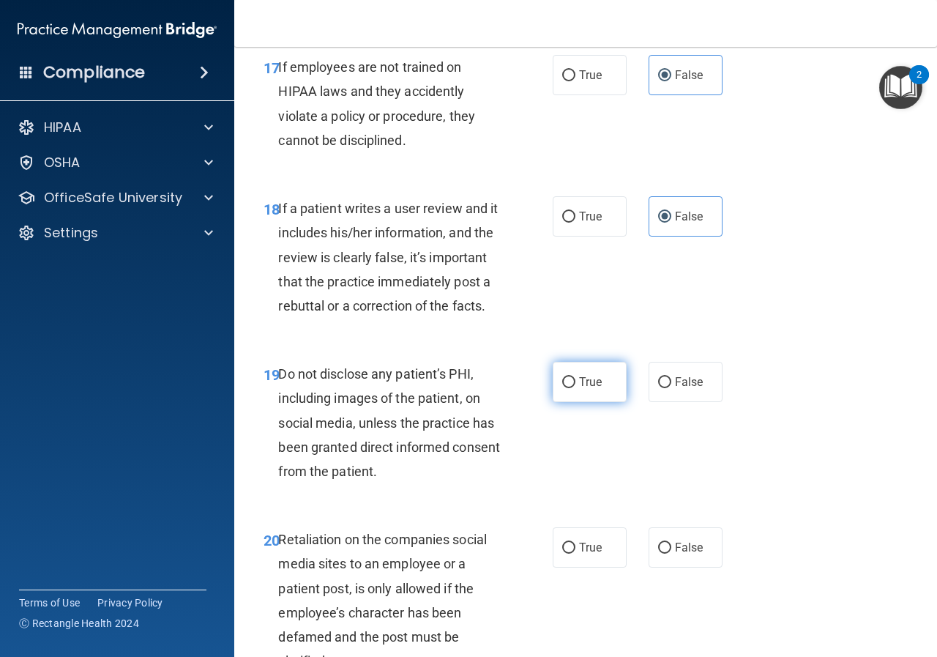
click at [607, 402] on label "True" at bounding box center [590, 382] width 74 height 40
click at [575, 388] on input "True" at bounding box center [568, 382] width 13 height 11
radio input "true"
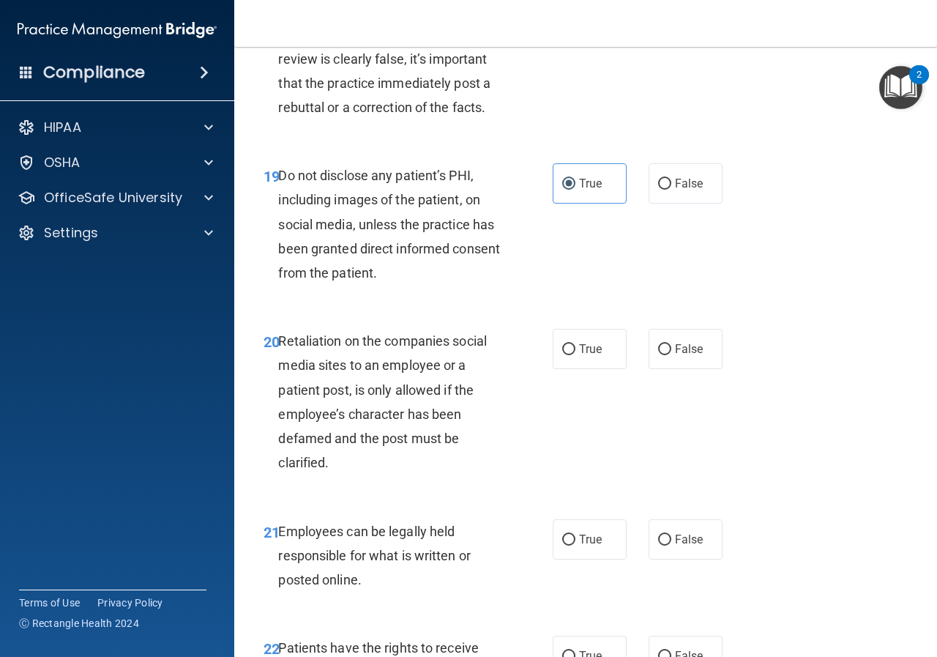
scroll to position [3075, 0]
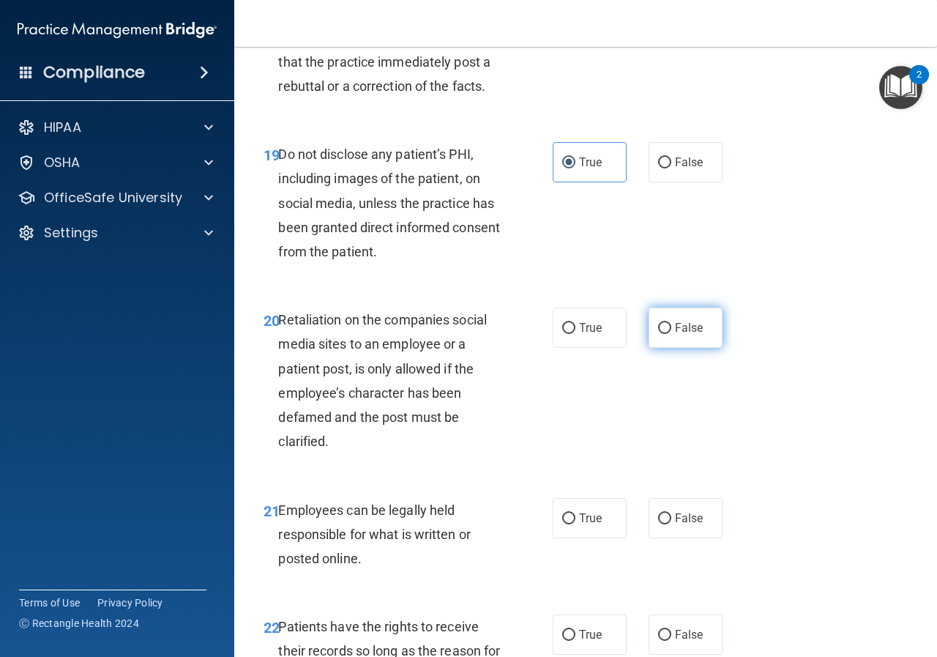
click at [680, 335] on span "False" at bounding box center [689, 328] width 29 height 14
click at [671, 334] on input "False" at bounding box center [664, 328] width 13 height 11
radio input "true"
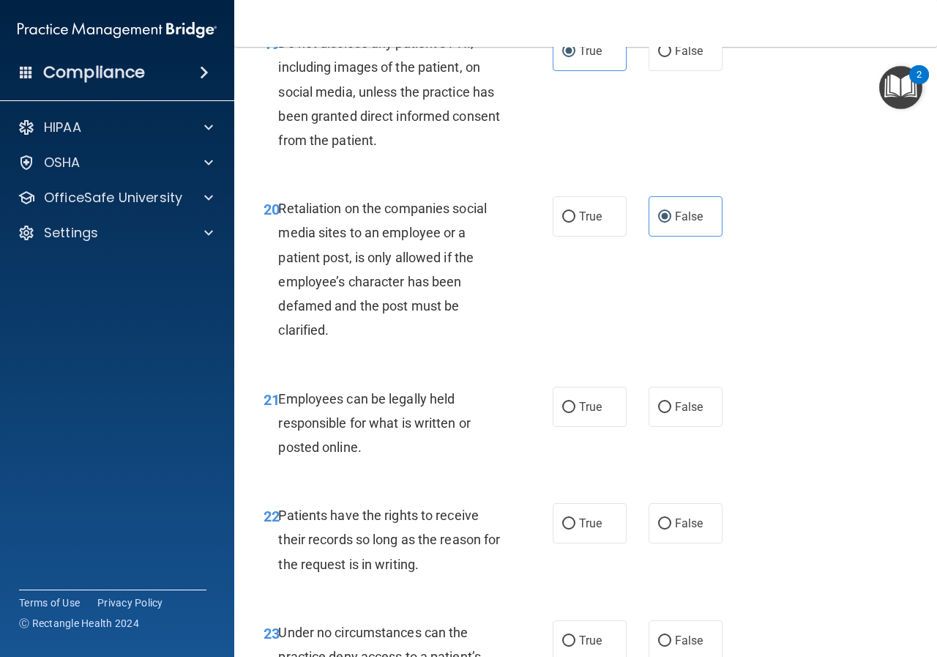
scroll to position [3221, 0]
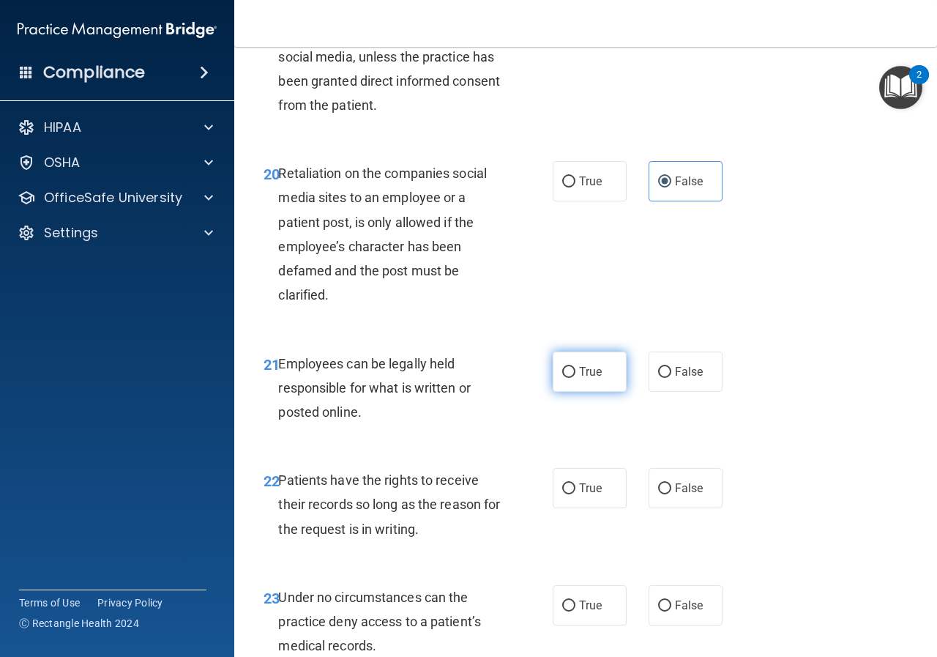
click at [584, 378] on span "True" at bounding box center [590, 372] width 23 height 14
click at [575, 378] on input "True" at bounding box center [568, 372] width 13 height 11
radio input "true"
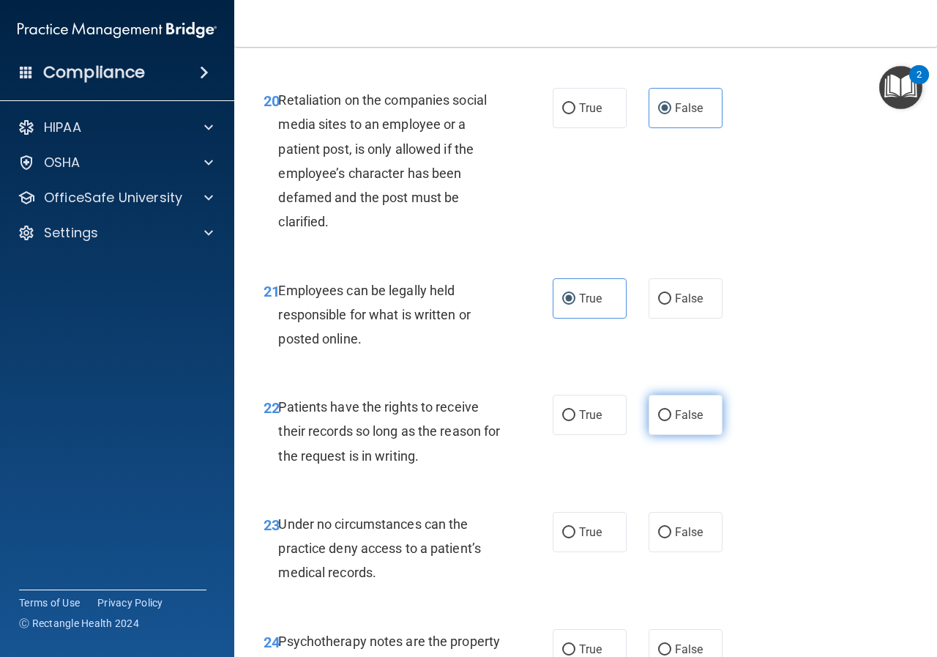
click at [693, 422] on span "False" at bounding box center [689, 415] width 29 height 14
click at [671, 421] on input "False" at bounding box center [664, 415] width 13 height 11
radio input "true"
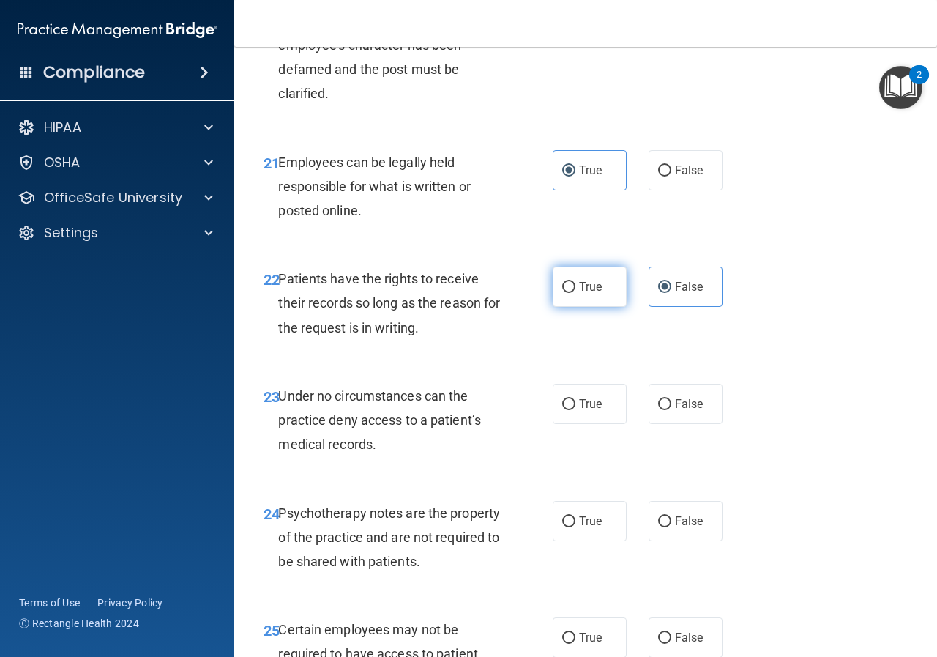
scroll to position [3441, 0]
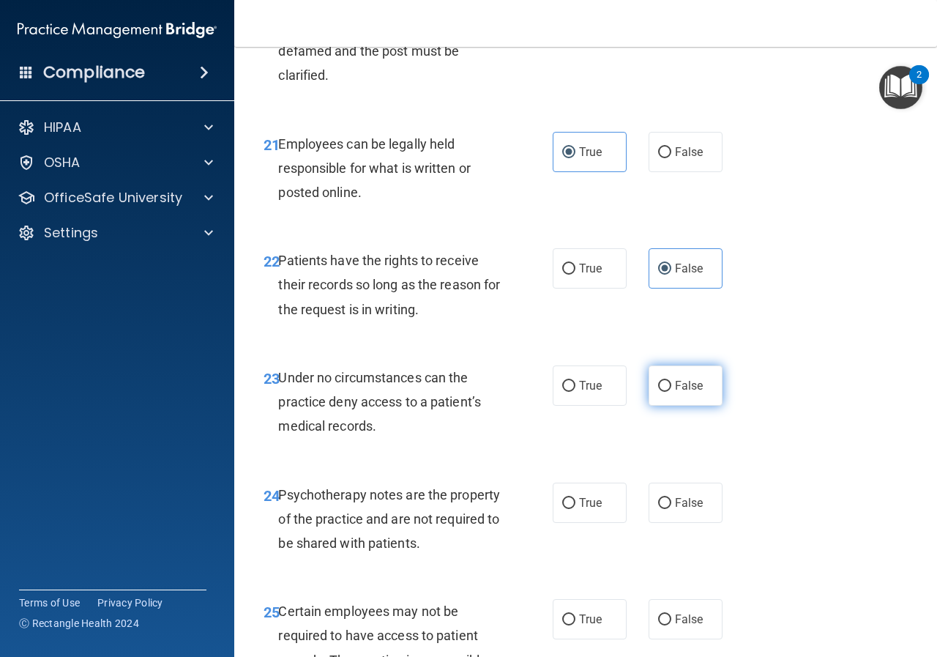
click at [675, 392] on span "False" at bounding box center [689, 385] width 29 height 14
click at [671, 392] on input "False" at bounding box center [664, 386] width 13 height 11
radio input "true"
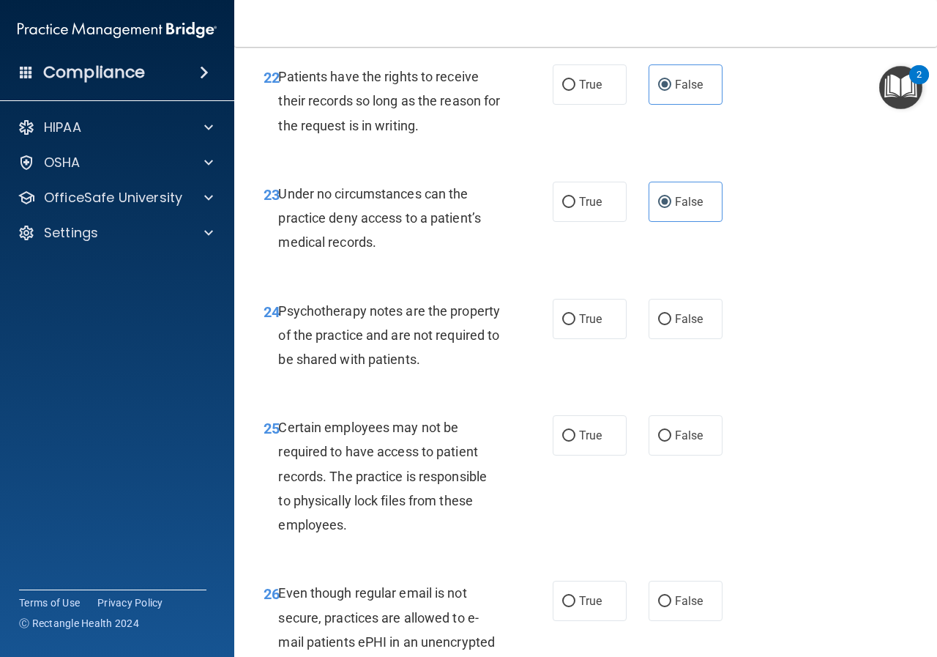
scroll to position [3660, 0]
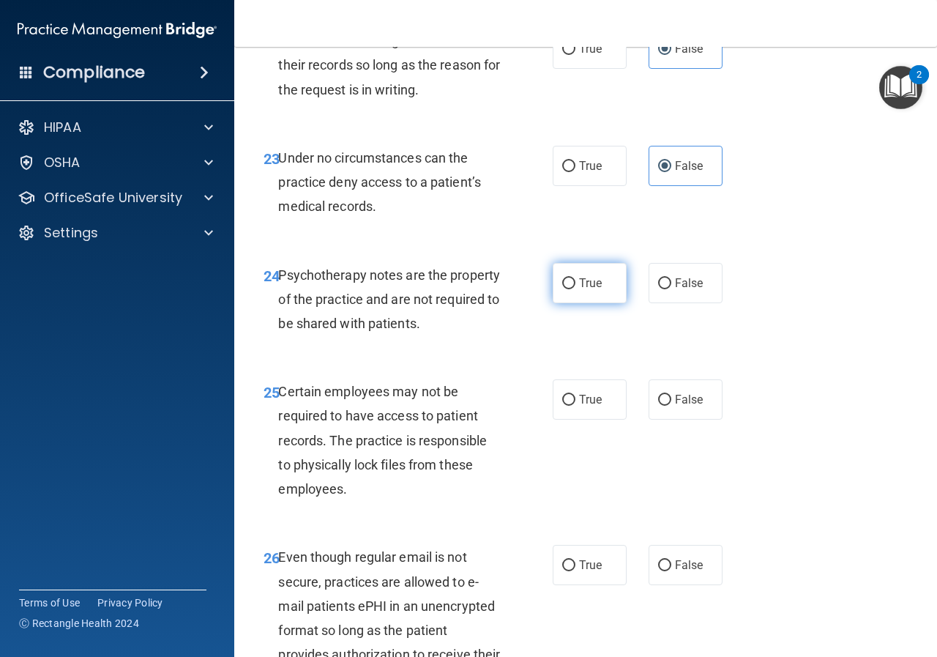
click at [597, 303] on label "True" at bounding box center [590, 283] width 74 height 40
click at [575, 289] on input "True" at bounding box center [568, 283] width 13 height 11
radio input "true"
click at [587, 406] on span "True" at bounding box center [590, 399] width 23 height 14
click at [575, 406] on input "True" at bounding box center [568, 400] width 13 height 11
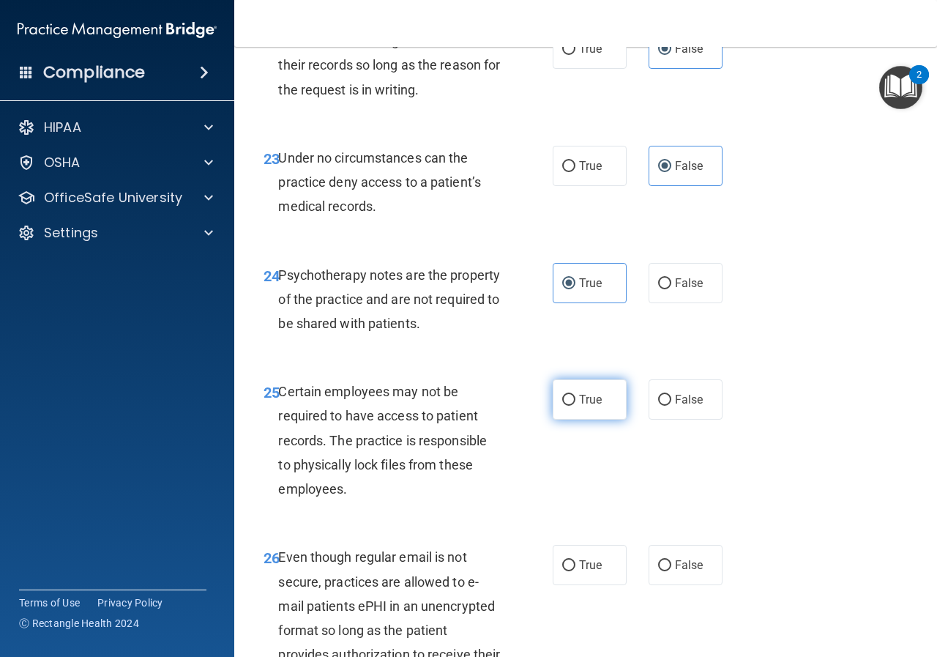
radio input "true"
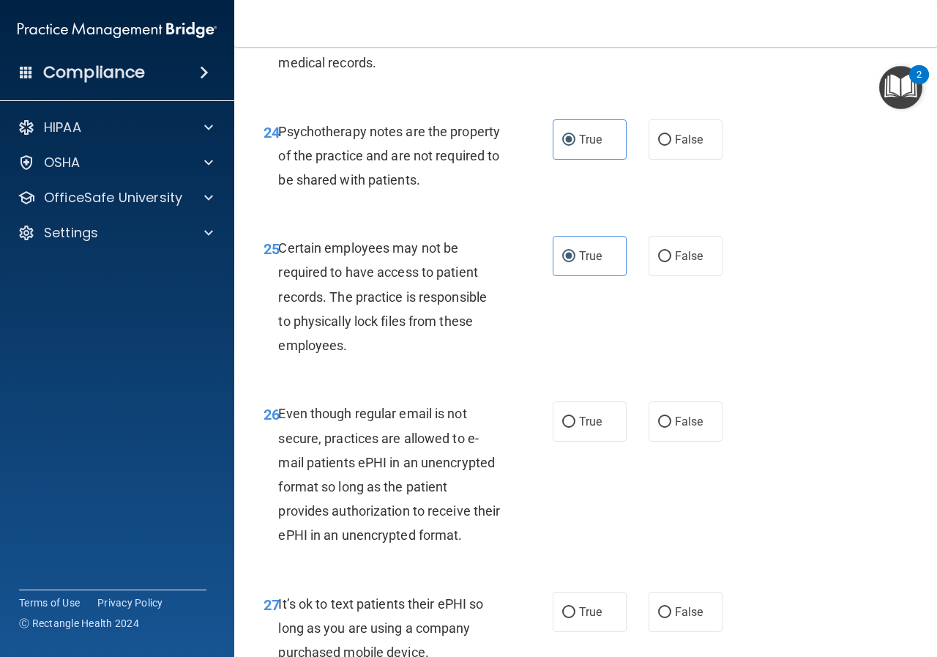
scroll to position [3807, 0]
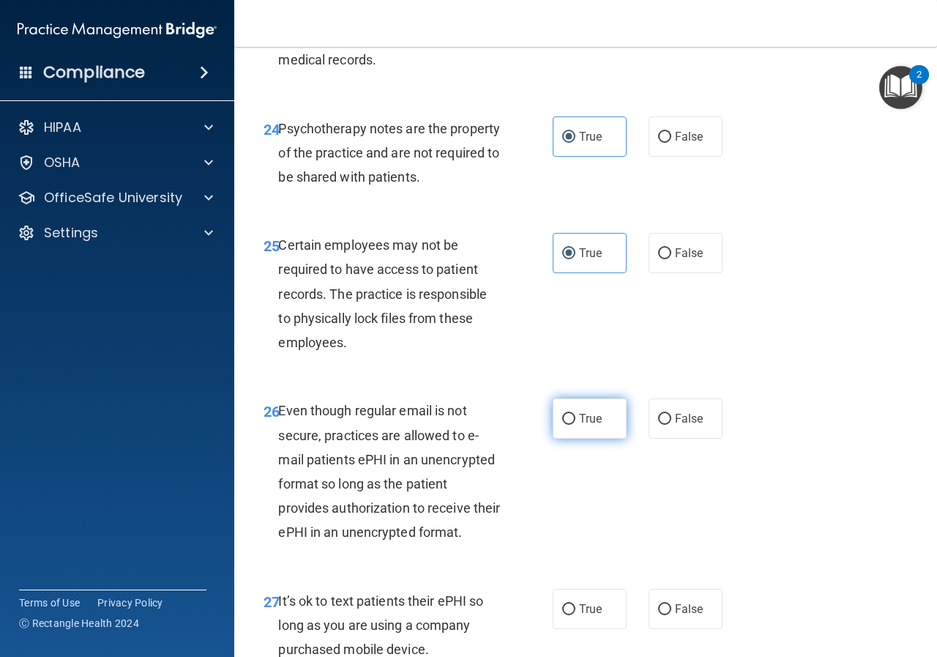
click at [586, 425] on span "True" at bounding box center [590, 418] width 23 height 14
click at [575, 425] on input "True" at bounding box center [568, 419] width 13 height 11
radio input "true"
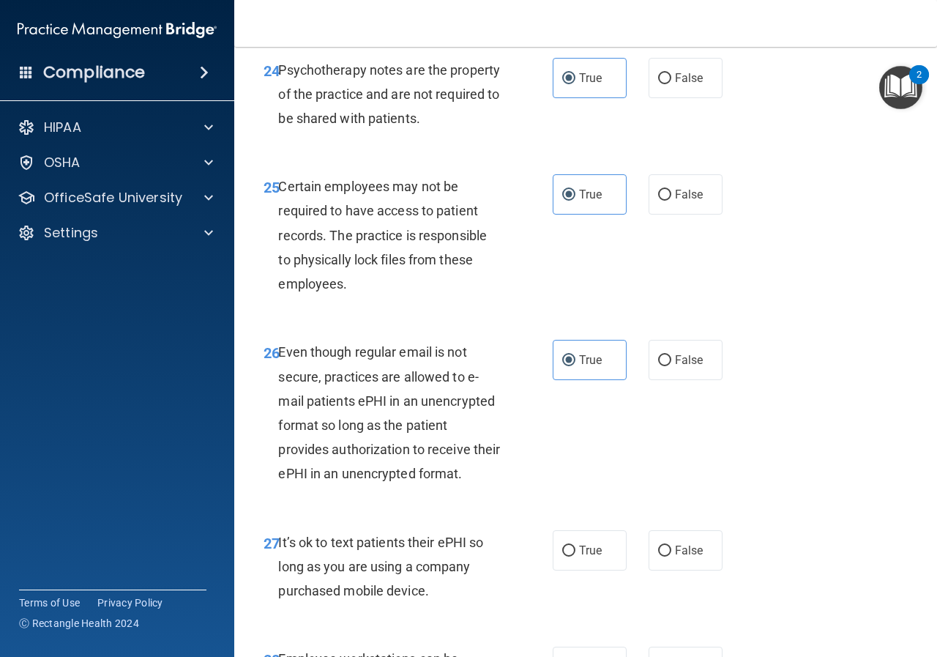
scroll to position [3953, 0]
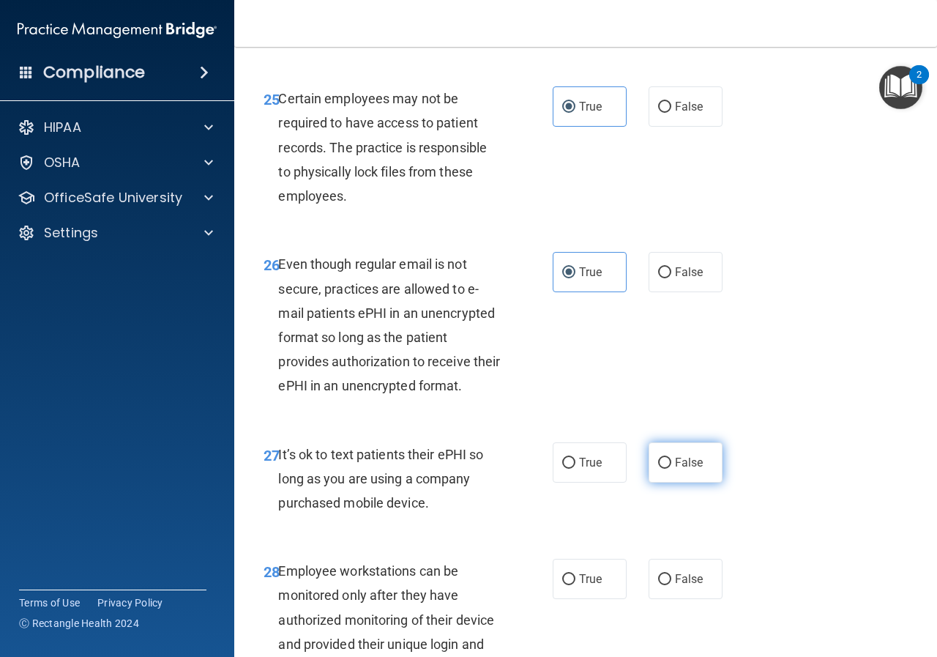
click at [678, 469] on span "False" at bounding box center [689, 462] width 29 height 14
click at [671, 468] on input "False" at bounding box center [664, 463] width 13 height 11
radio input "true"
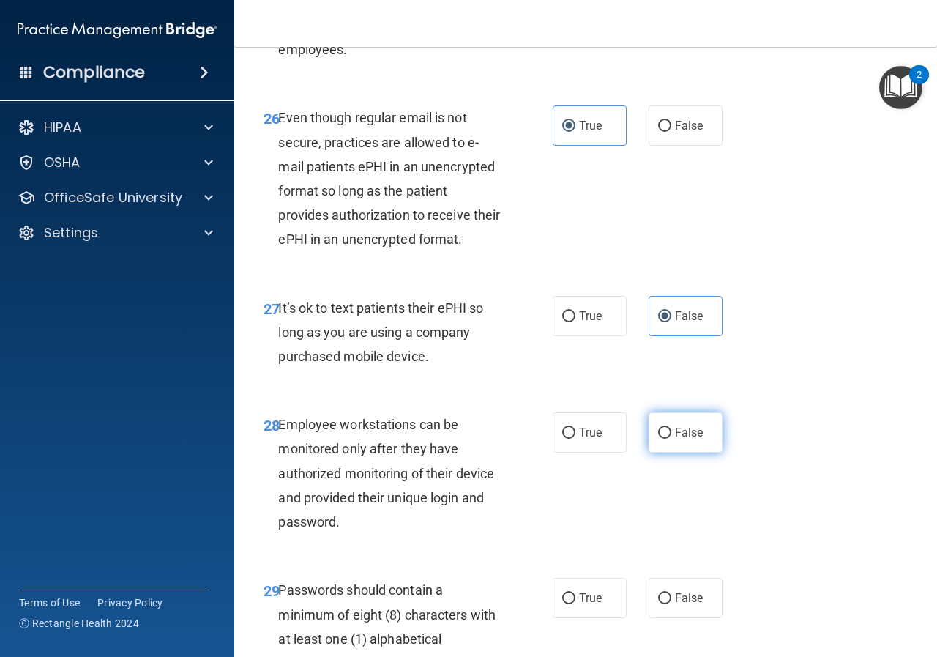
click at [676, 439] on span "False" at bounding box center [689, 432] width 29 height 14
click at [671, 438] on input "False" at bounding box center [664, 433] width 13 height 11
radio input "true"
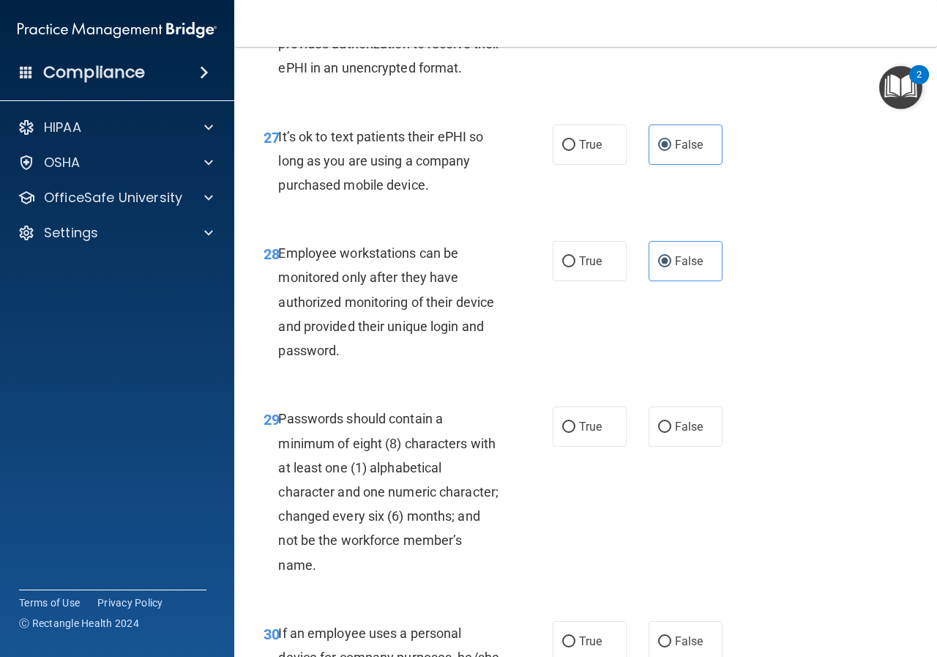
scroll to position [4319, 0]
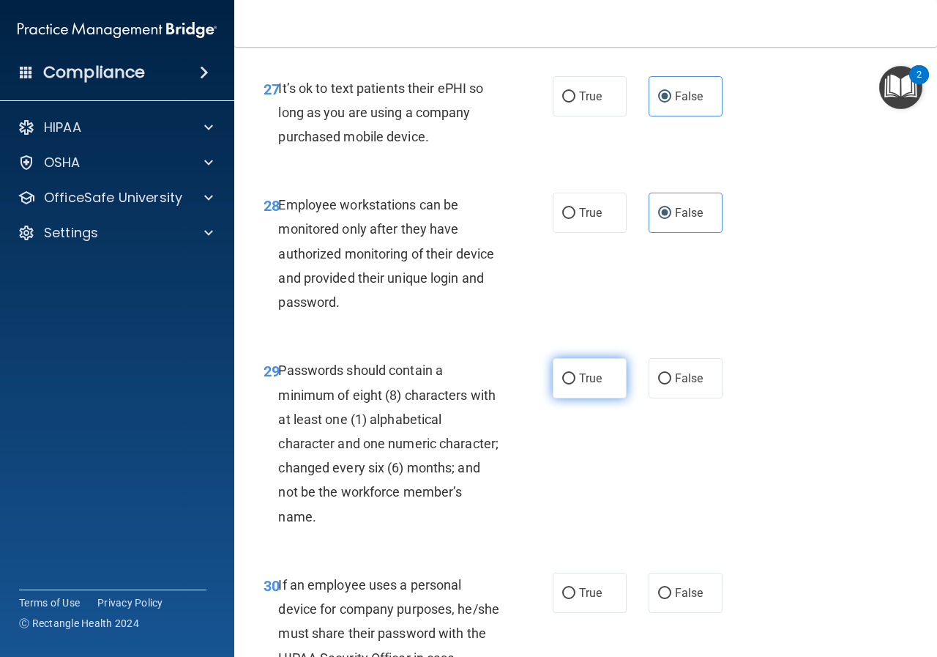
click at [594, 385] on span "True" at bounding box center [590, 378] width 23 height 14
click at [575, 384] on input "True" at bounding box center [568, 378] width 13 height 11
radio input "true"
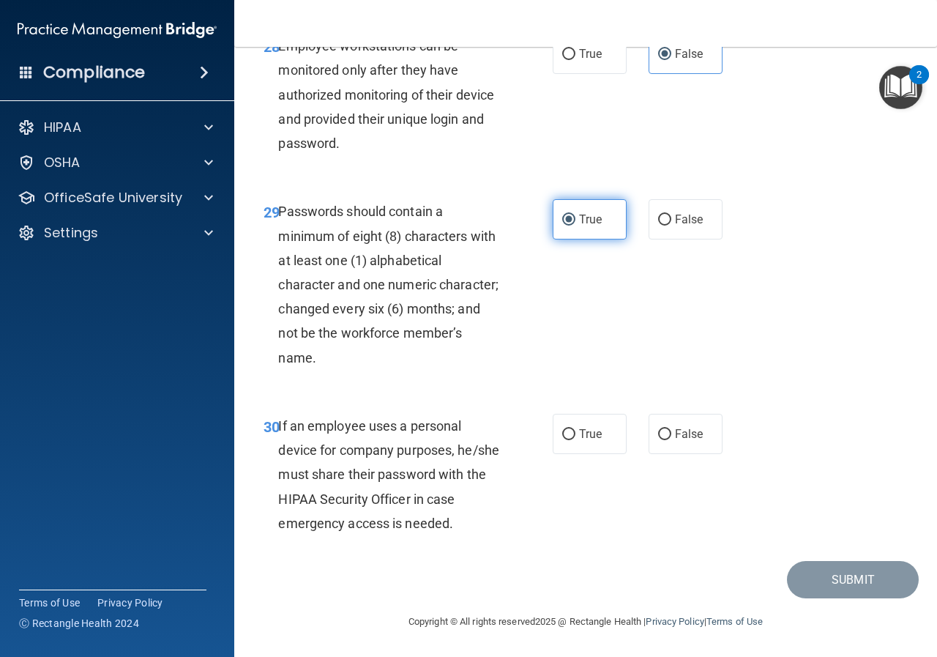
scroll to position [4574, 0]
click at [675, 435] on span "False" at bounding box center [689, 434] width 29 height 14
click at [671, 435] on input "False" at bounding box center [664, 434] width 13 height 11
radio input "true"
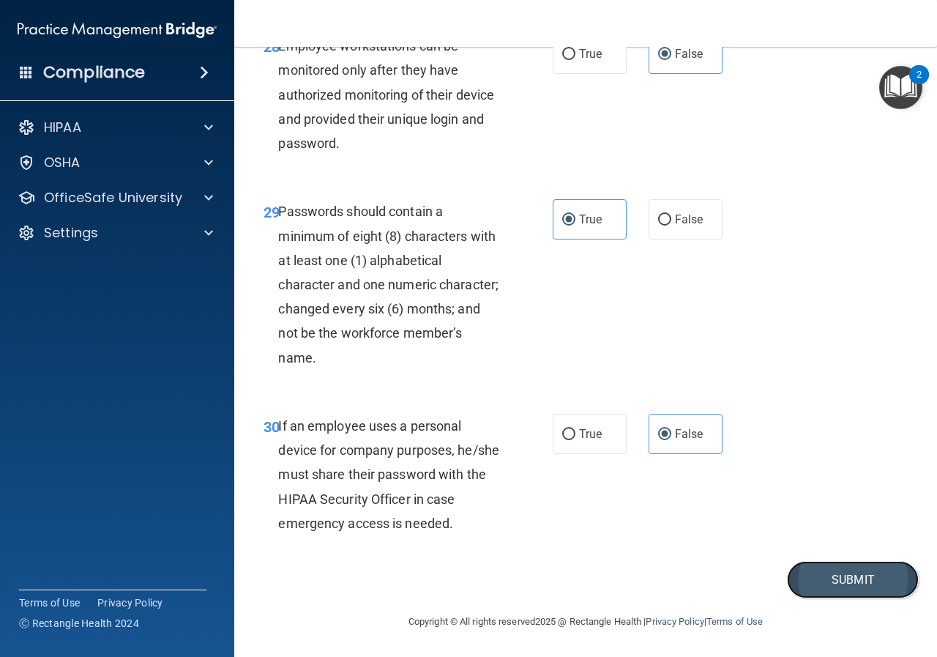
click at [818, 575] on button "Submit" at bounding box center [853, 579] width 132 height 37
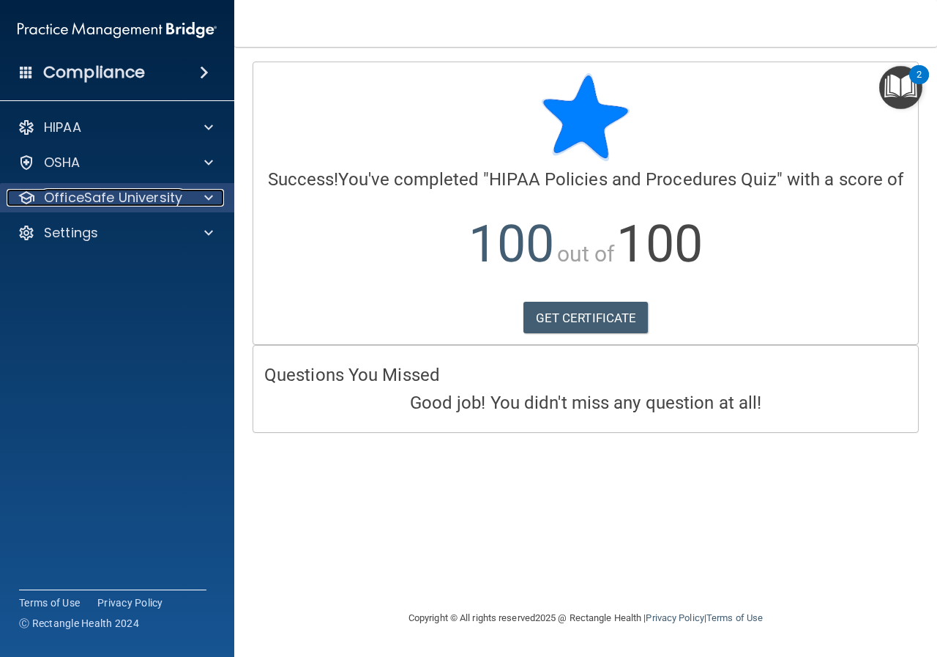
click at [73, 189] on p "OfficeSafe University" at bounding box center [113, 198] width 138 height 18
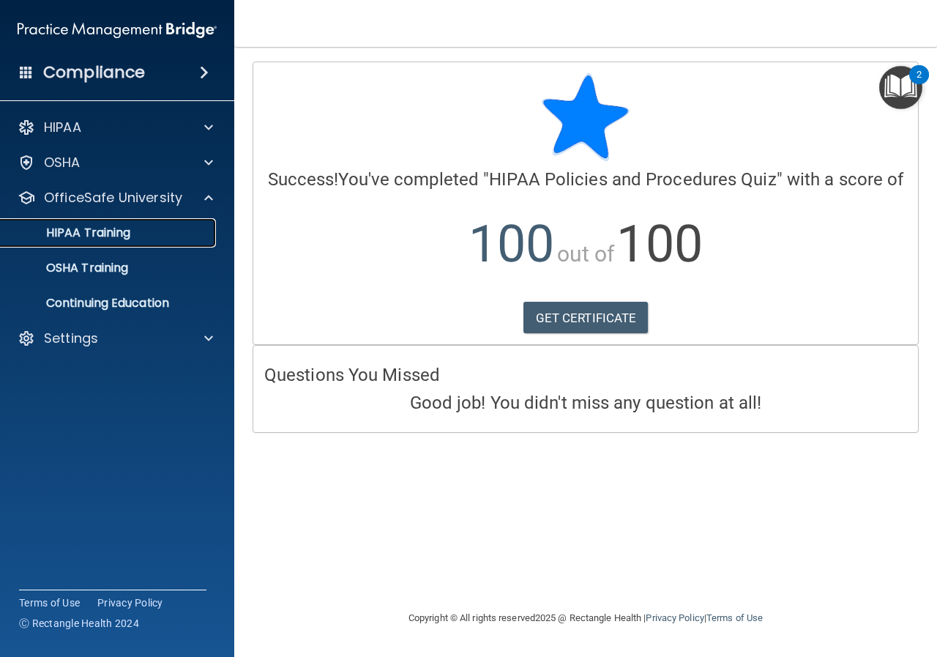
click at [81, 237] on p "HIPAA Training" at bounding box center [70, 232] width 121 height 15
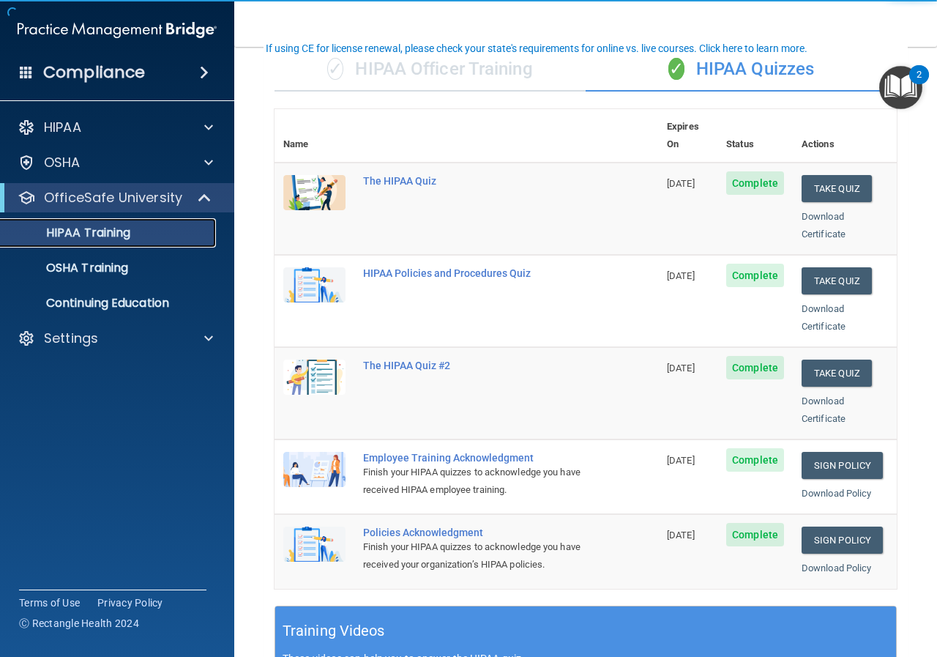
scroll to position [146, 0]
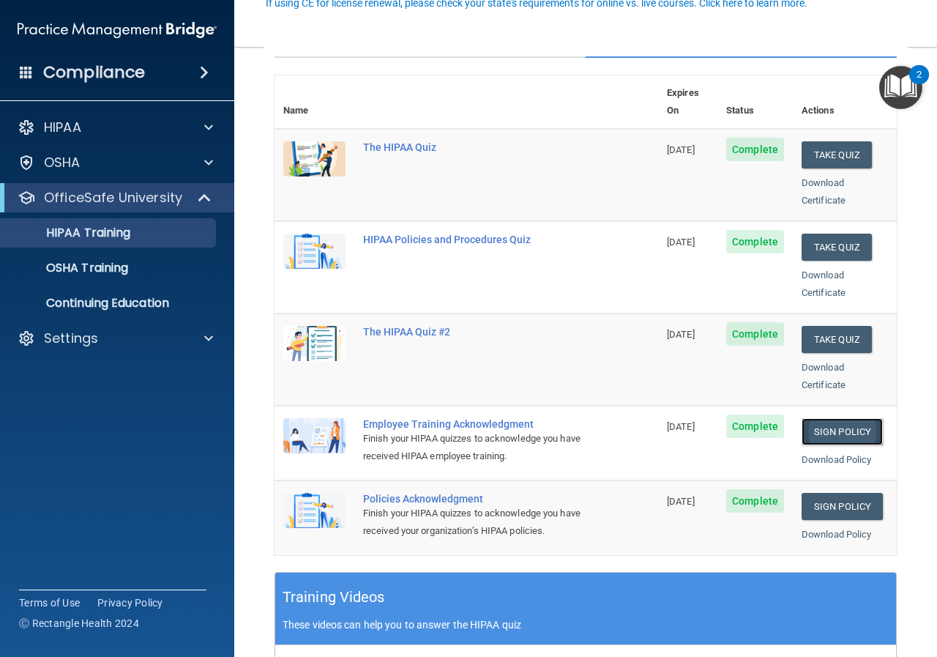
click at [829, 418] on link "Sign Policy" at bounding box center [842, 431] width 81 height 27
click at [72, 272] on p "OSHA Training" at bounding box center [69, 268] width 119 height 15
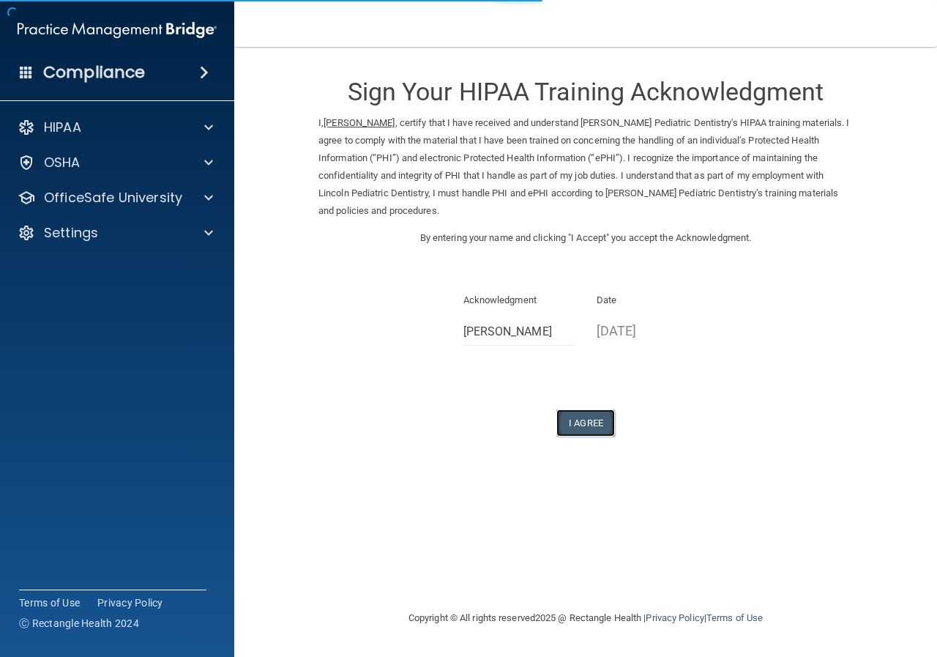
click at [594, 417] on button "I Agree" at bounding box center [585, 422] width 59 height 27
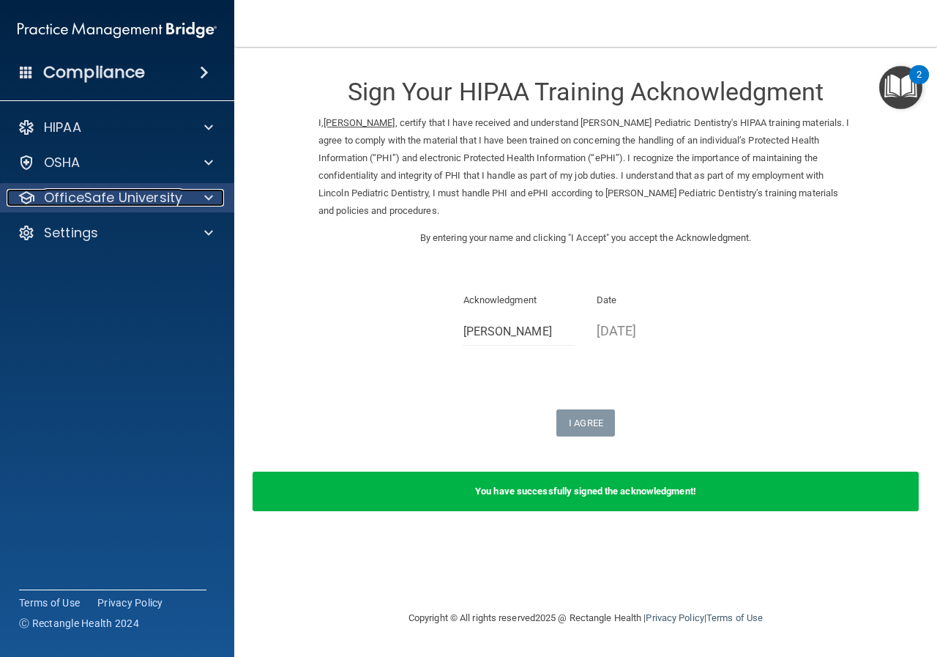
click at [81, 200] on p "OfficeSafe University" at bounding box center [113, 198] width 138 height 18
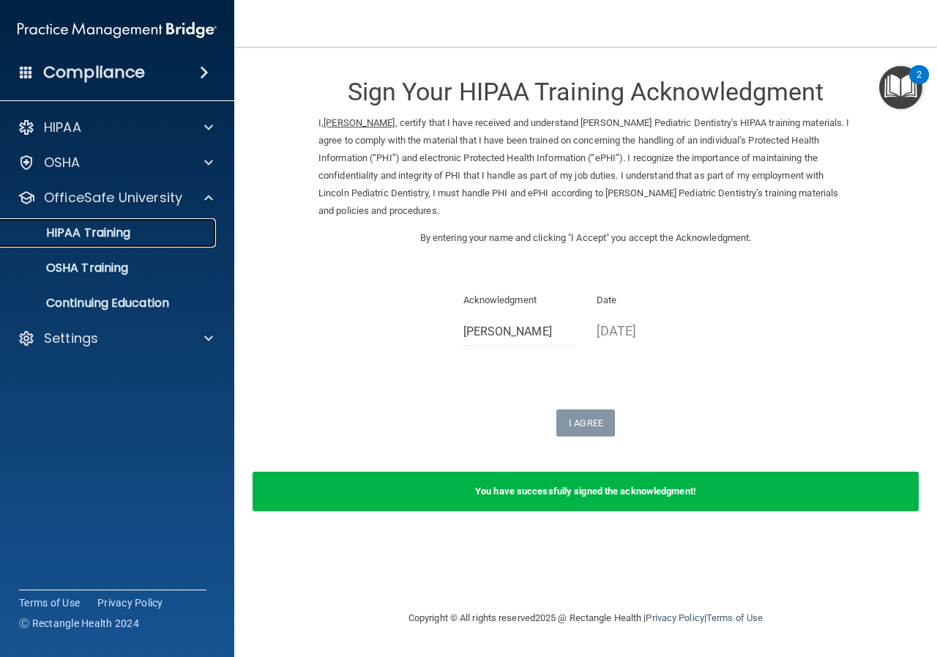
click at [83, 228] on p "HIPAA Training" at bounding box center [70, 232] width 121 height 15
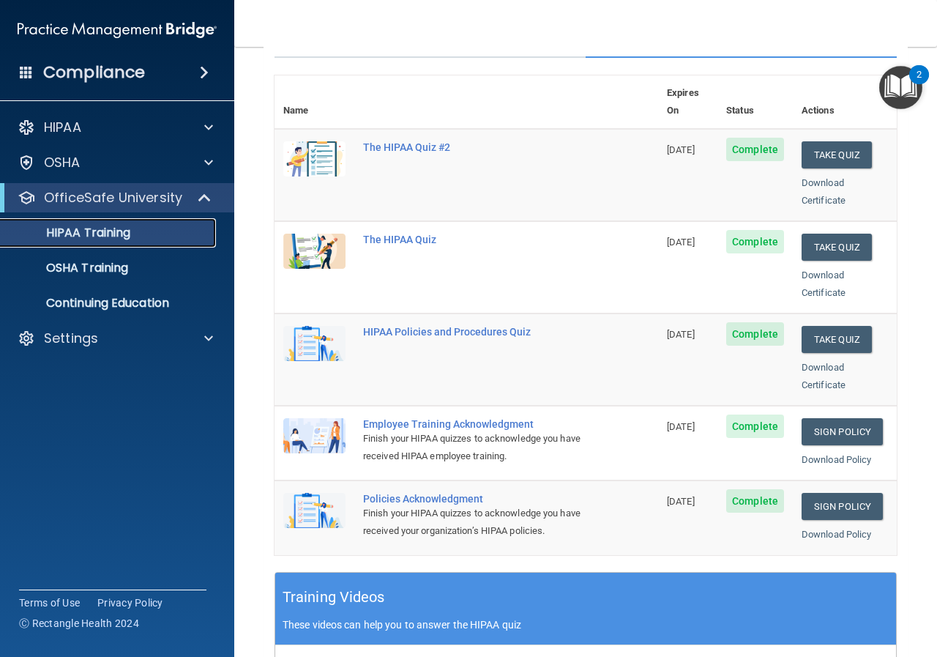
scroll to position [220, 0]
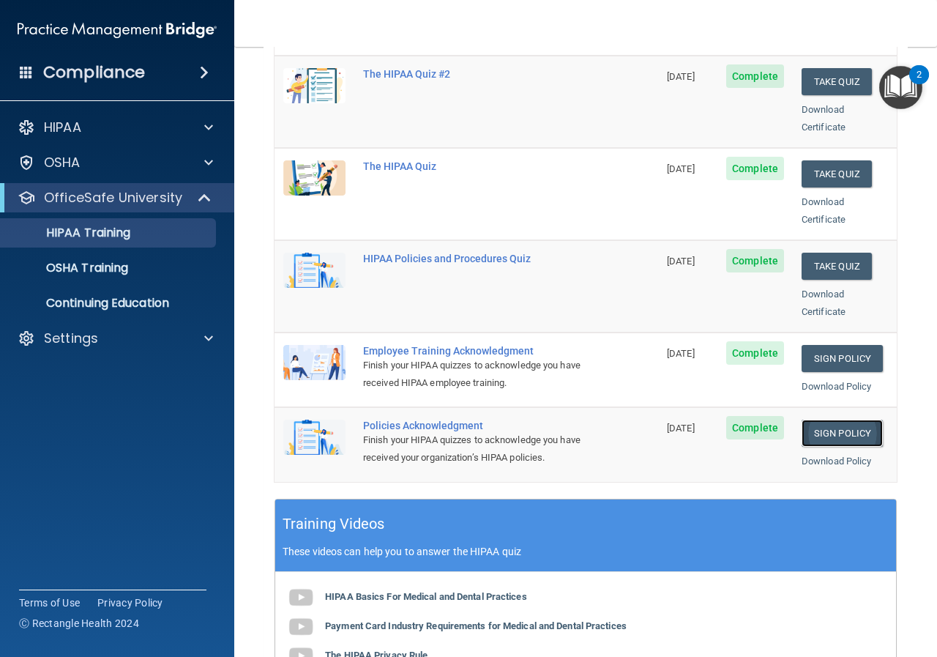
click at [818, 419] on link "Sign Policy" at bounding box center [842, 432] width 81 height 27
click at [813, 419] on link "Sign Policy" at bounding box center [842, 432] width 81 height 27
click at [59, 229] on p "HIPAA Training" at bounding box center [70, 232] width 121 height 15
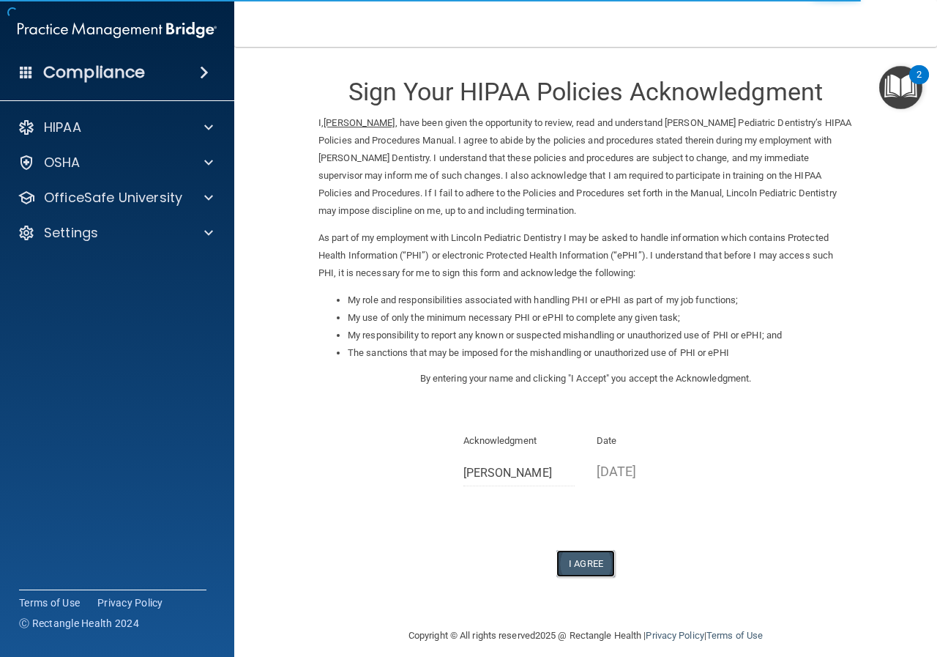
click at [584, 562] on button "I Agree" at bounding box center [585, 563] width 59 height 27
click at [570, 556] on button "I Agree" at bounding box center [585, 563] width 59 height 27
